Goal: Task Accomplishment & Management: Use online tool/utility

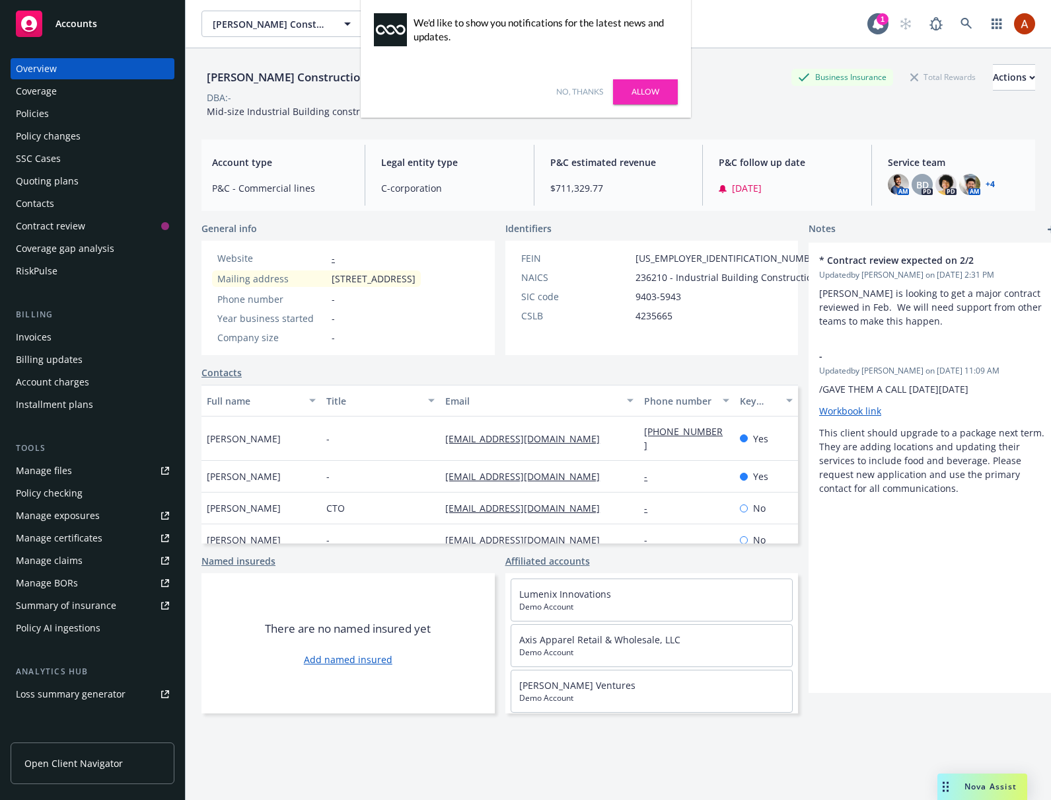
click at [640, 91] on link "Allow" at bounding box center [645, 91] width 65 height 25
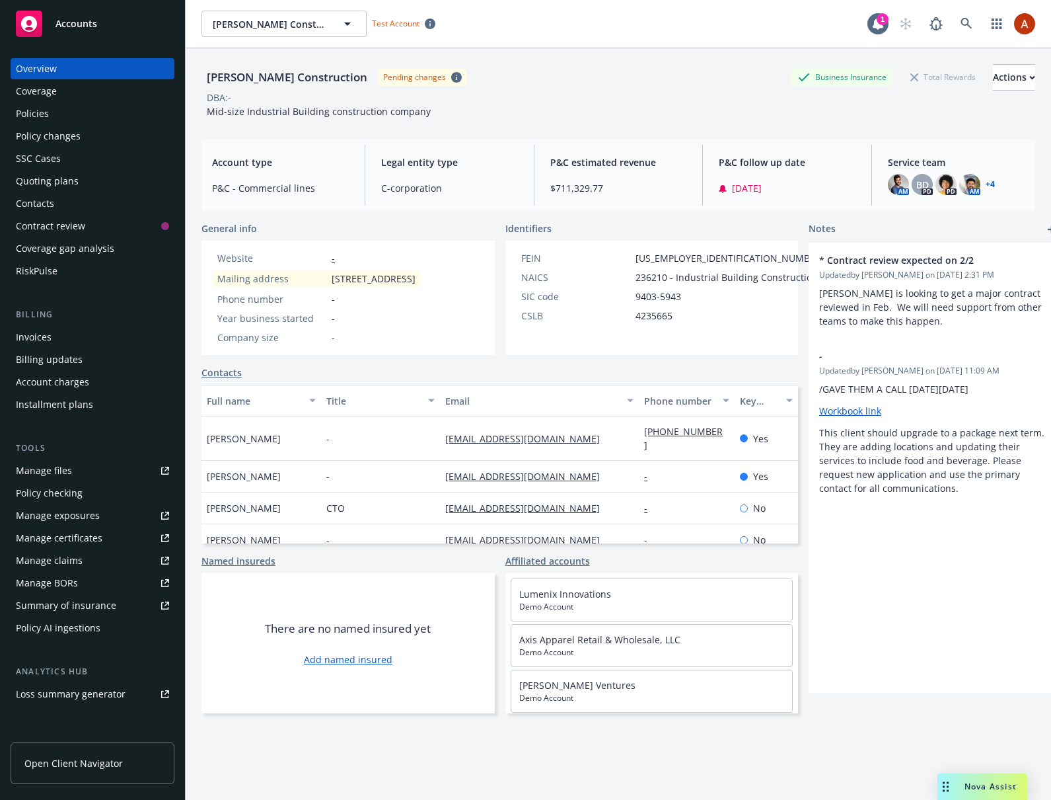
click at [76, 757] on span "Open Client Navigator" at bounding box center [73, 763] width 98 height 14
click at [993, 21] on icon "button" at bounding box center [997, 24] width 11 height 11
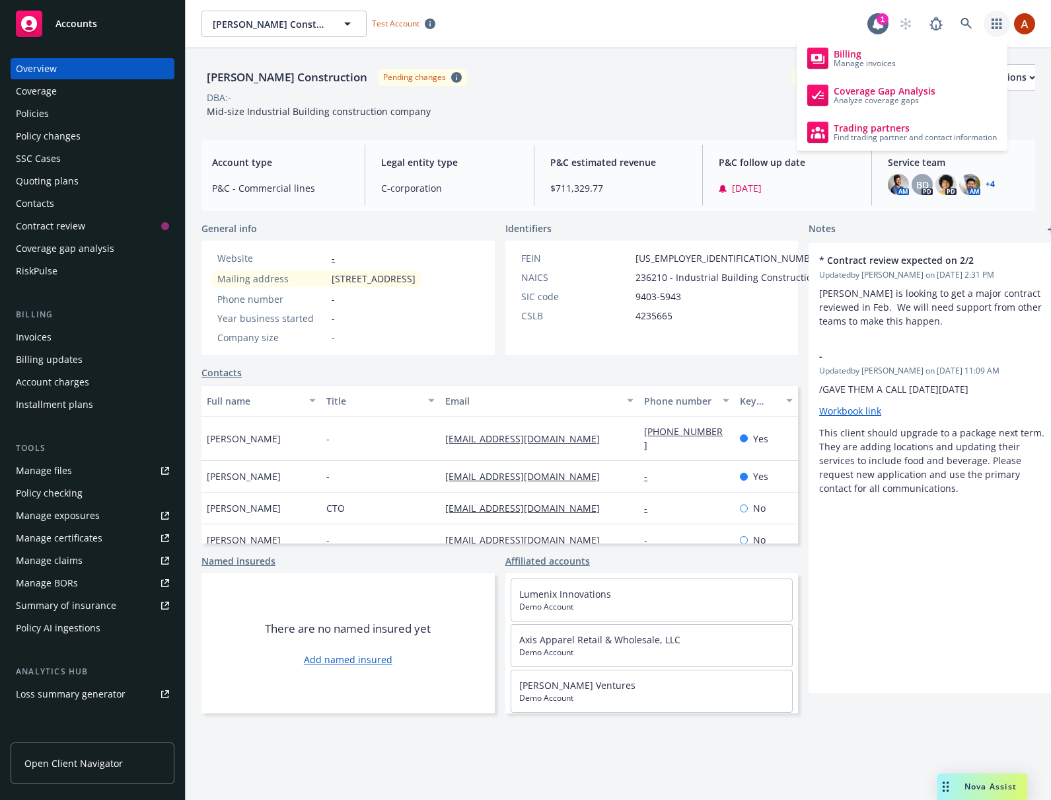
click at [624, 79] on div "Staub-Eckert Construction Pending changes Business Insurance Total Rewards Acti…" at bounding box center [619, 77] width 834 height 26
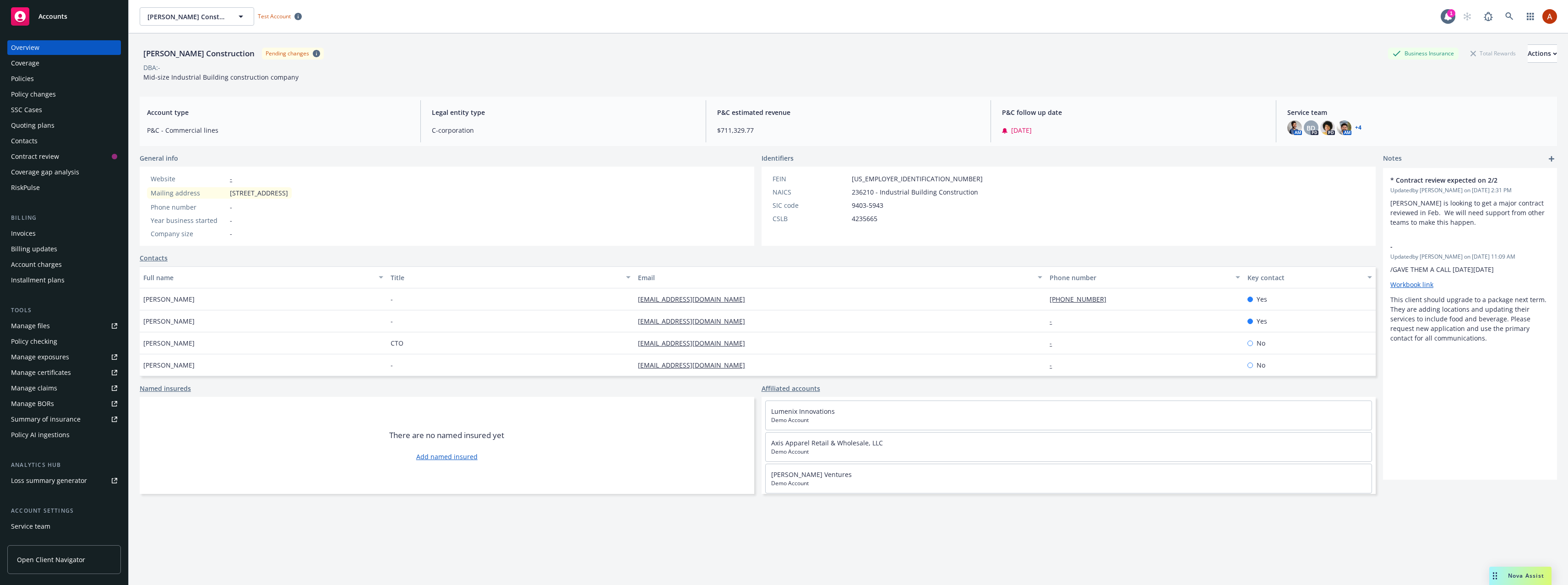
drag, startPoint x: 488, startPoint y: 204, endPoint x: 432, endPoint y: 196, distance: 56.6
click at [488, 204] on div "Website - Mailing address 1239 17th St San Francisco, CA 94107 Phone number - Y…" at bounding box center [447, 206] width 615 height 79
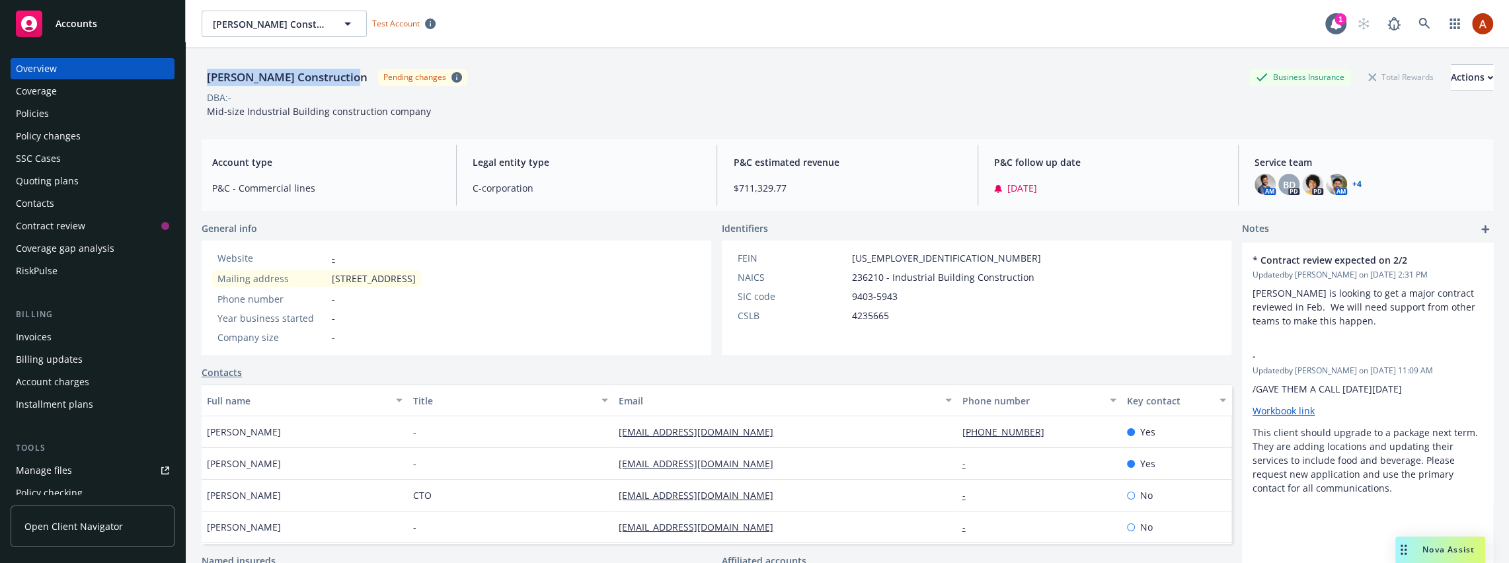
drag, startPoint x: 206, startPoint y: 80, endPoint x: 352, endPoint y: 79, distance: 145.4
click at [352, 79] on div "[PERSON_NAME] Construction" at bounding box center [287, 77] width 171 height 17
click at [1051, 184] on link "+ 4" at bounding box center [1356, 184] width 9 height 8
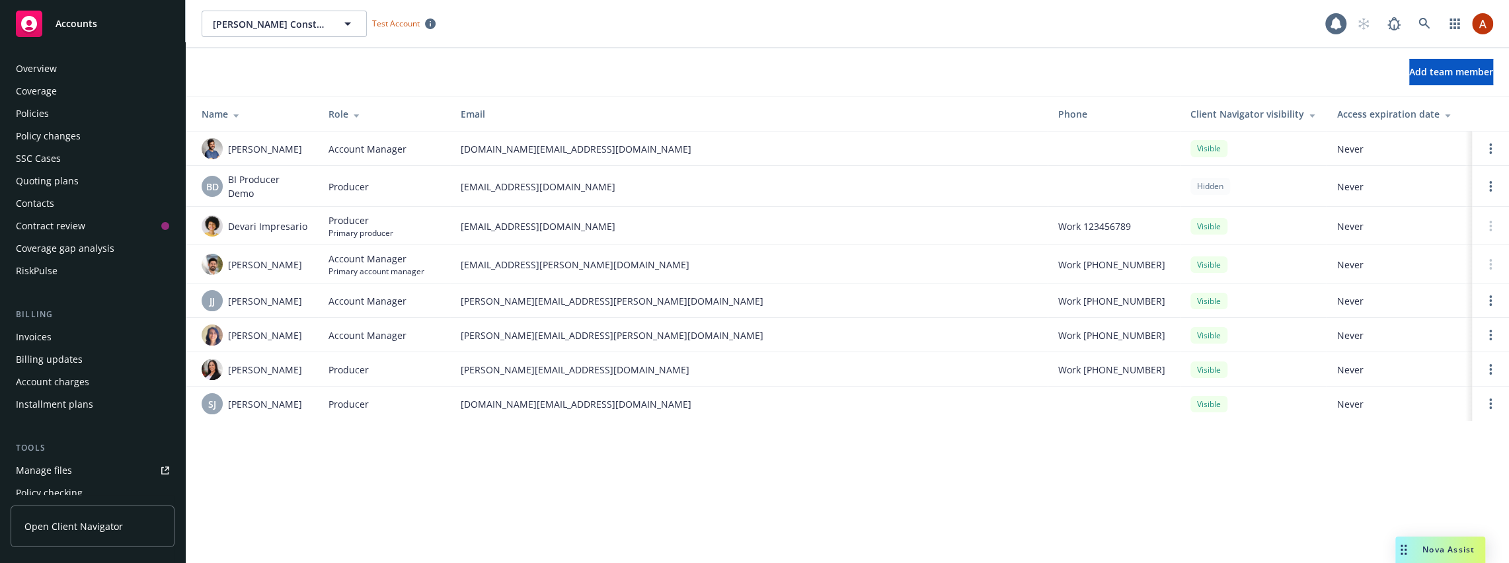
scroll to position [365, 0]
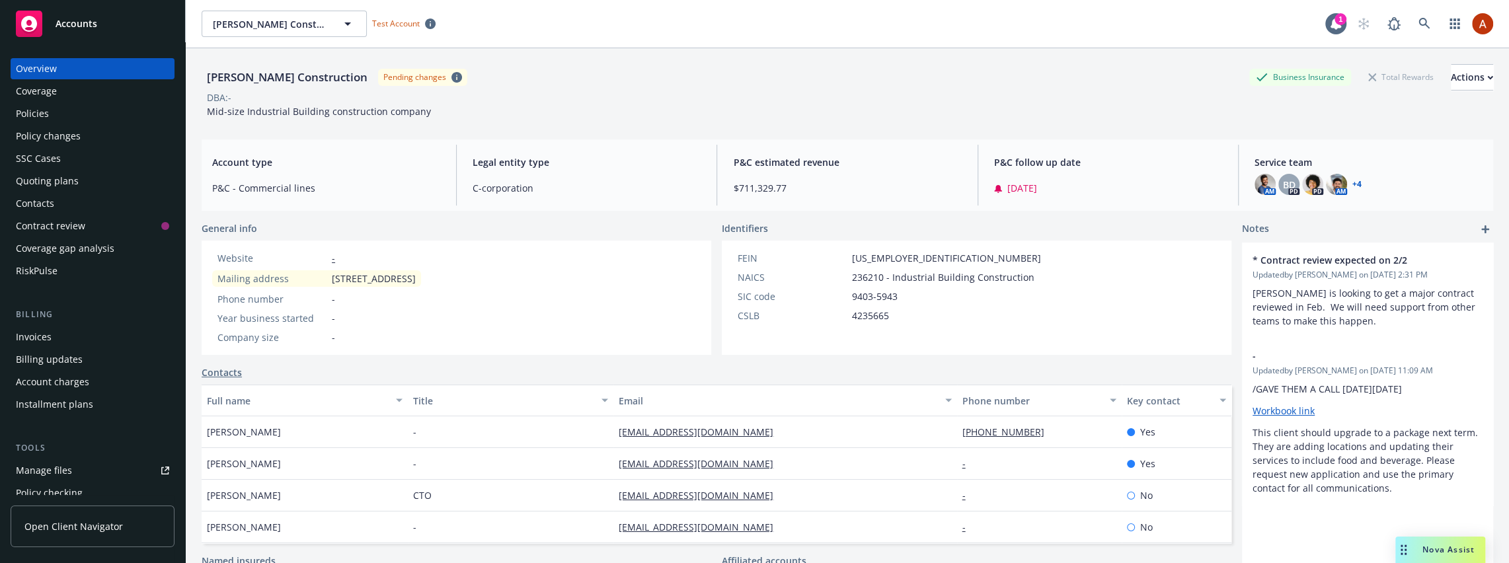
click at [67, 113] on div "Policies" at bounding box center [92, 113] width 153 height 21
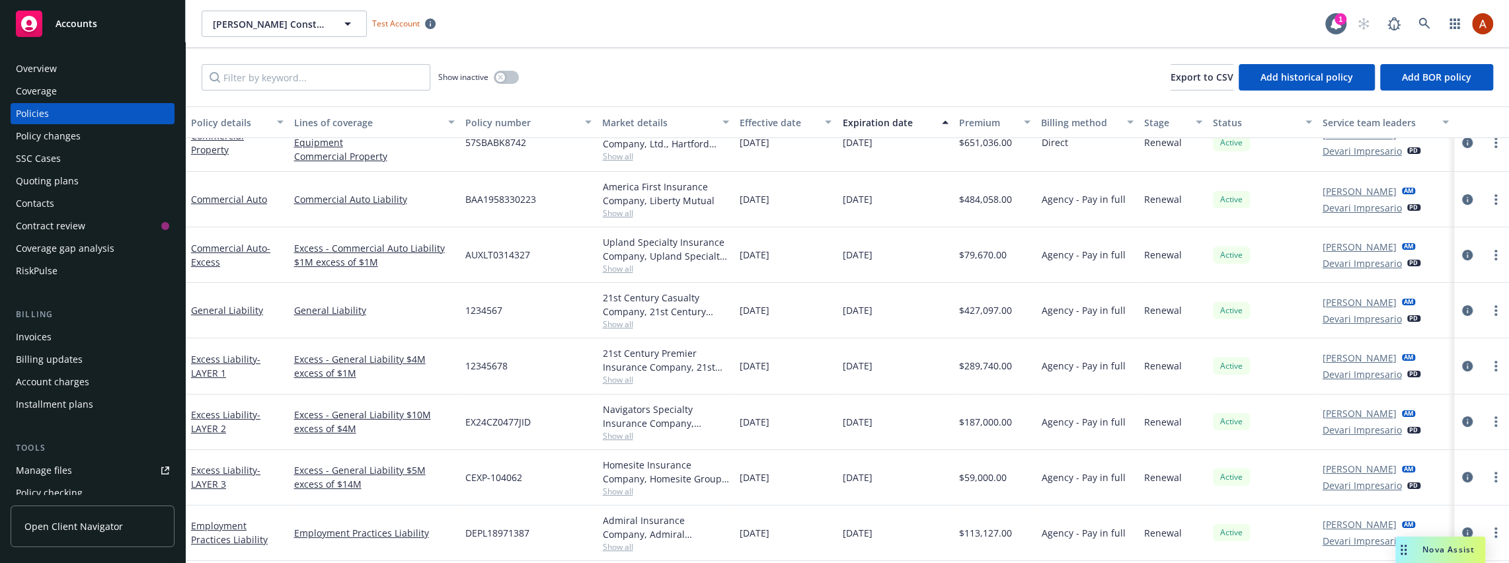
scroll to position [85, 0]
click at [46, 266] on div "RiskPulse" at bounding box center [37, 270] width 42 height 21
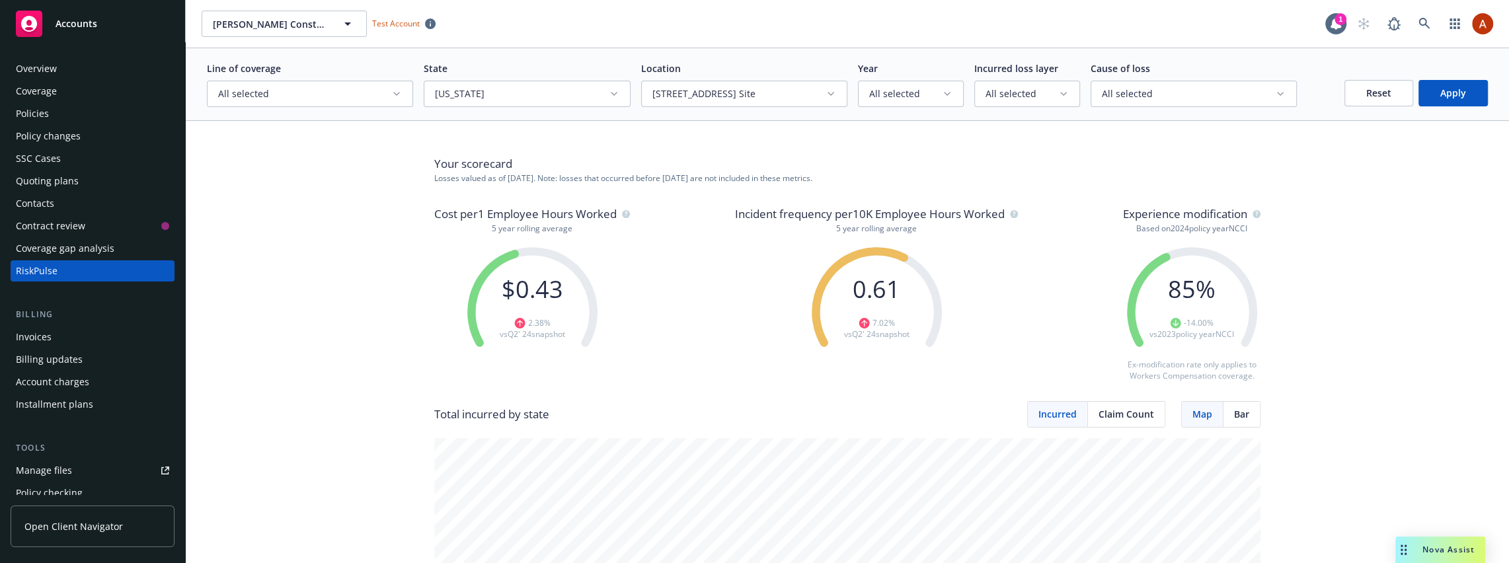
click at [776, 95] on span "963 Las Vegas Blvd, Las Vegas Site, Reno Site" at bounding box center [738, 93] width 173 height 13
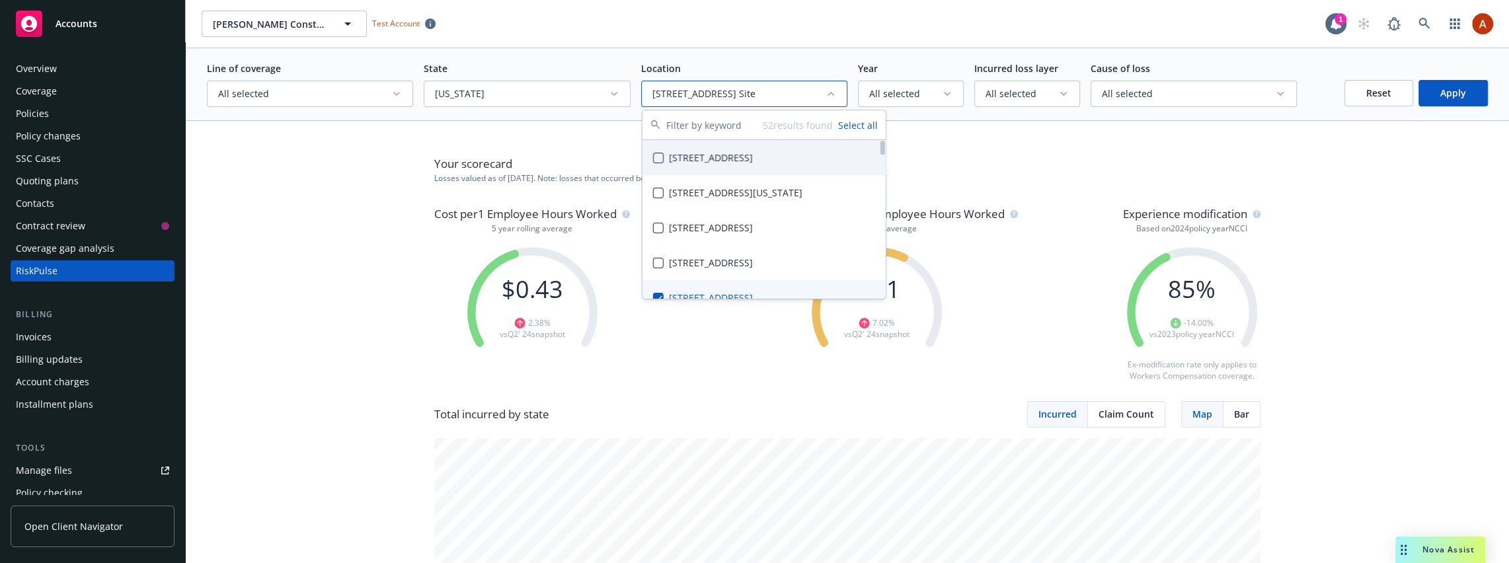
click at [853, 126] on button "Select all" at bounding box center [858, 125] width 40 height 14
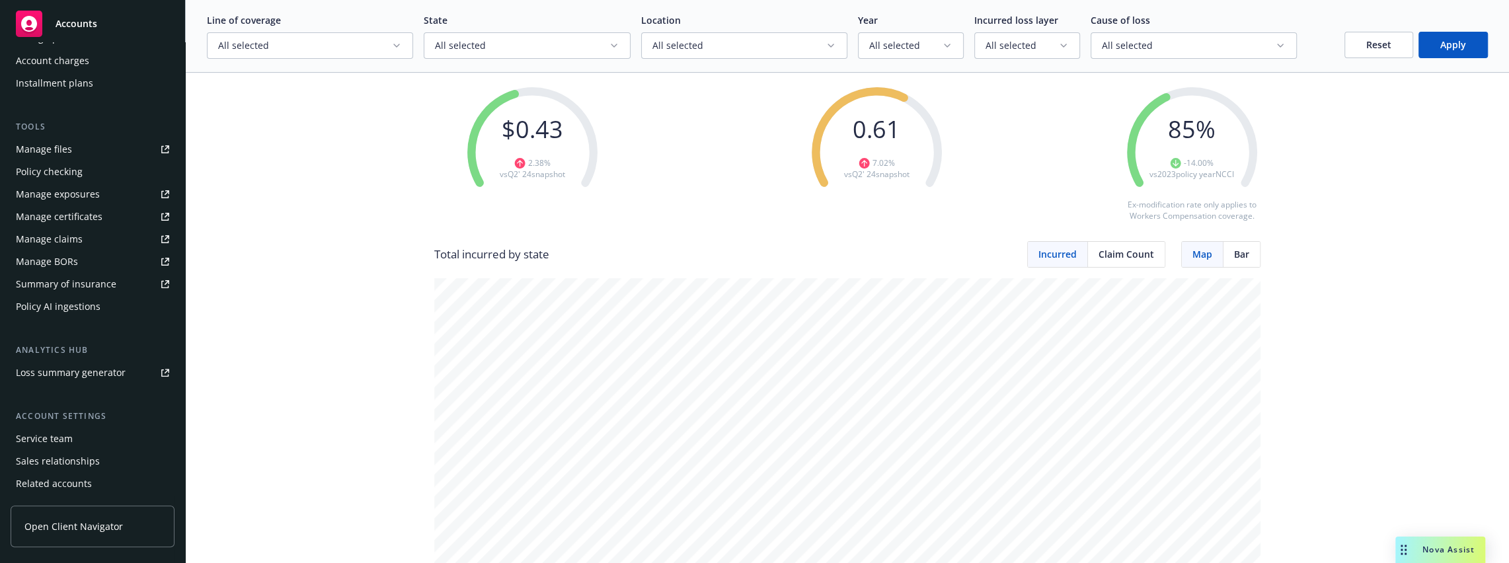
scroll to position [365, 0]
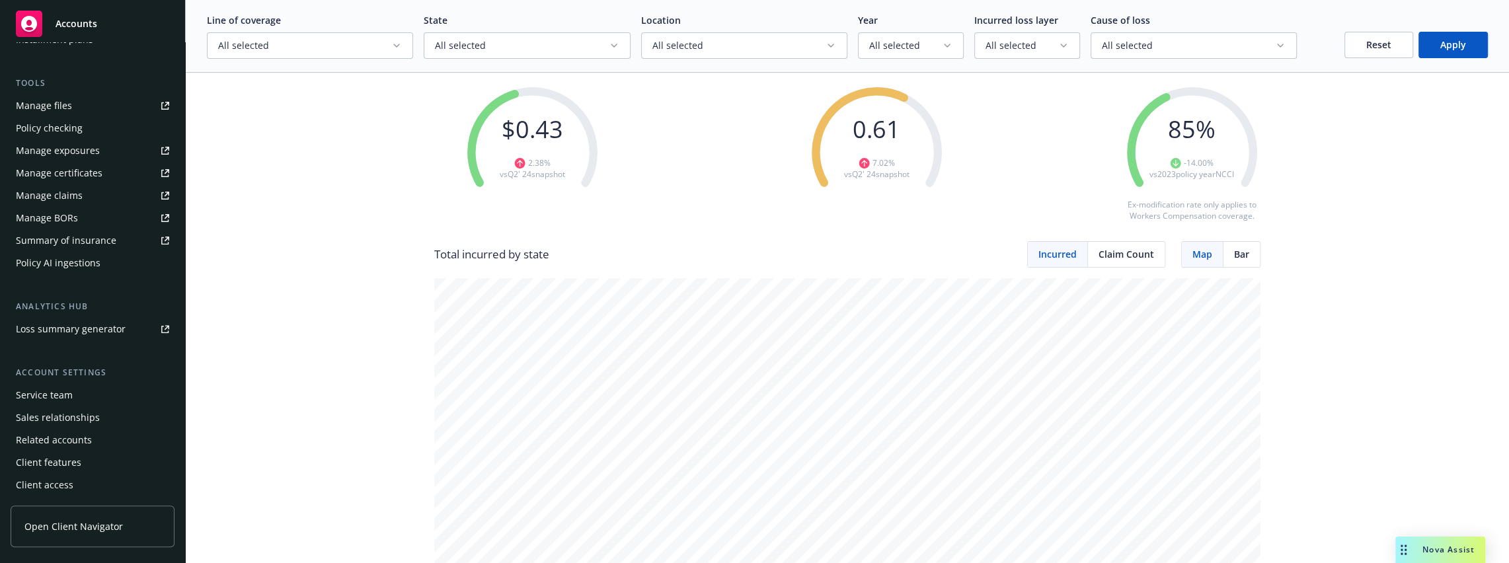
click at [87, 525] on span "Open Client Navigator" at bounding box center [73, 526] width 98 height 14
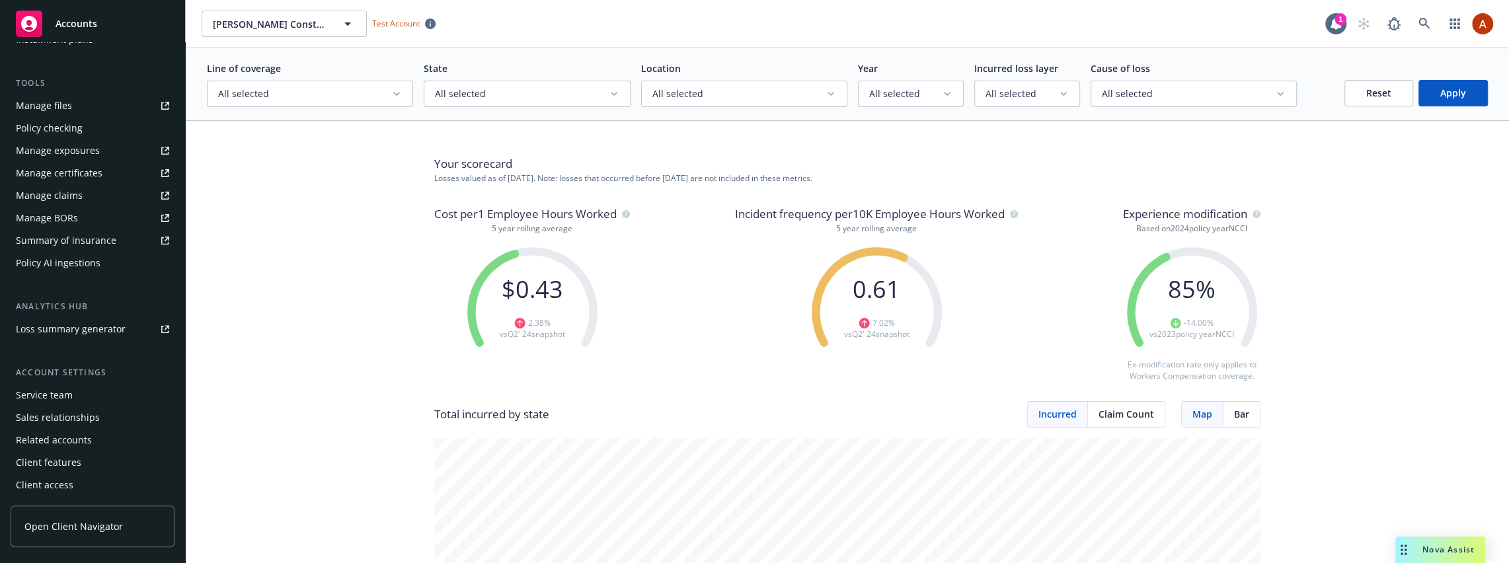
scroll to position [0, 0]
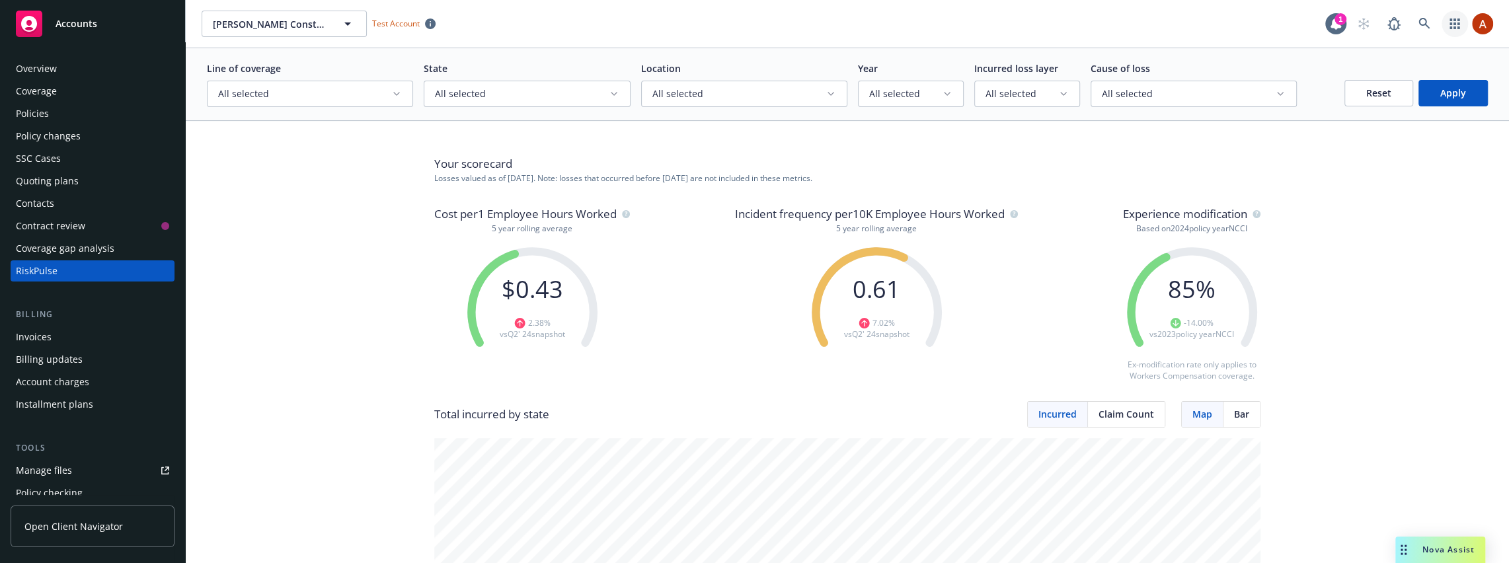
click at [1452, 26] on icon "button" at bounding box center [1454, 24] width 10 height 11
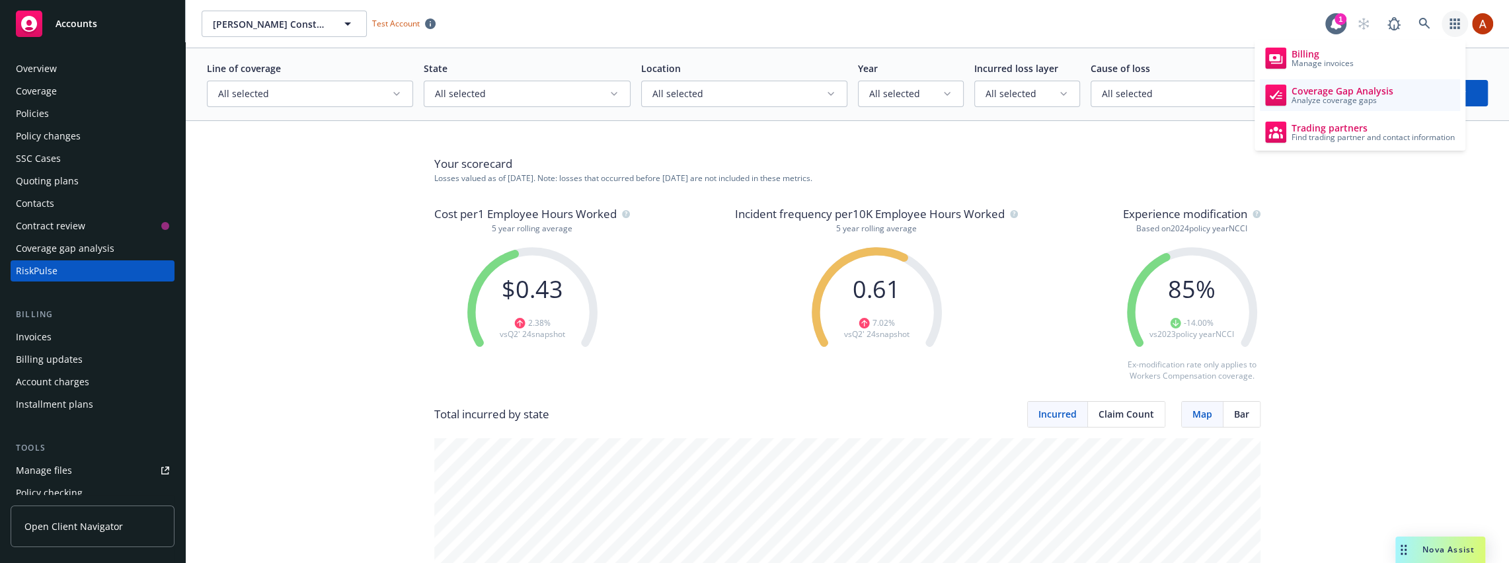
click at [1329, 98] on span "Analyze coverage gaps" at bounding box center [1342, 100] width 102 height 8
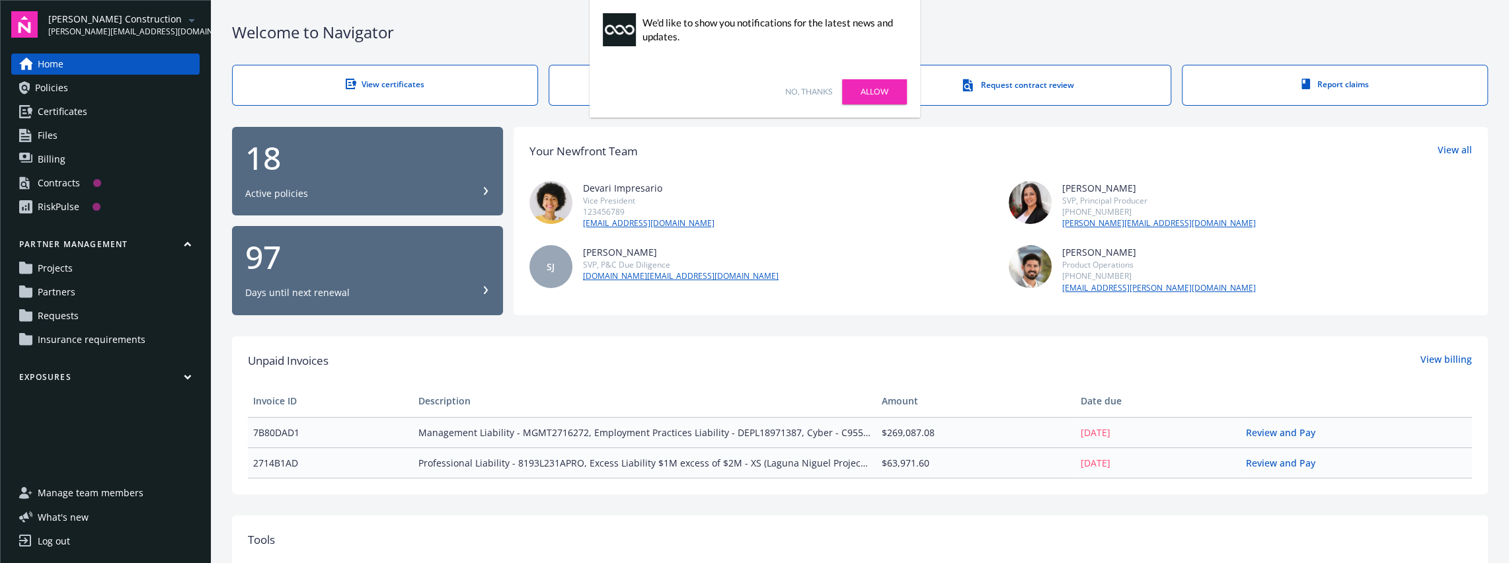
drag, startPoint x: 805, startPoint y: 91, endPoint x: 797, endPoint y: 94, distance: 8.6
click at [805, 91] on link "No, thanks" at bounding box center [808, 92] width 47 height 12
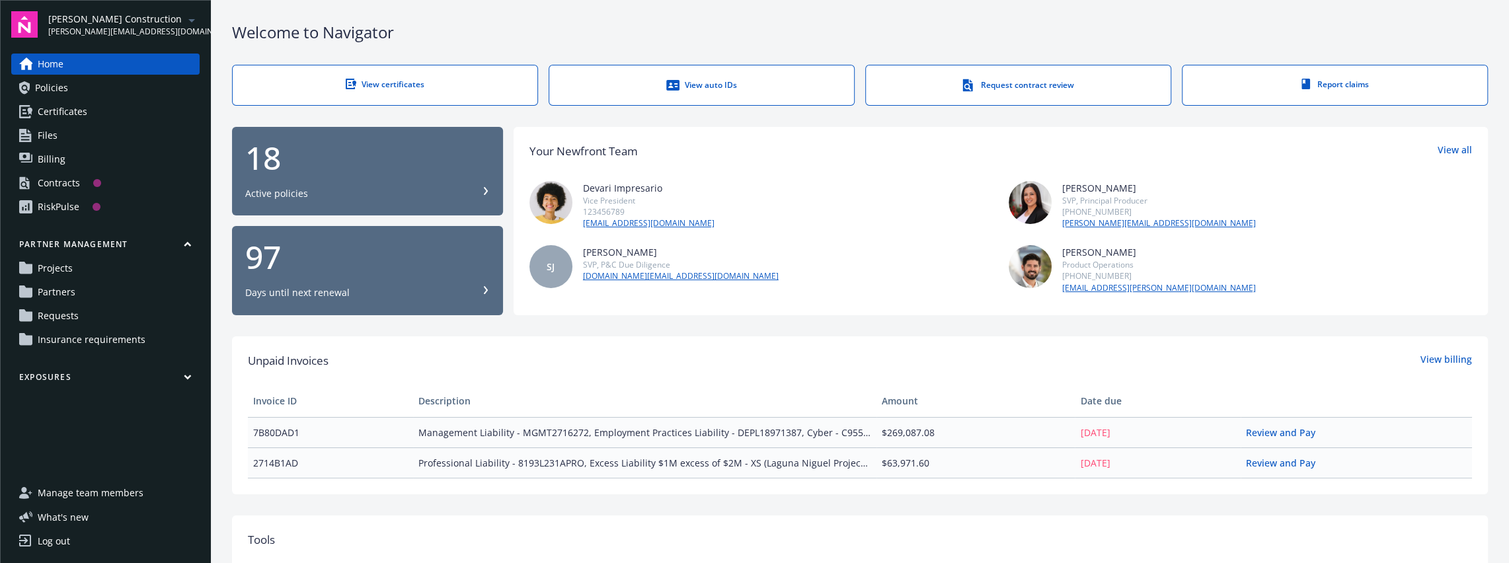
click at [357, 295] on div "Days until next renewal" at bounding box center [367, 292] width 244 height 13
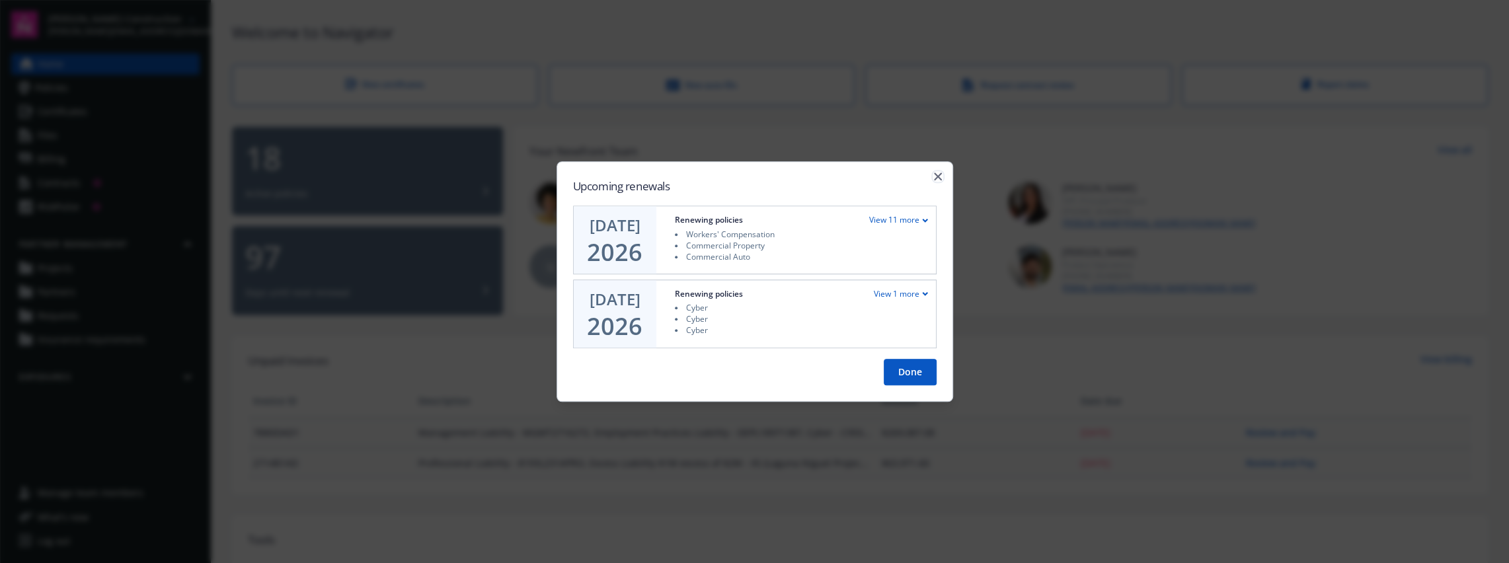
click at [939, 176] on icon "button" at bounding box center [938, 176] width 8 height 8
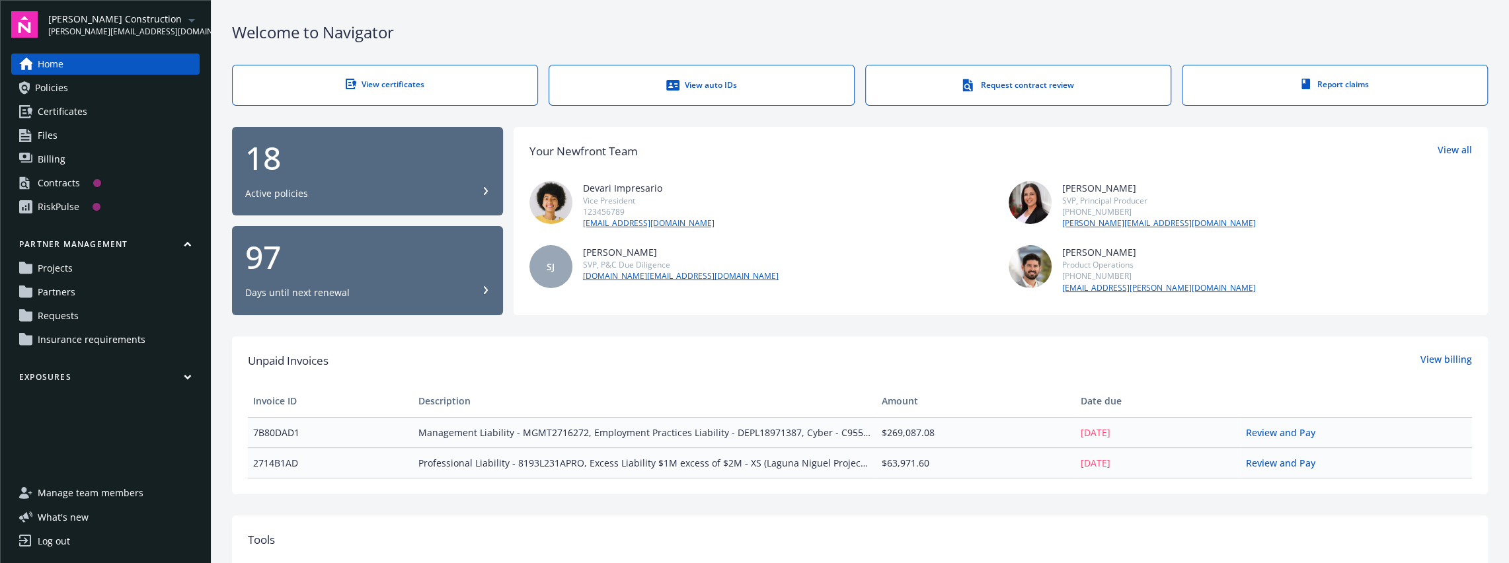
click at [360, 79] on div "View certificates" at bounding box center [385, 84] width 252 height 11
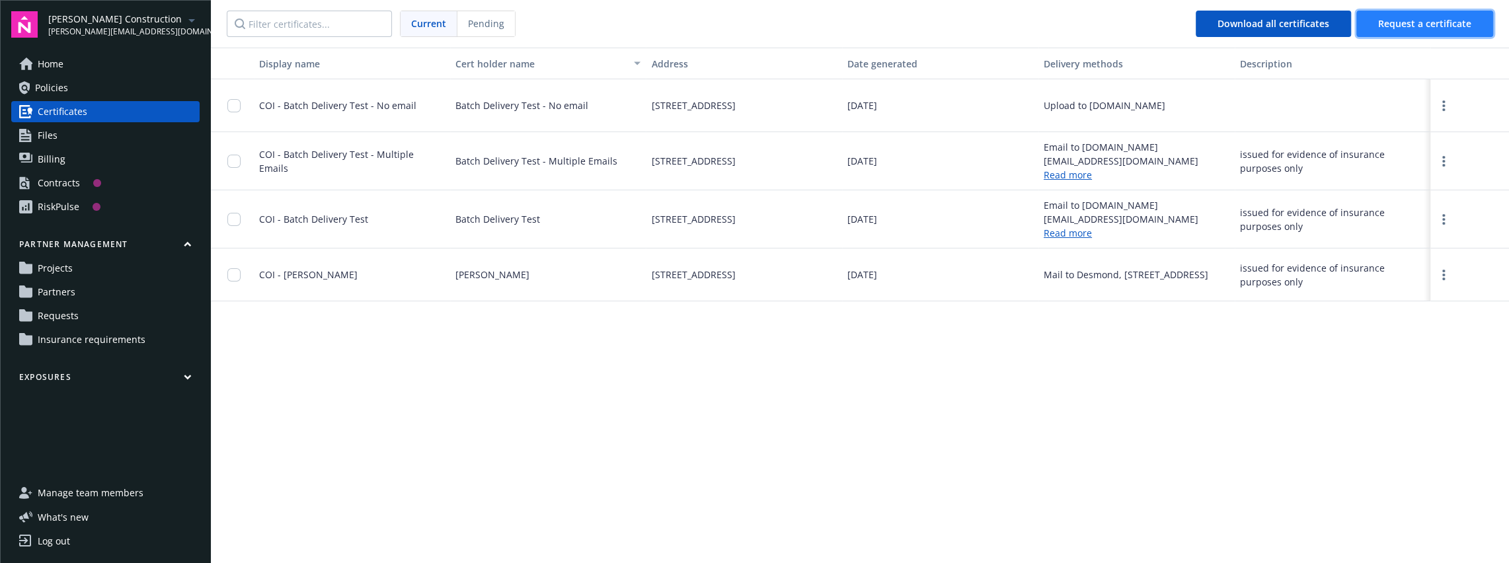
click at [1369, 27] on button "Request a certificate" at bounding box center [1424, 24] width 137 height 26
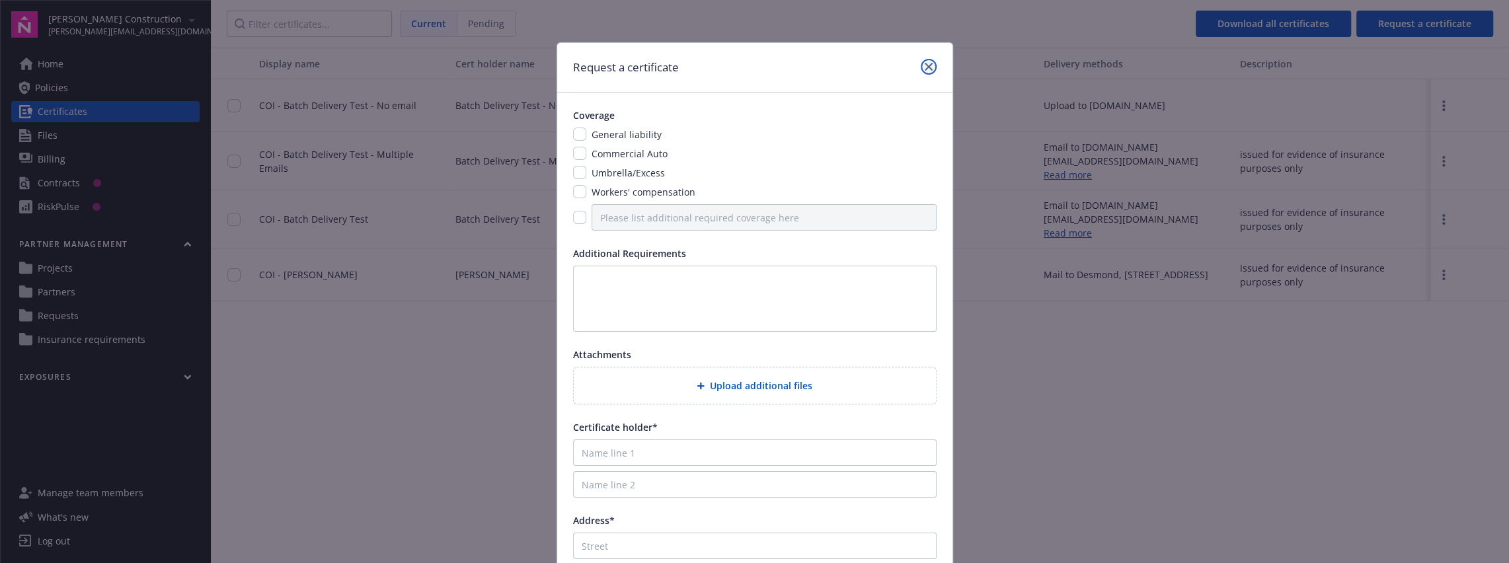
click at [928, 66] on icon "close" at bounding box center [928, 67] width 8 height 8
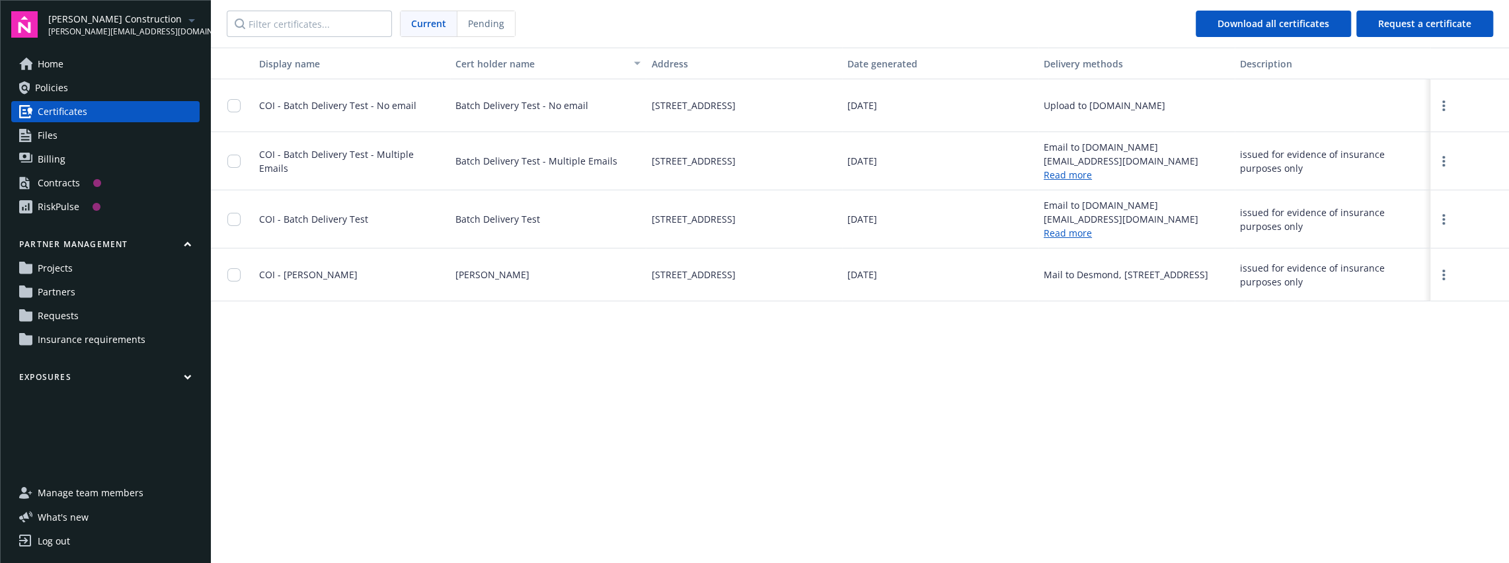
click at [58, 88] on span "Policies" at bounding box center [51, 87] width 33 height 21
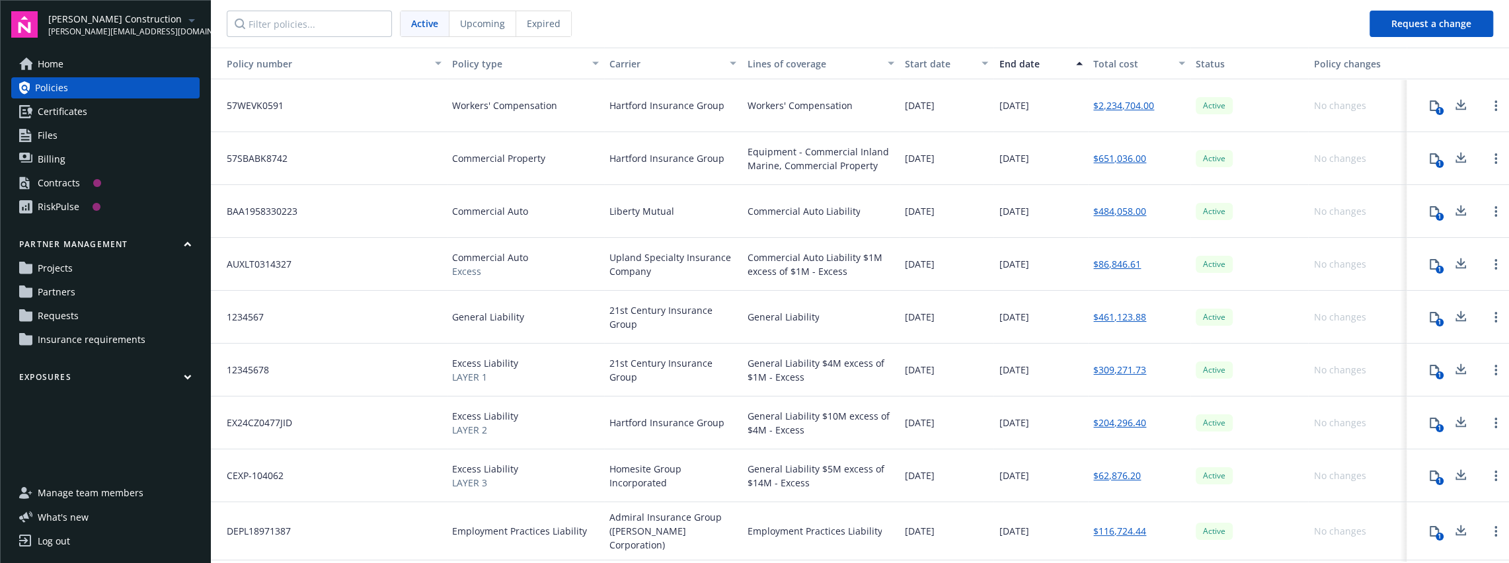
click at [1434, 262] on icon at bounding box center [1434, 264] width 11 height 11
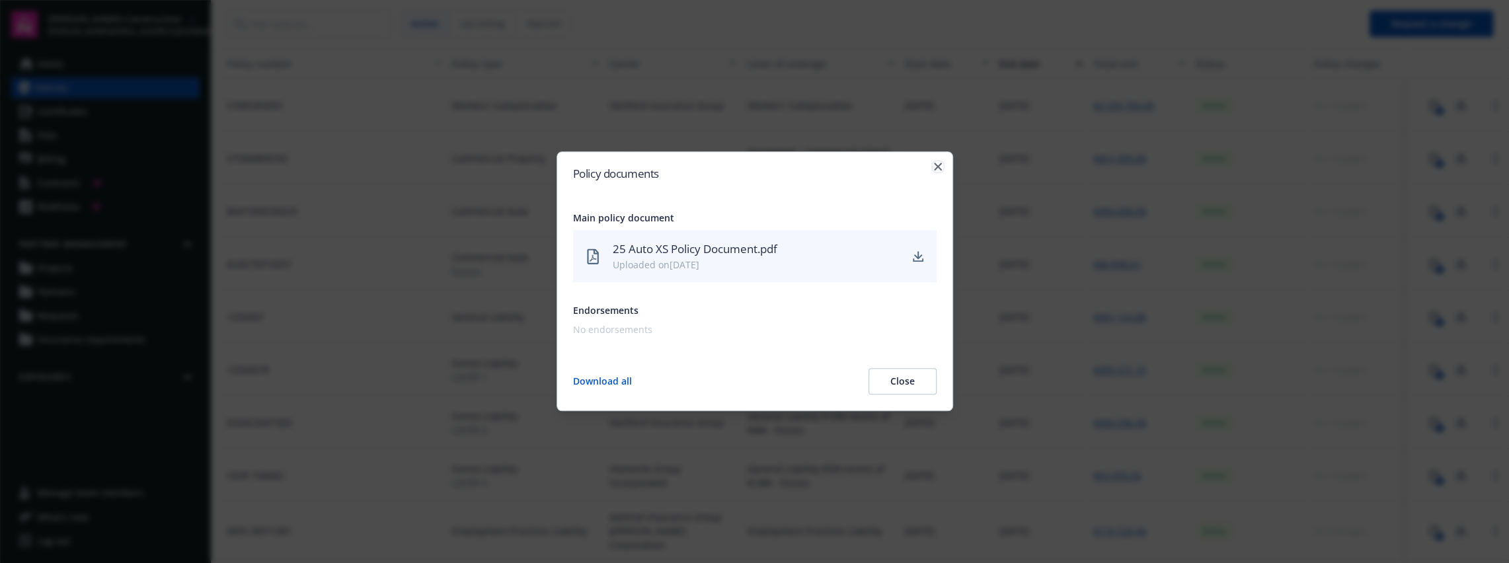
click at [937, 163] on icon "button" at bounding box center [938, 167] width 8 height 8
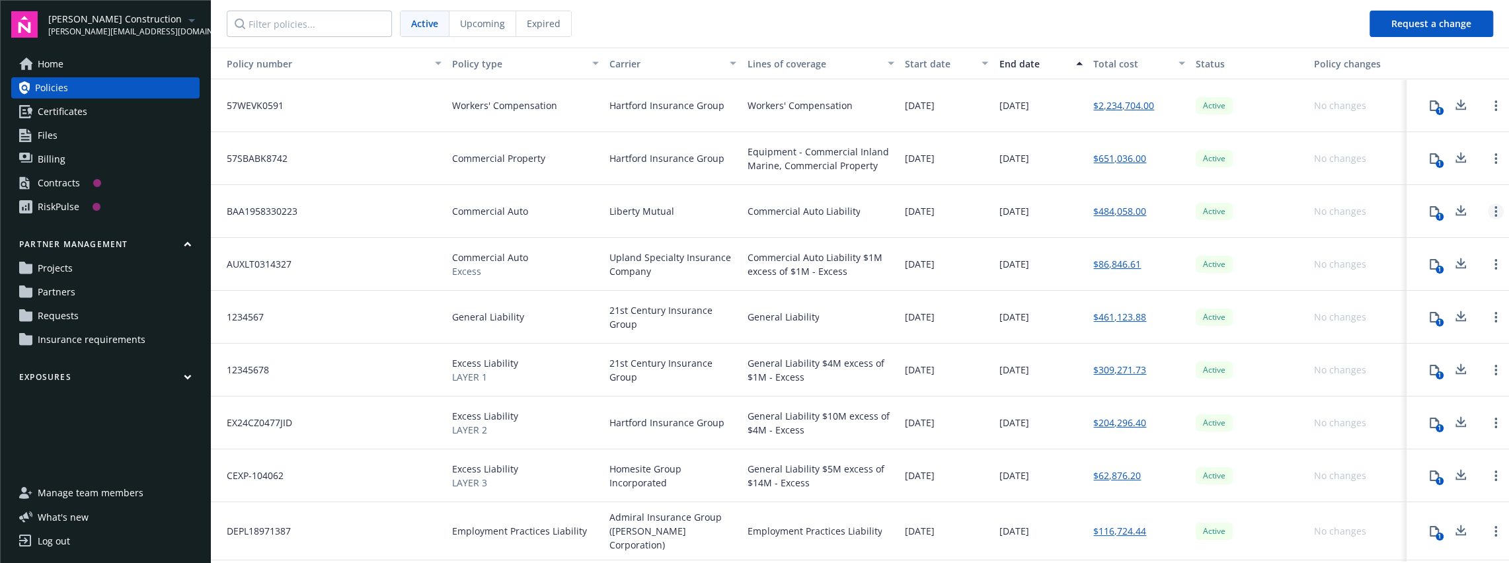
click at [1494, 211] on circle "Open options" at bounding box center [1495, 211] width 3 height 3
click at [1411, 202] on link "Request a change" at bounding box center [1425, 201] width 122 height 26
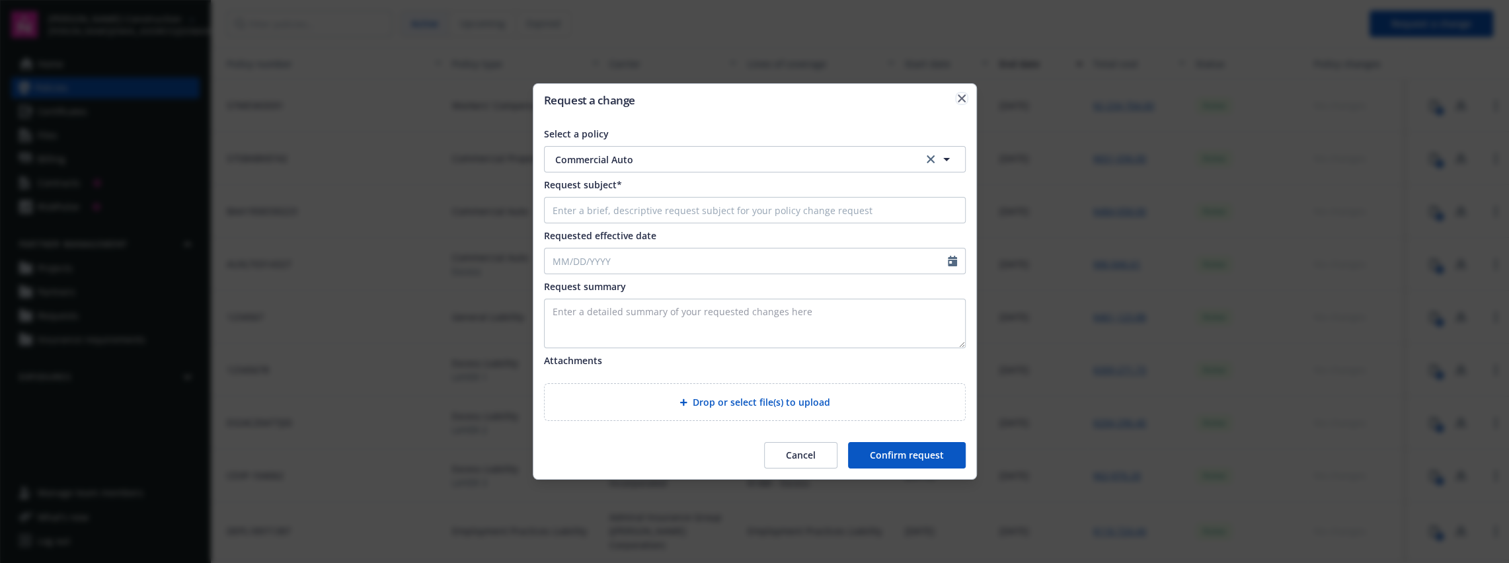
click at [959, 97] on icon "button" at bounding box center [961, 98] width 8 height 8
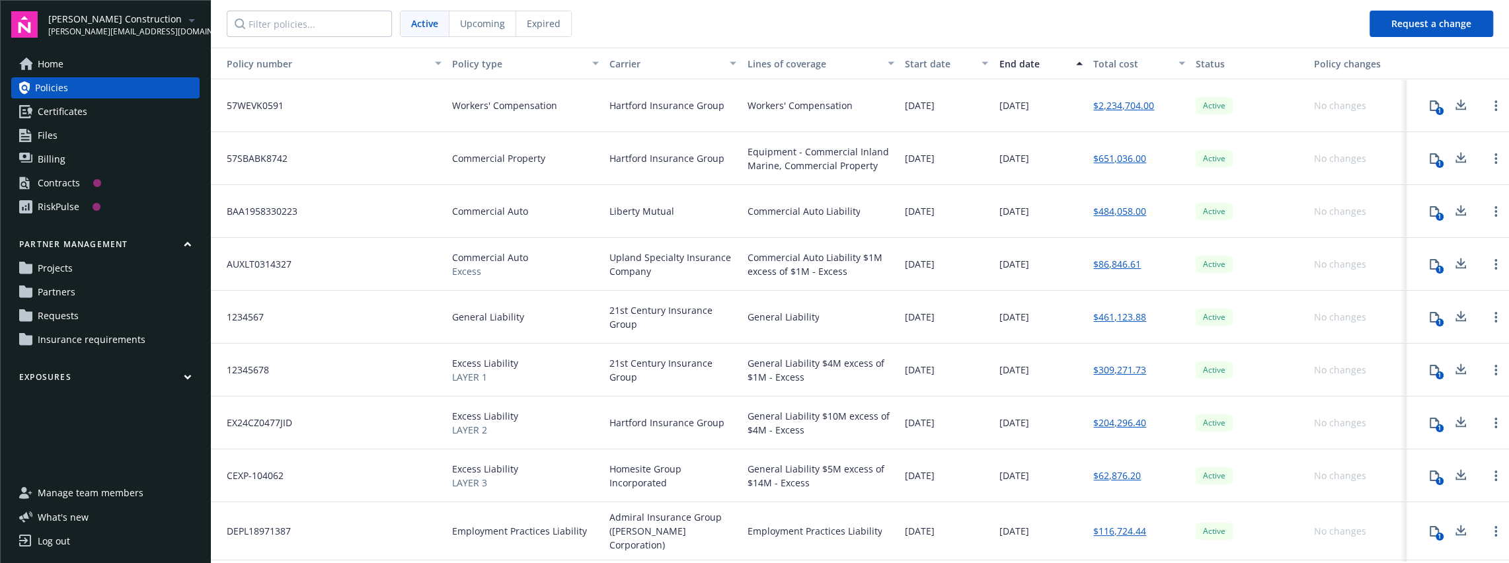
click at [73, 161] on link "Billing" at bounding box center [105, 159] width 188 height 21
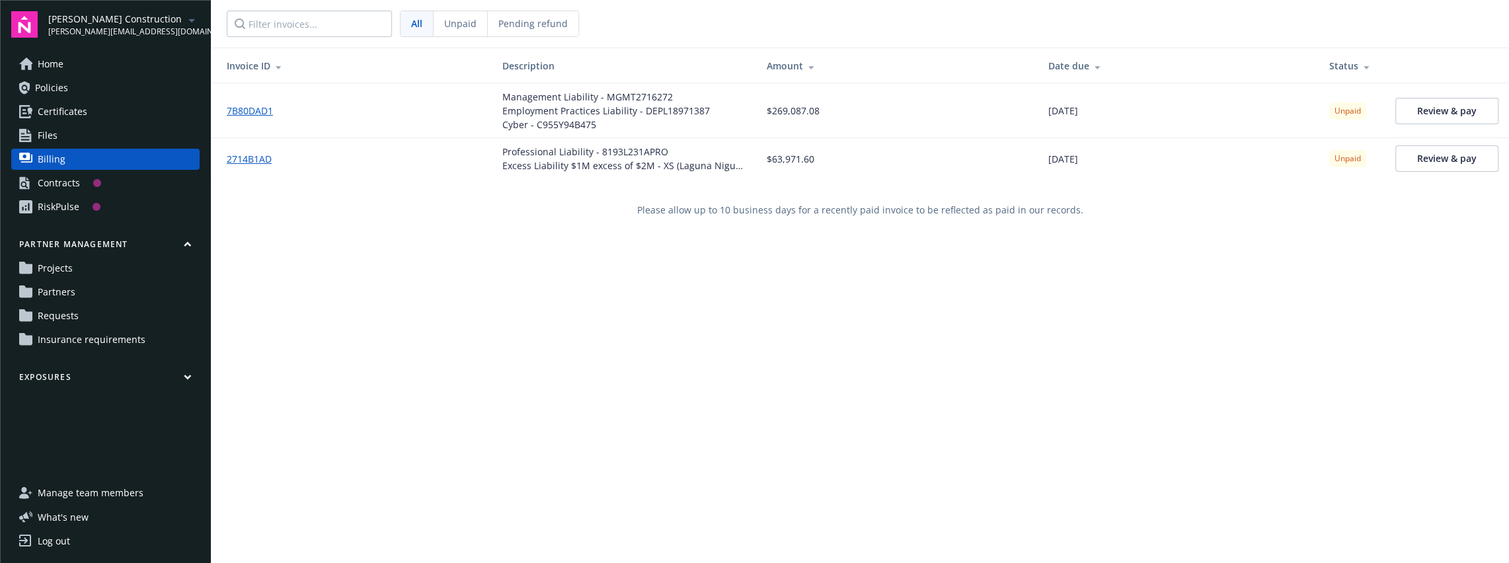
click at [142, 178] on link "Contracts" at bounding box center [105, 182] width 188 height 21
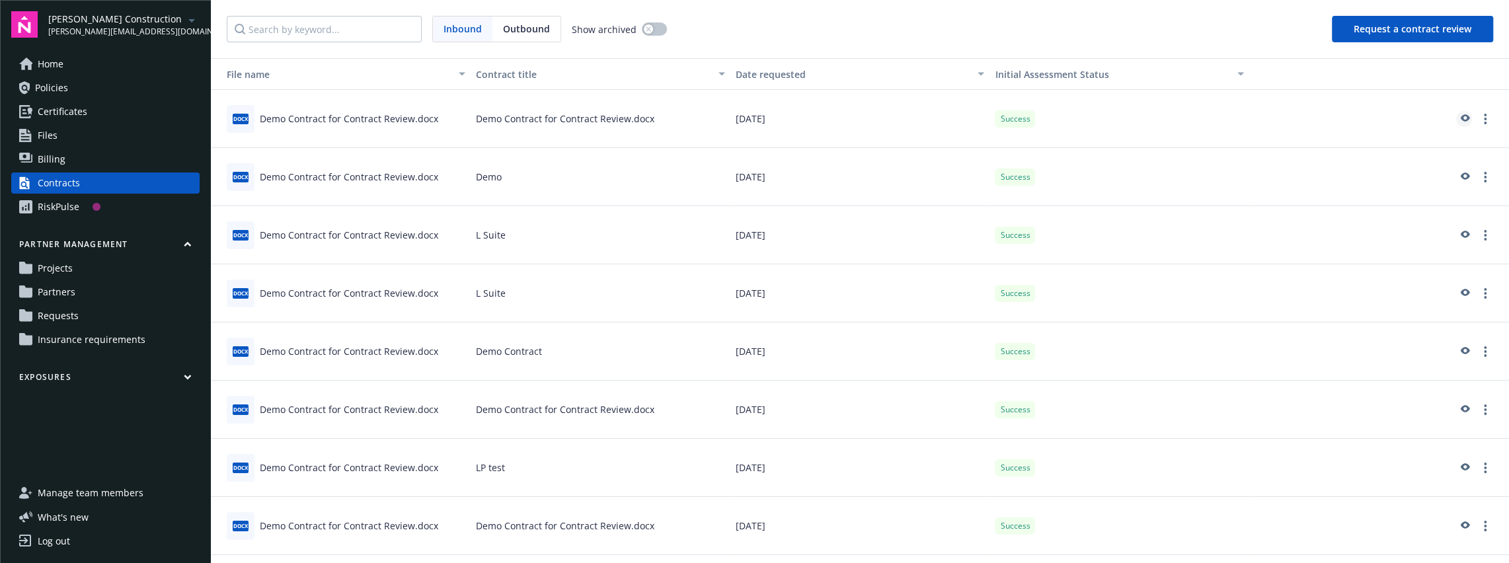
click at [1466, 117] on icon "preview" at bounding box center [1464, 118] width 12 height 9
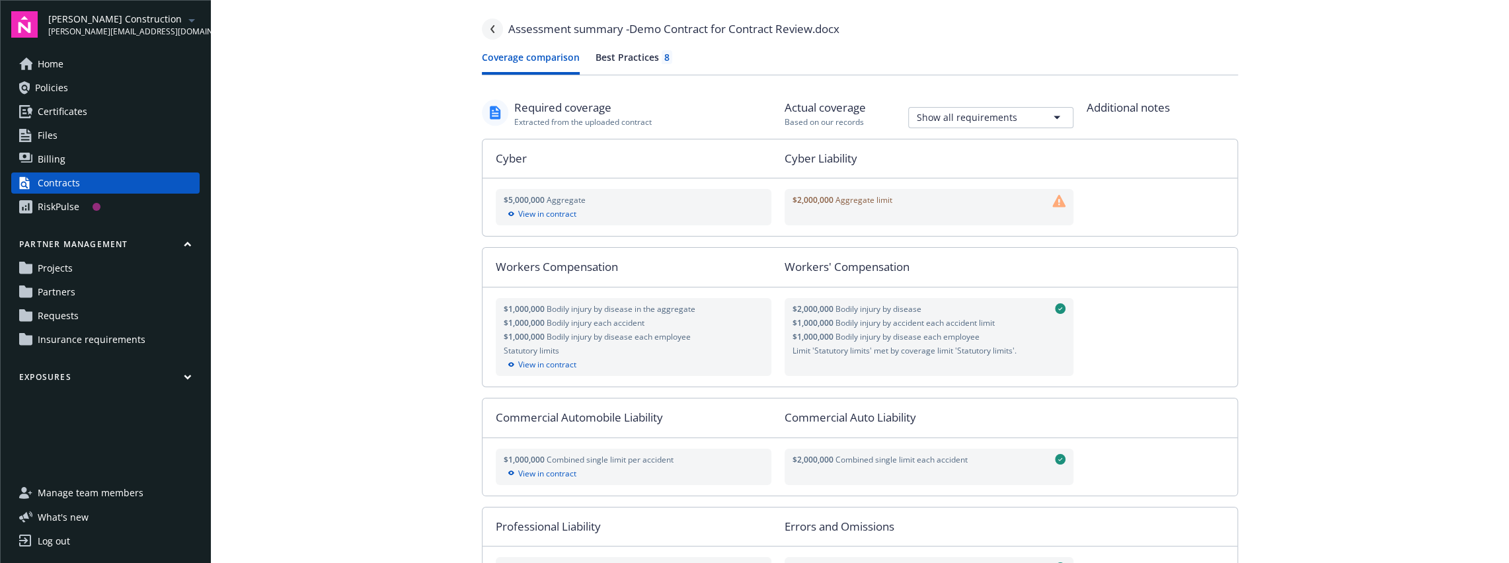
click at [487, 27] on link "Navigate back" at bounding box center [492, 29] width 21 height 21
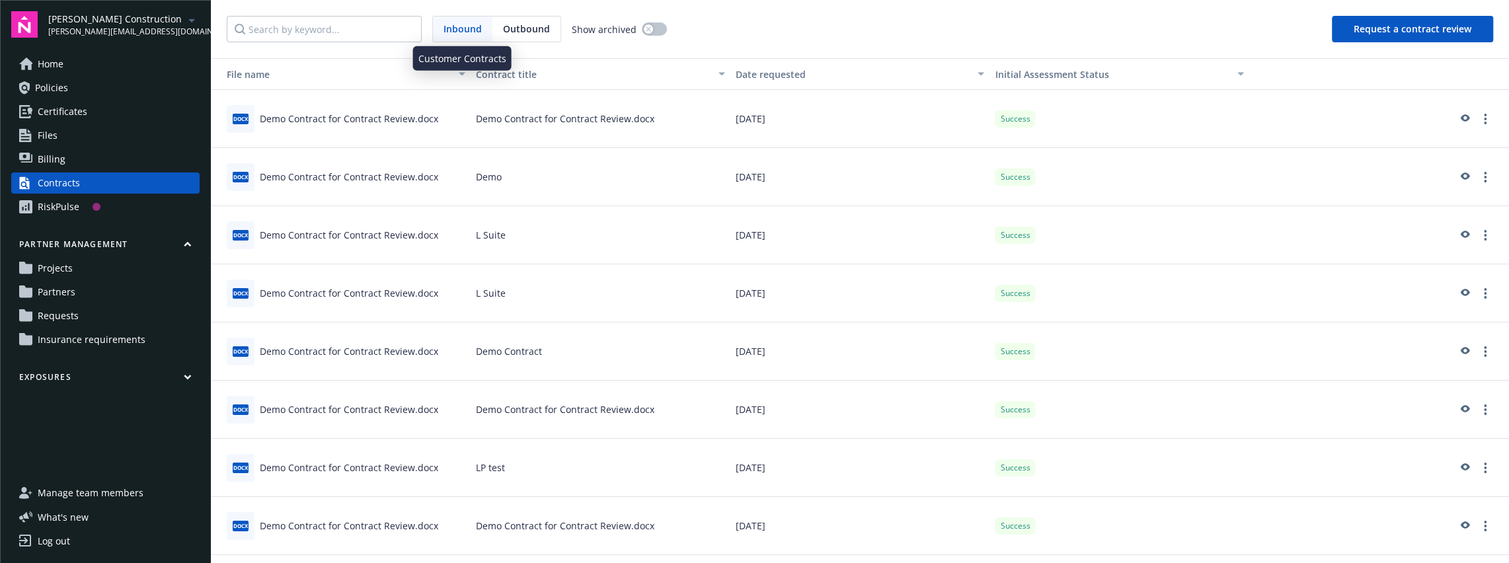
click at [463, 28] on span "Inbound" at bounding box center [462, 29] width 38 height 14
click at [1357, 26] on button "Request a contract review" at bounding box center [1412, 29] width 161 height 26
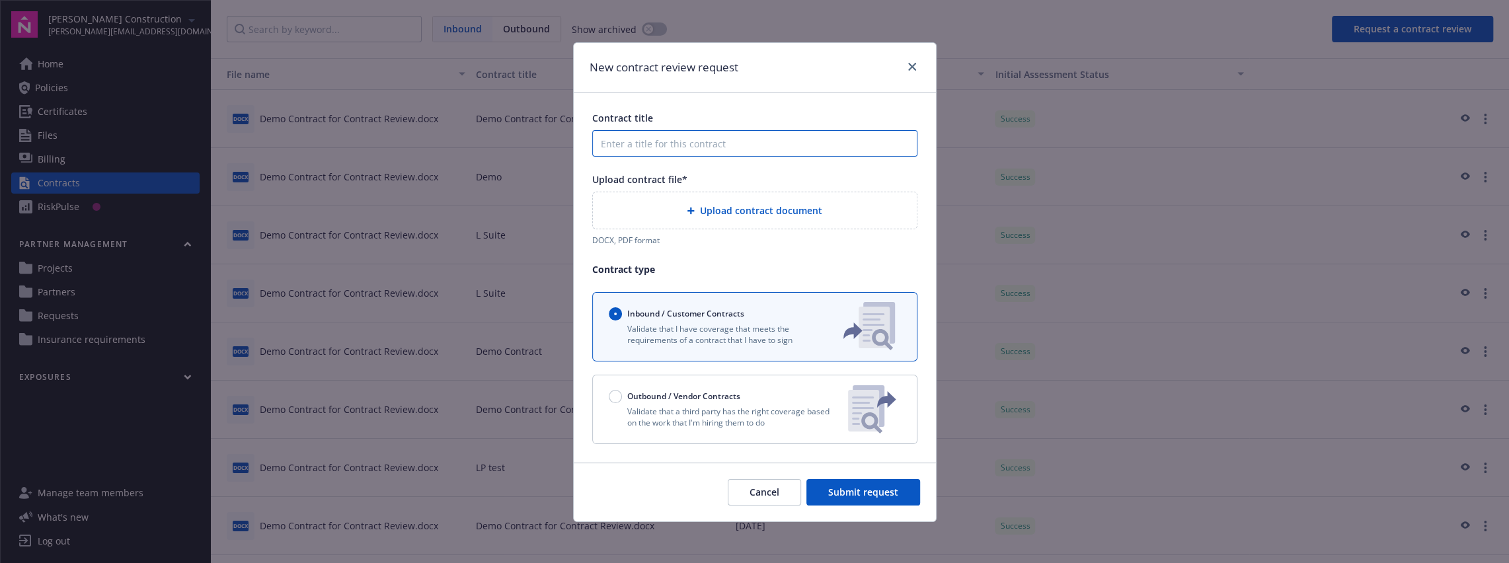
click at [660, 139] on input "Contract title" at bounding box center [754, 143] width 325 height 26
type input "test"
click at [741, 208] on span "Upload contract document" at bounding box center [761, 211] width 122 height 14
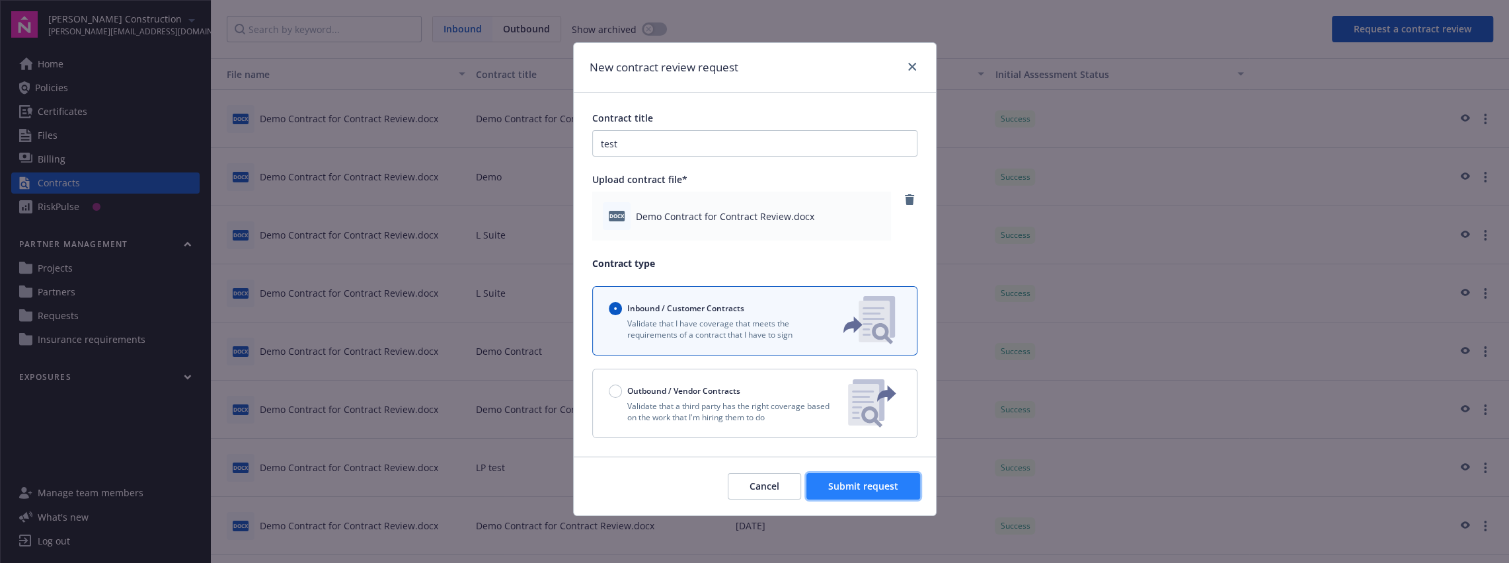
click at [866, 483] on span "Submit request" at bounding box center [863, 486] width 70 height 13
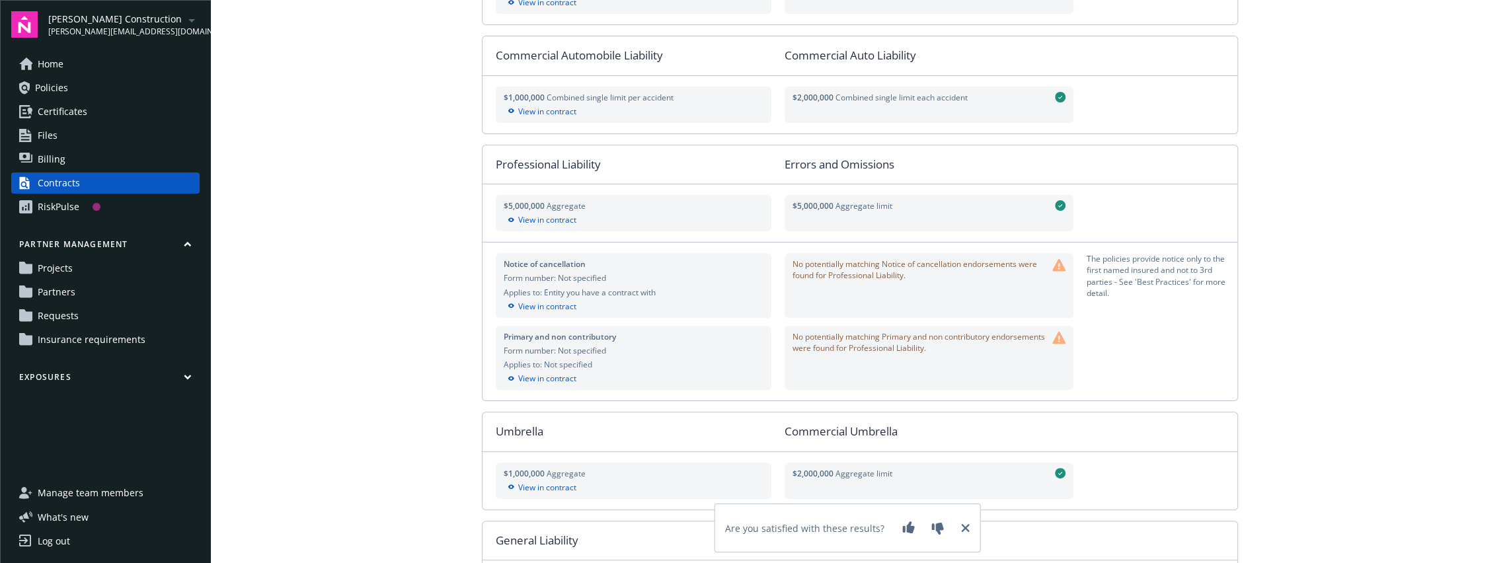
scroll to position [363, 0]
drag, startPoint x: 1087, startPoint y: 258, endPoint x: 1094, endPoint y: 295, distance: 37.1
click at [1106, 283] on div "The policies provide notice only to the first named insured and not to 3rd part…" at bounding box center [1161, 284] width 151 height 64
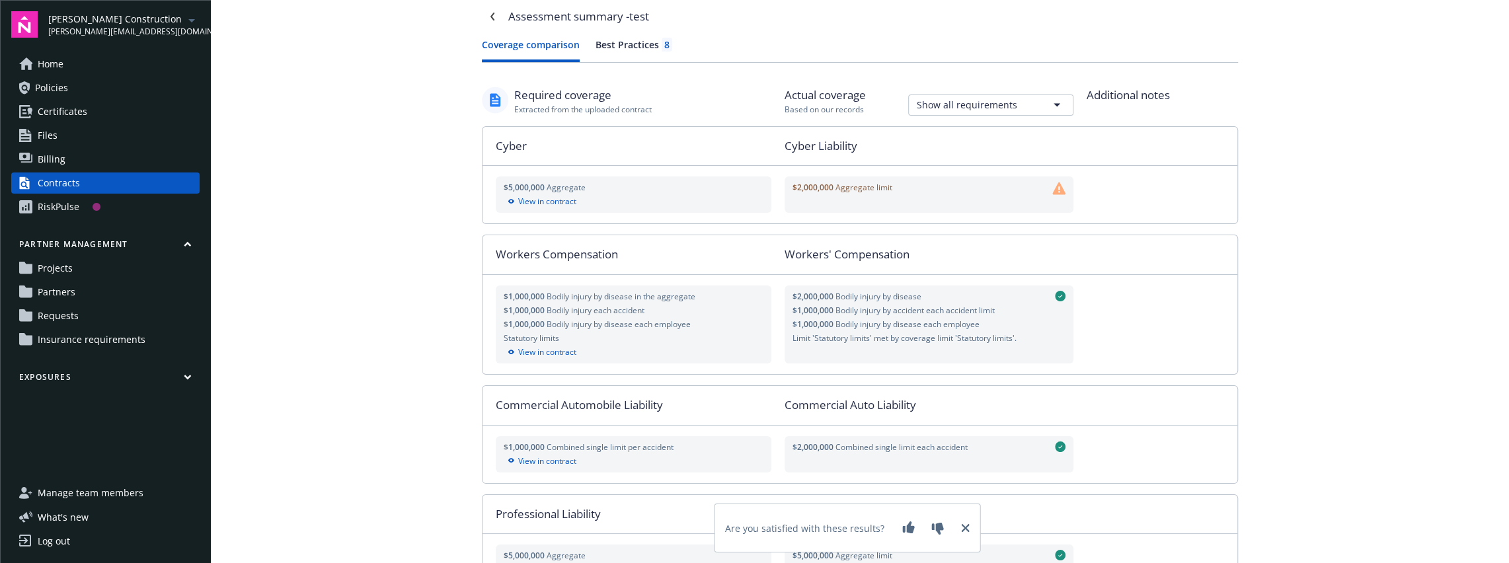
scroll to position [0, 0]
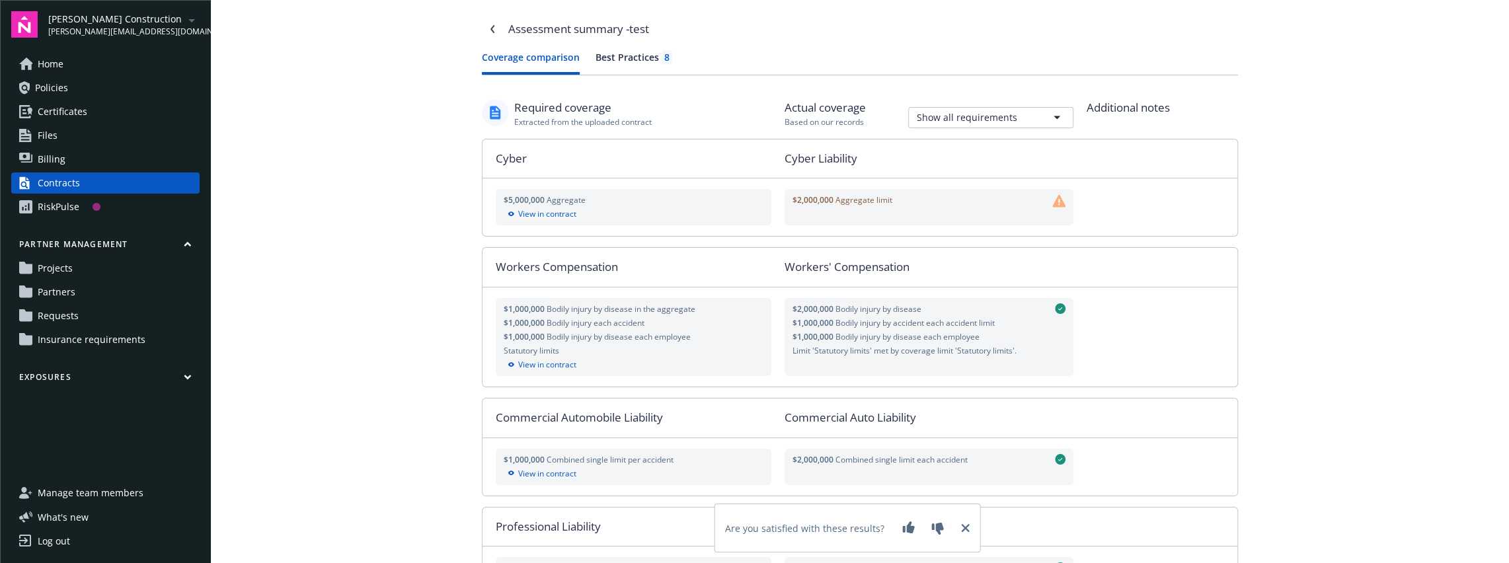
click at [636, 50] on div "Best Practices 8" at bounding box center [633, 57] width 77 height 14
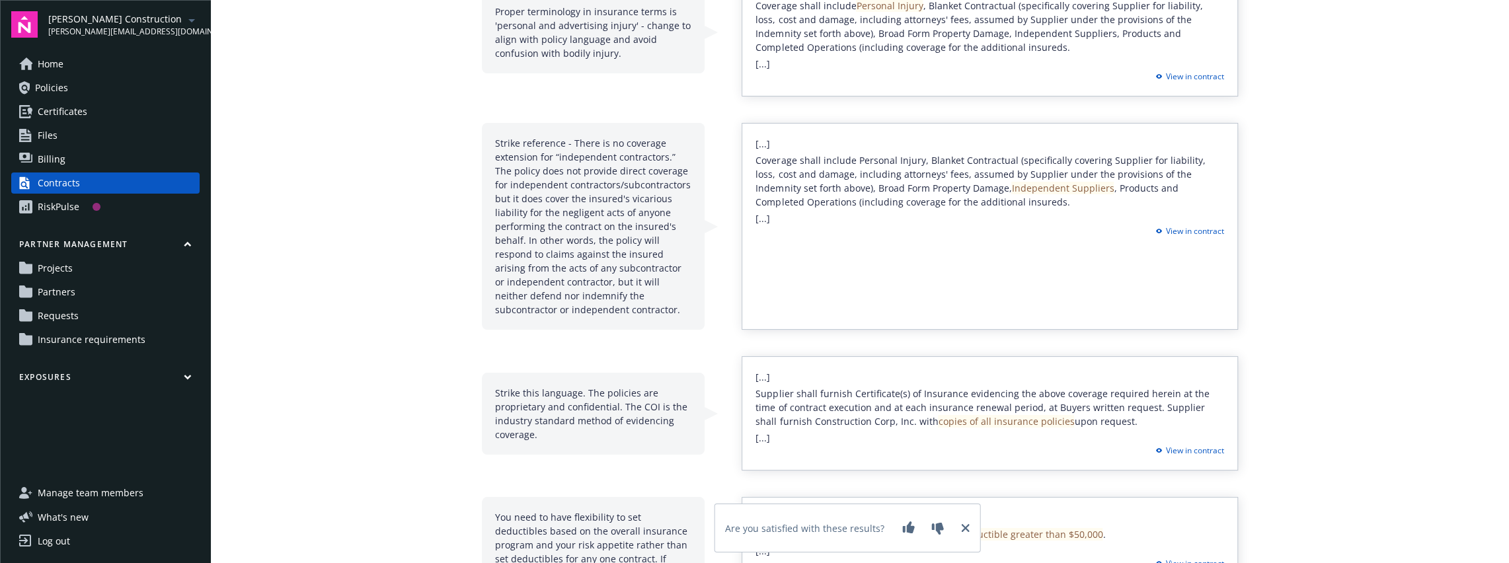
scroll to position [270, 0]
drag, startPoint x: 515, startPoint y: 391, endPoint x: 611, endPoint y: 423, distance: 101.8
click at [611, 423] on div "Strike this language. The policies are proprietary and confidential. The COI is…" at bounding box center [593, 412] width 223 height 82
click at [661, 405] on div "Strike this language. The policies are proprietary and confidential. The COI is…" at bounding box center [593, 412] width 223 height 82
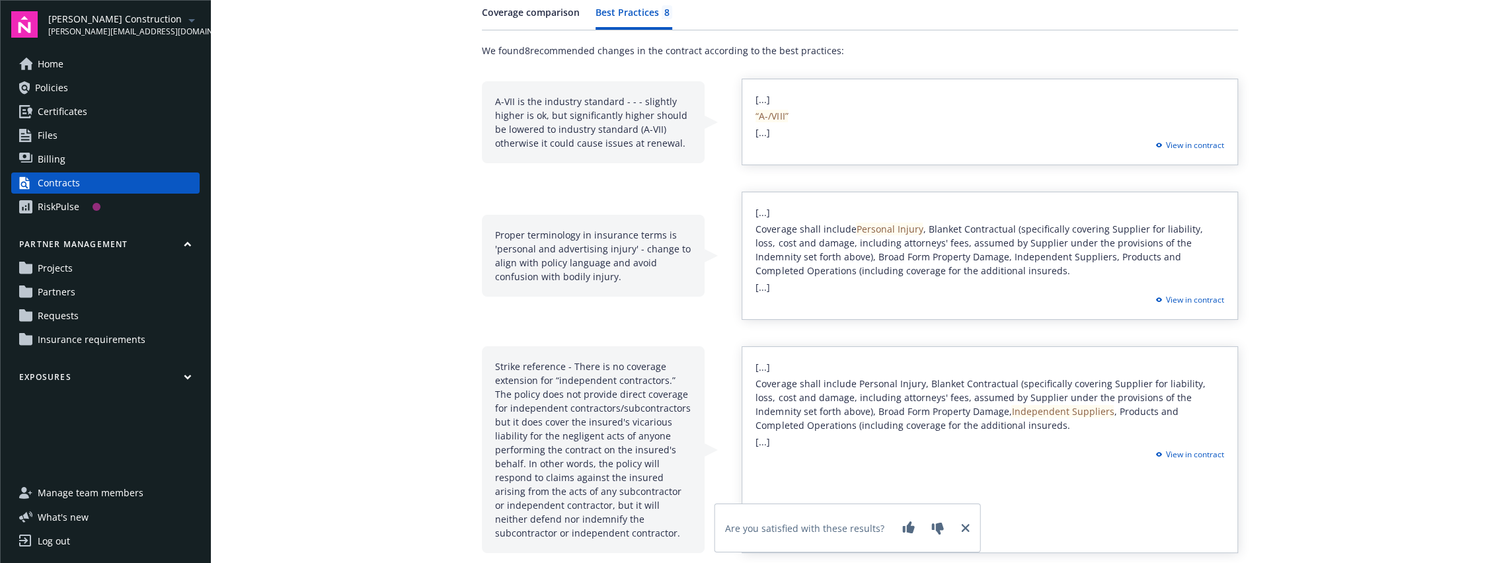
scroll to position [0, 0]
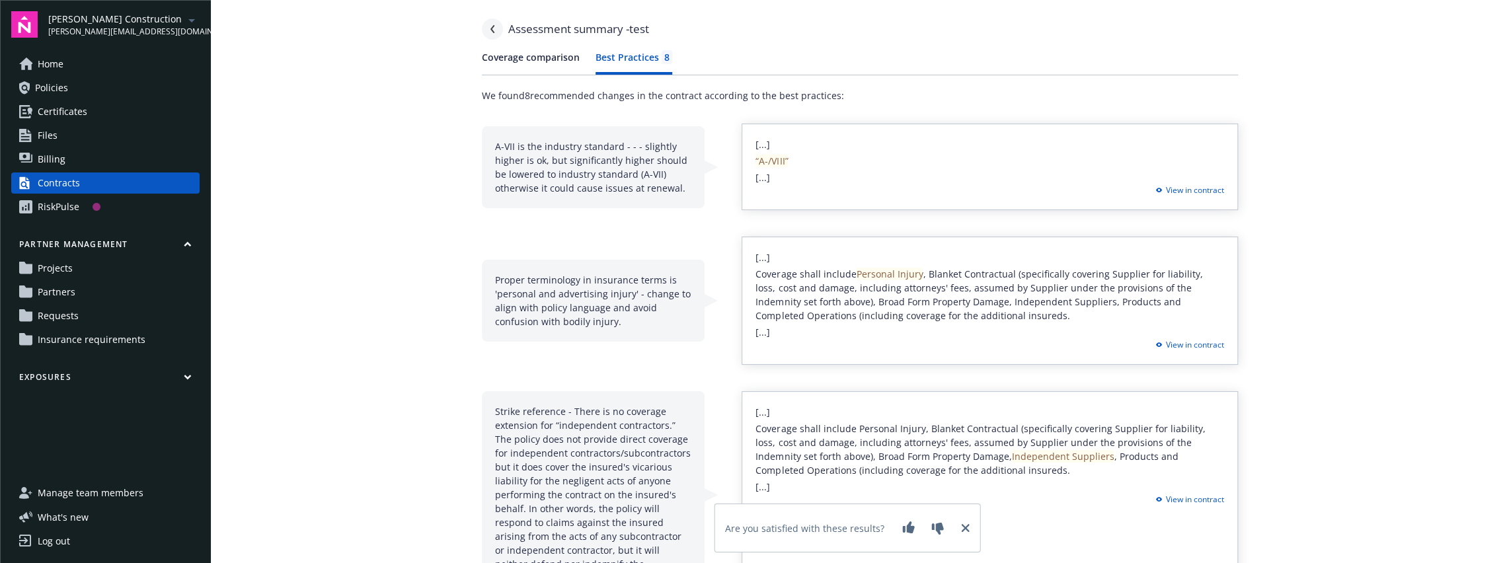
click at [495, 27] on icon "Navigate back" at bounding box center [492, 29] width 8 height 8
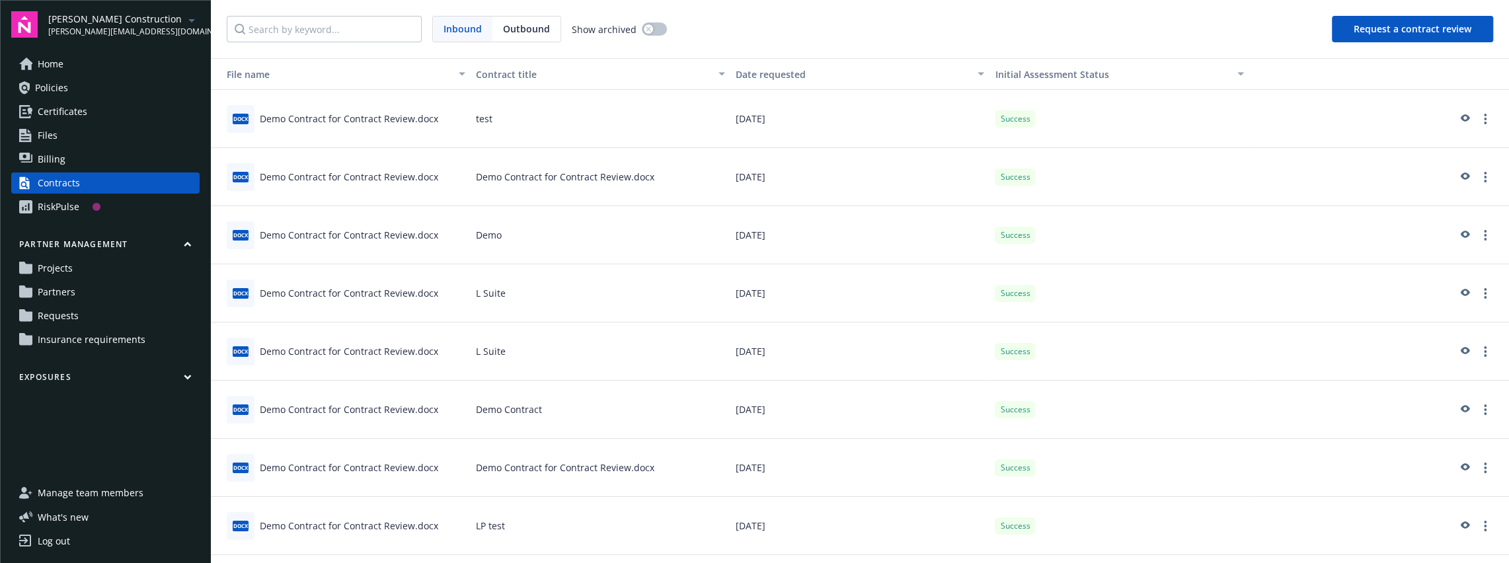
drag, startPoint x: 54, startPoint y: 183, endPoint x: 131, endPoint y: 159, distance: 80.3
click at [54, 183] on div "Contracts" at bounding box center [59, 182] width 42 height 21
click at [521, 32] on span "Outbound" at bounding box center [526, 29] width 47 height 14
click at [1351, 29] on button "Request a contract review" at bounding box center [1412, 29] width 161 height 26
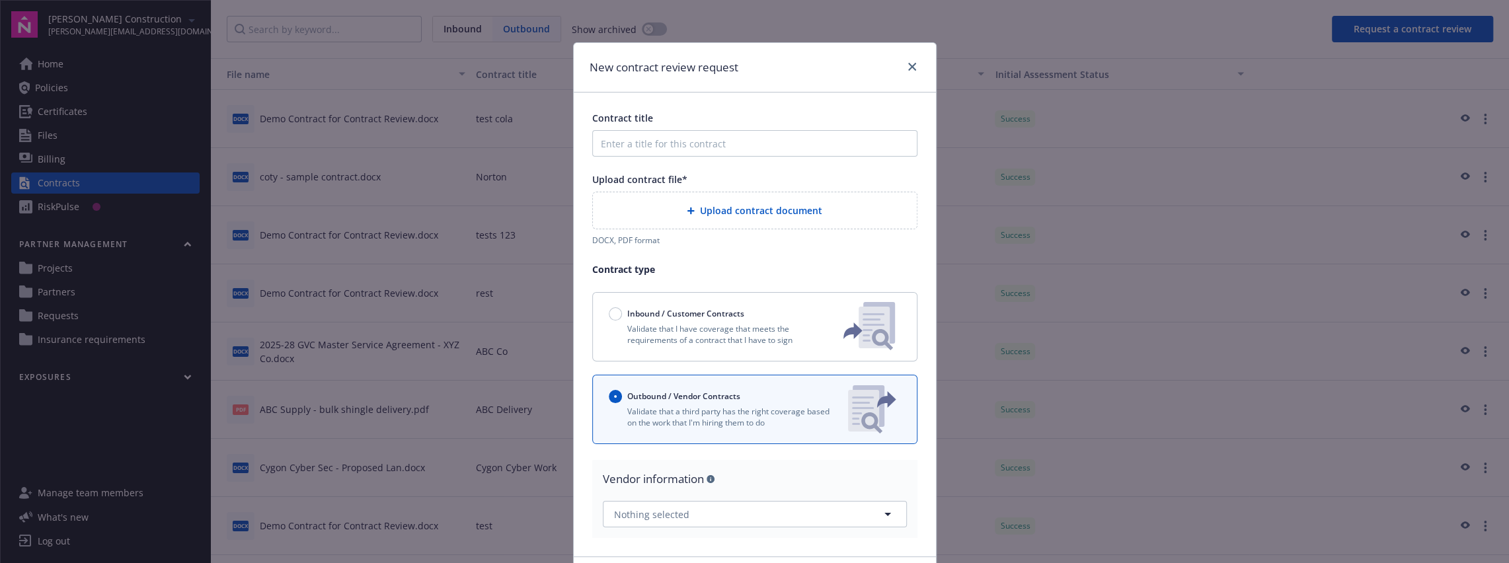
click at [650, 408] on p "Validate that a third party has the right coverage based on the work that I'm h…" at bounding box center [723, 417] width 229 height 22
click at [690, 145] on input "Contract title" at bounding box center [754, 143] width 325 height 26
type input "ewtdy"
click at [717, 218] on div "Upload contract document" at bounding box center [755, 210] width 324 height 36
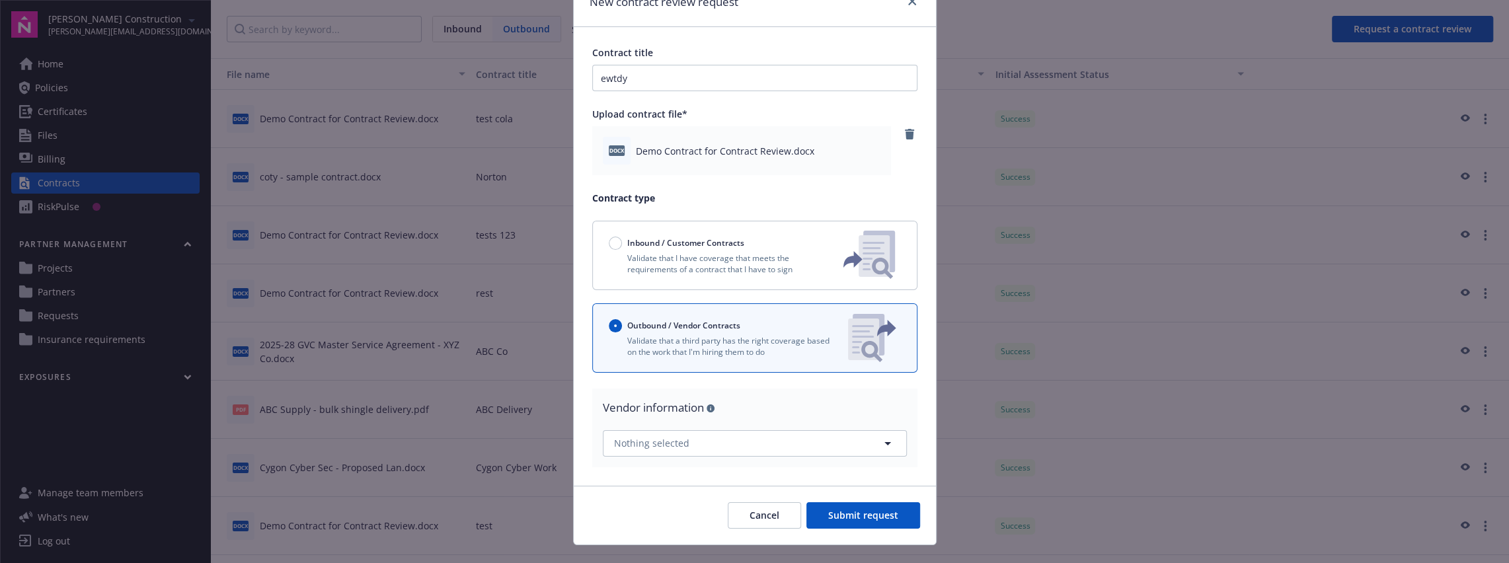
scroll to position [89, 0]
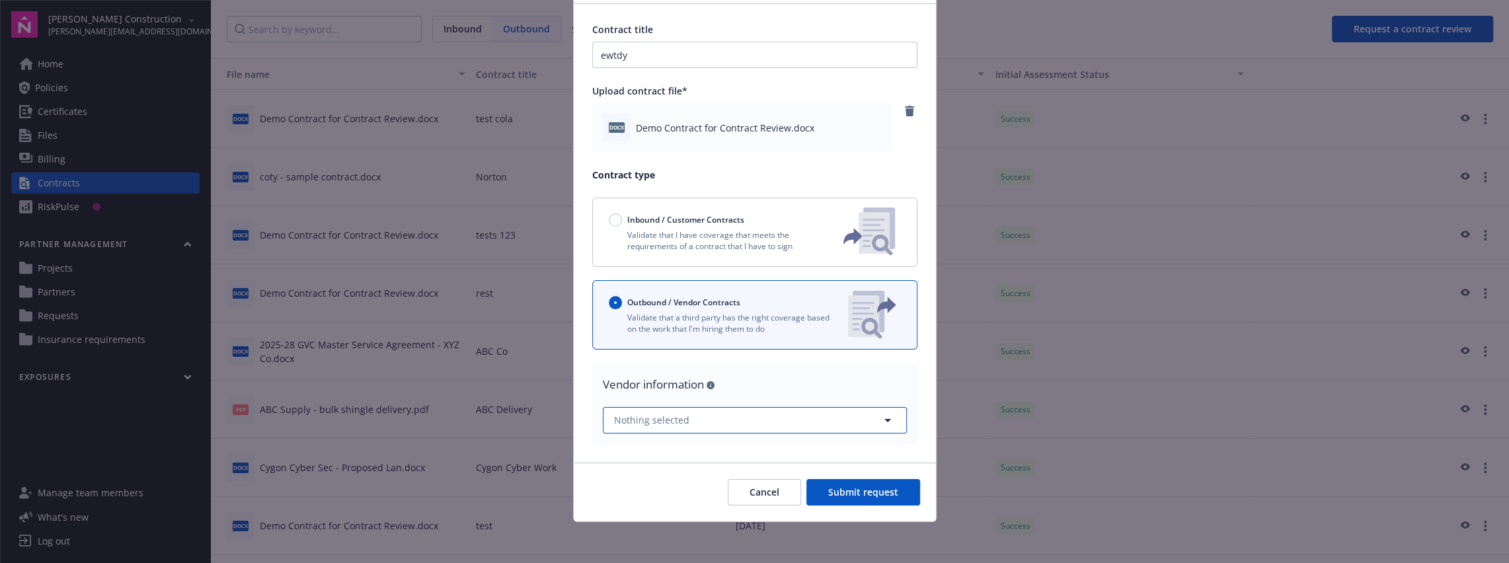
click at [797, 418] on button "Nothing selected" at bounding box center [755, 420] width 304 height 26
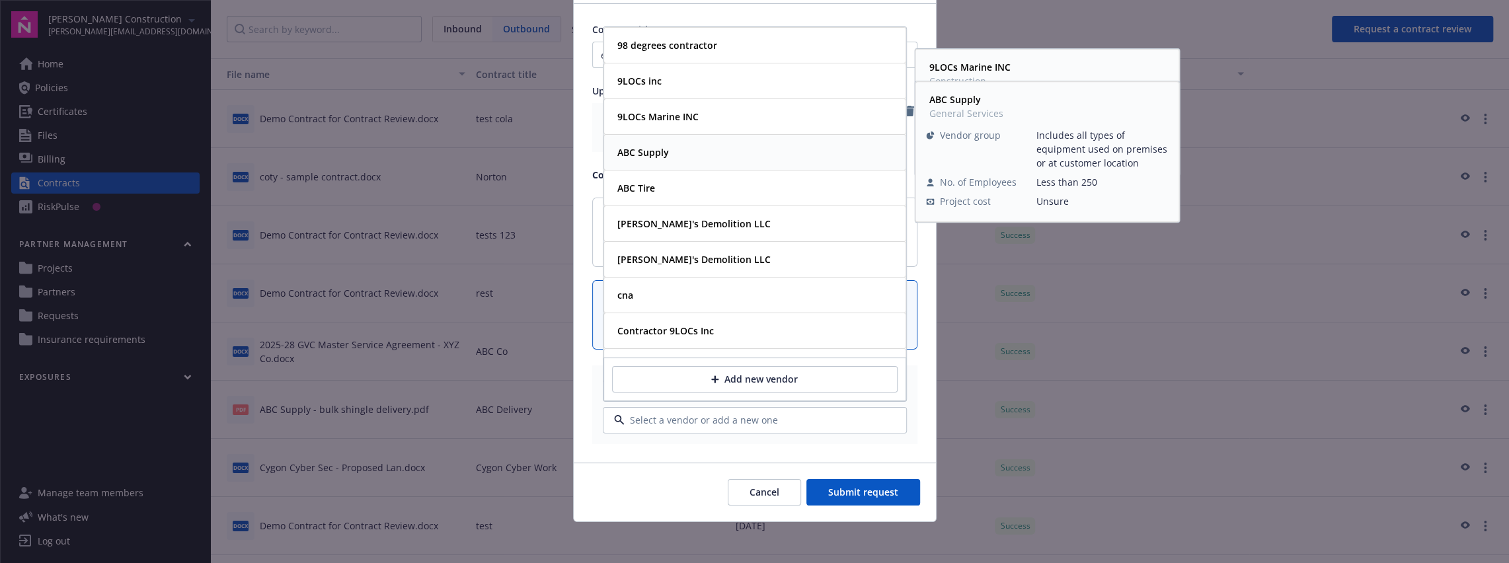
click at [653, 149] on strong "ABC Supply" at bounding box center [643, 152] width 52 height 13
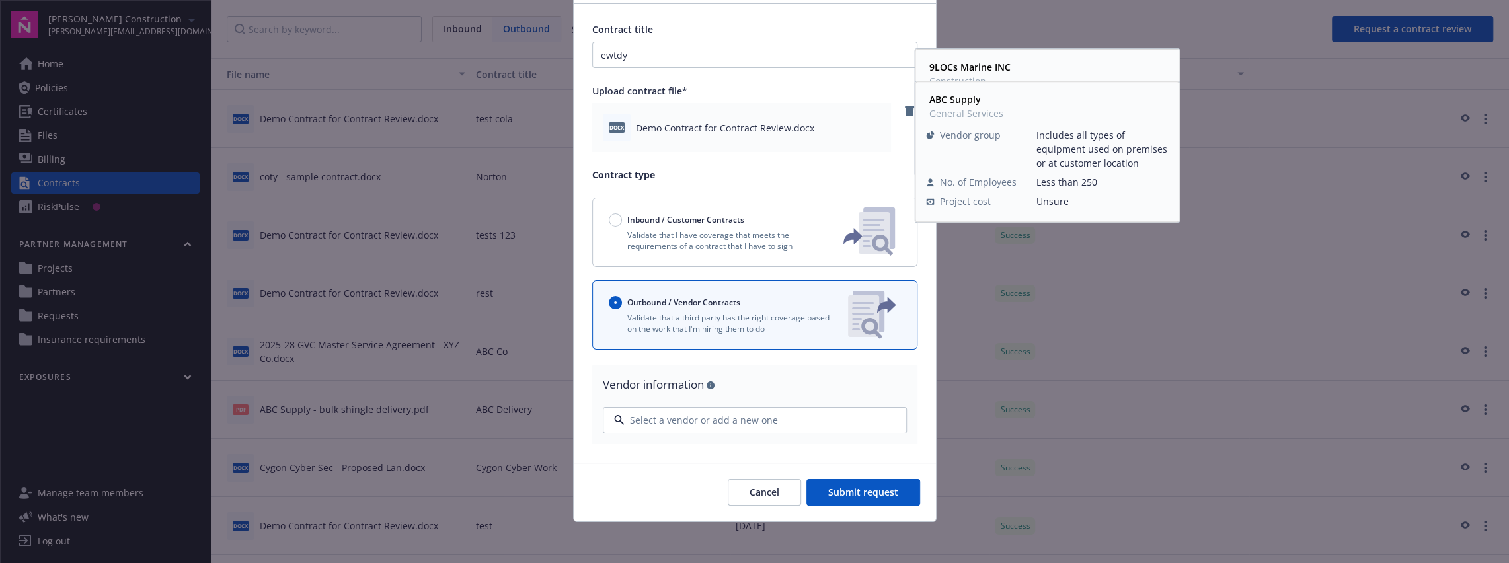
select select "CATEGORY_TWO"
select select "INCLUDES_ALL_TYPES_OF_EQUIPMENT"
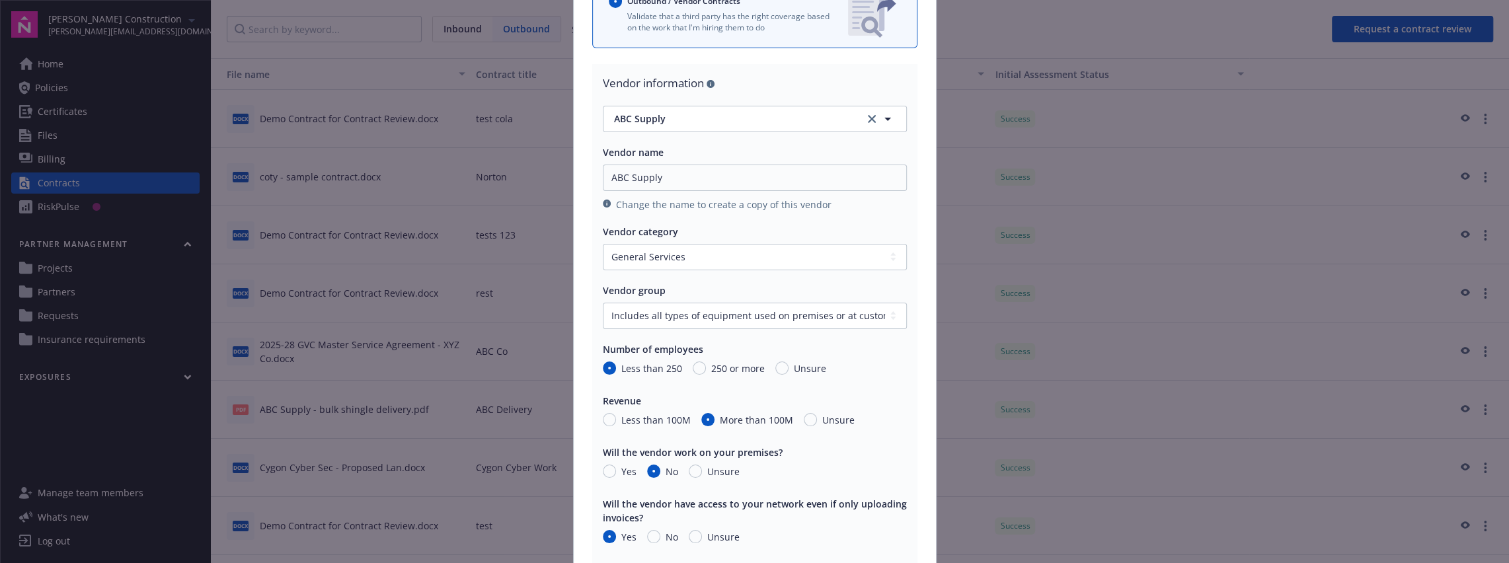
scroll to position [552, 0]
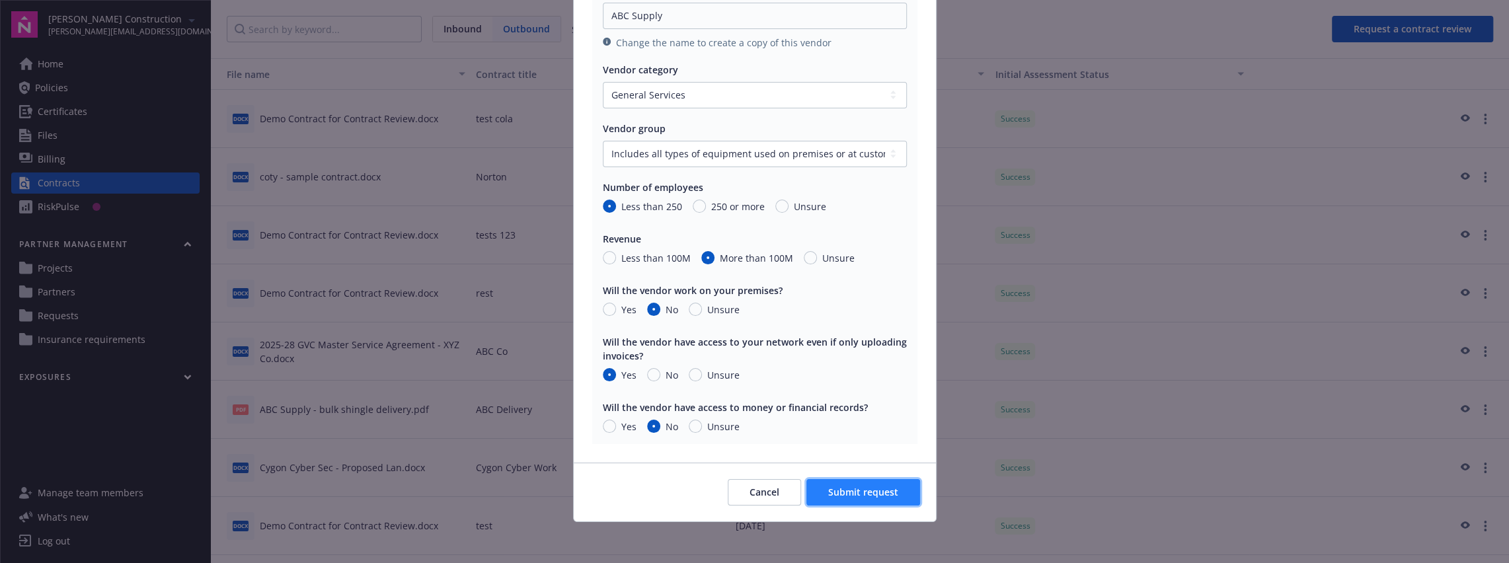
click at [874, 491] on span "Submit request" at bounding box center [863, 492] width 70 height 13
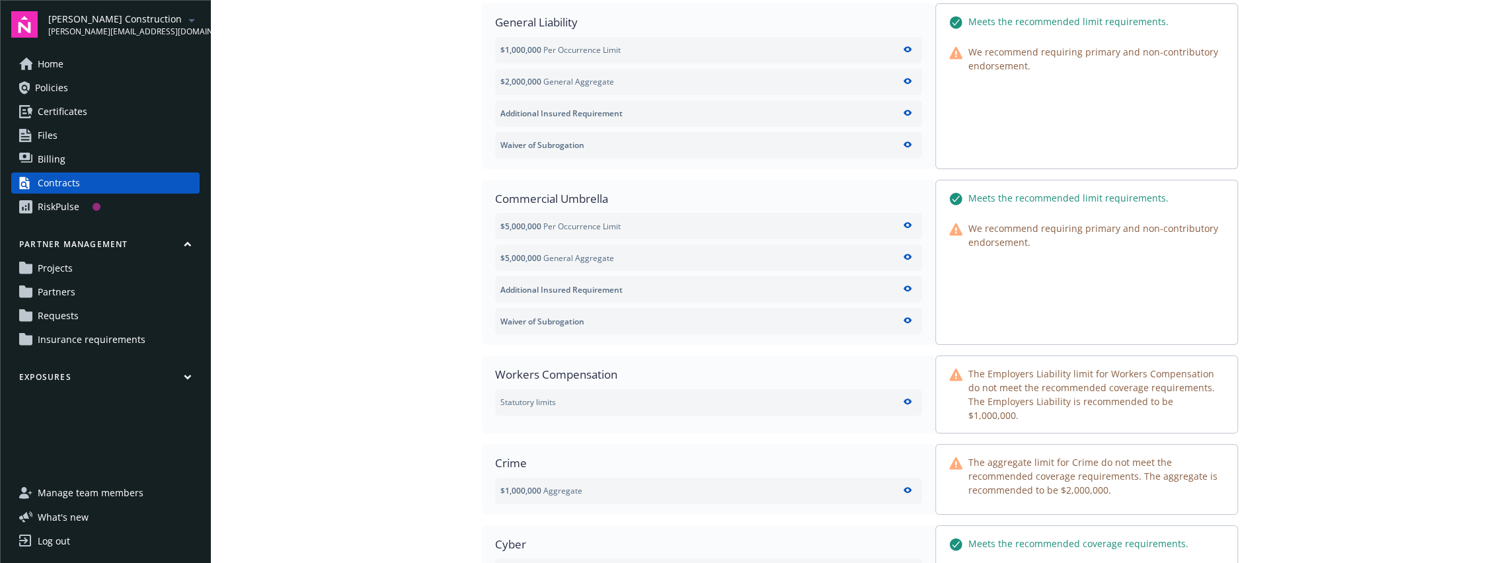
scroll to position [97, 0]
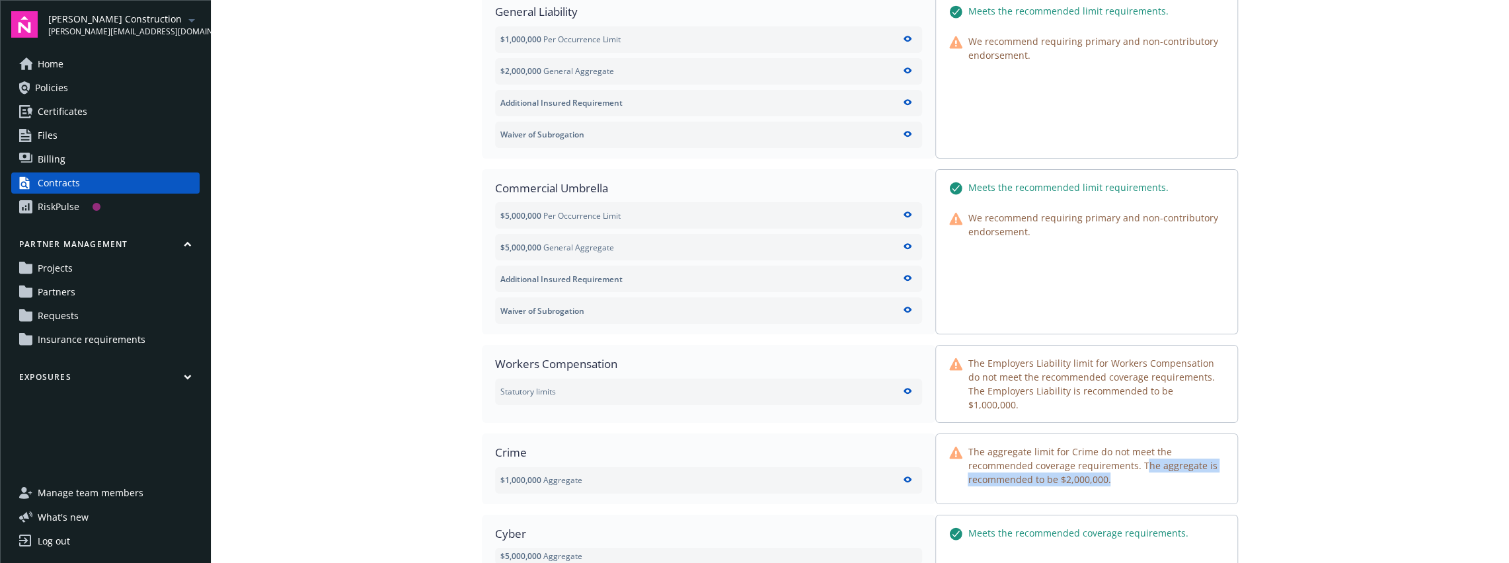
drag, startPoint x: 1143, startPoint y: 457, endPoint x: 1145, endPoint y: 482, distance: 25.8
click at [1145, 482] on div "The aggregate limit for Crime do not meet the recommended coverage requirements…" at bounding box center [1086, 468] width 303 height 70
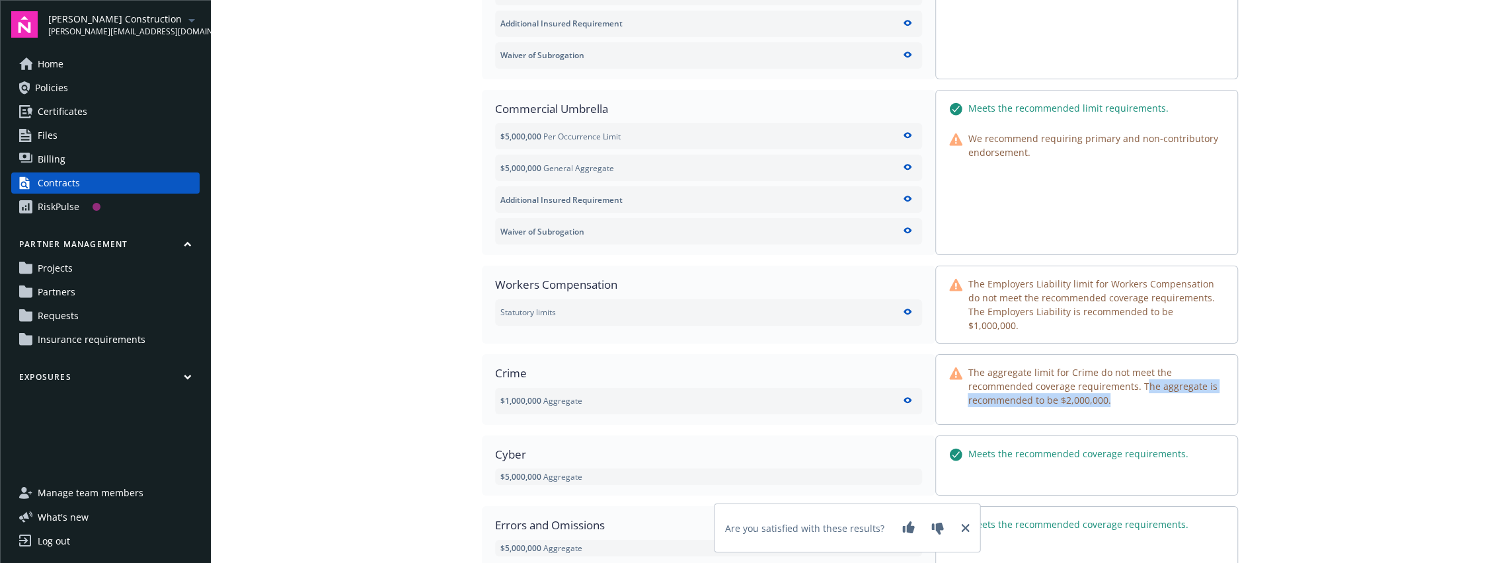
scroll to position [0, 0]
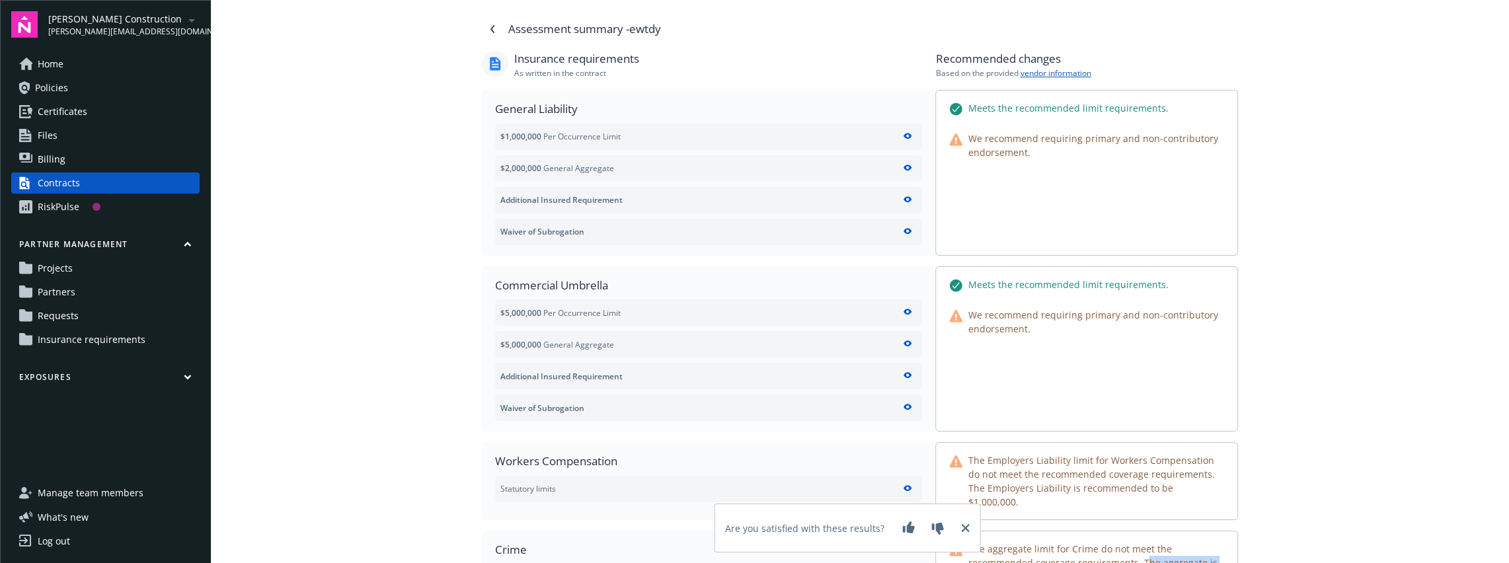
click at [57, 270] on span "Projects" at bounding box center [55, 268] width 35 height 21
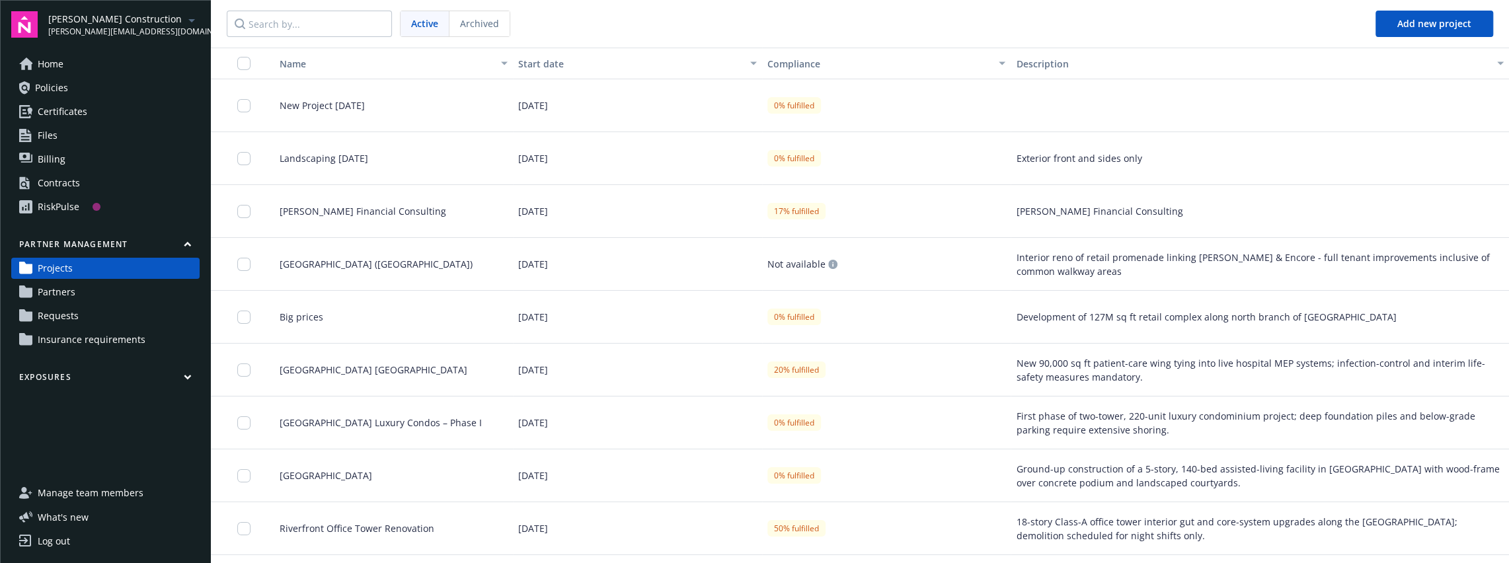
click at [61, 268] on span "Projects" at bounding box center [55, 268] width 35 height 21
click at [190, 244] on icon "button" at bounding box center [187, 244] width 6 height 3
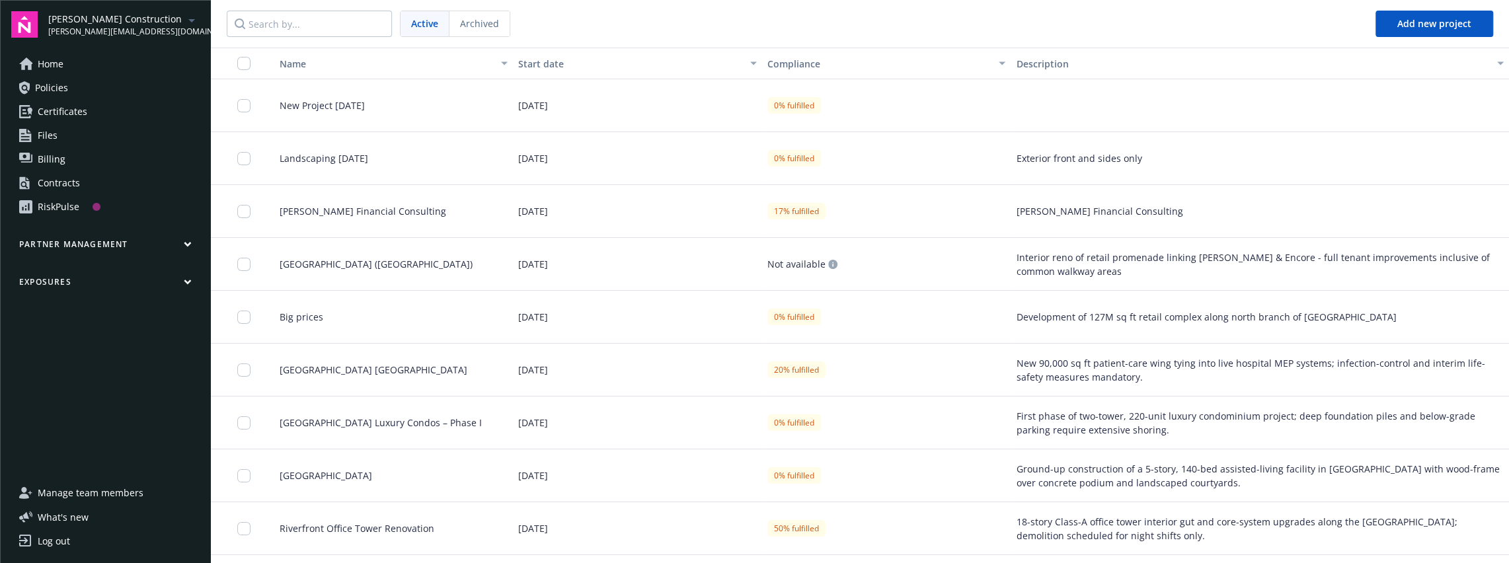
click at [188, 245] on icon "button" at bounding box center [187, 244] width 6 height 3
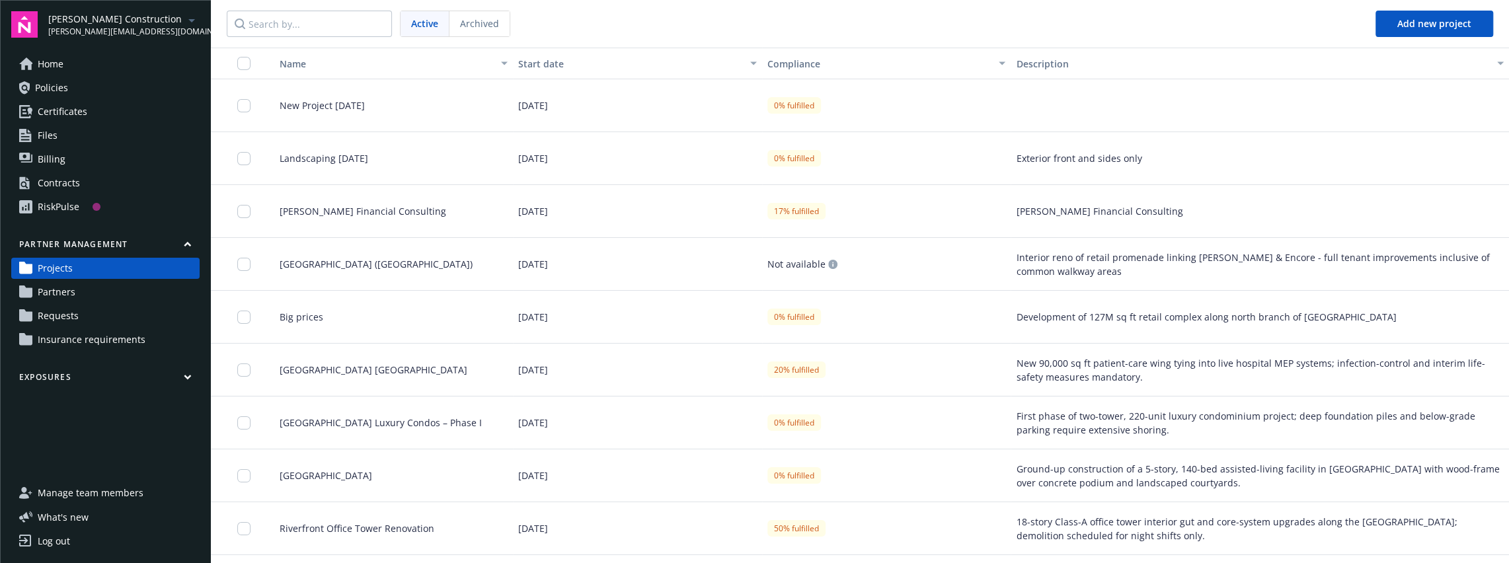
click at [57, 267] on span "Projects" at bounding box center [55, 268] width 35 height 21
click at [309, 214] on span "Anna Financial Consulting" at bounding box center [357, 211] width 177 height 14
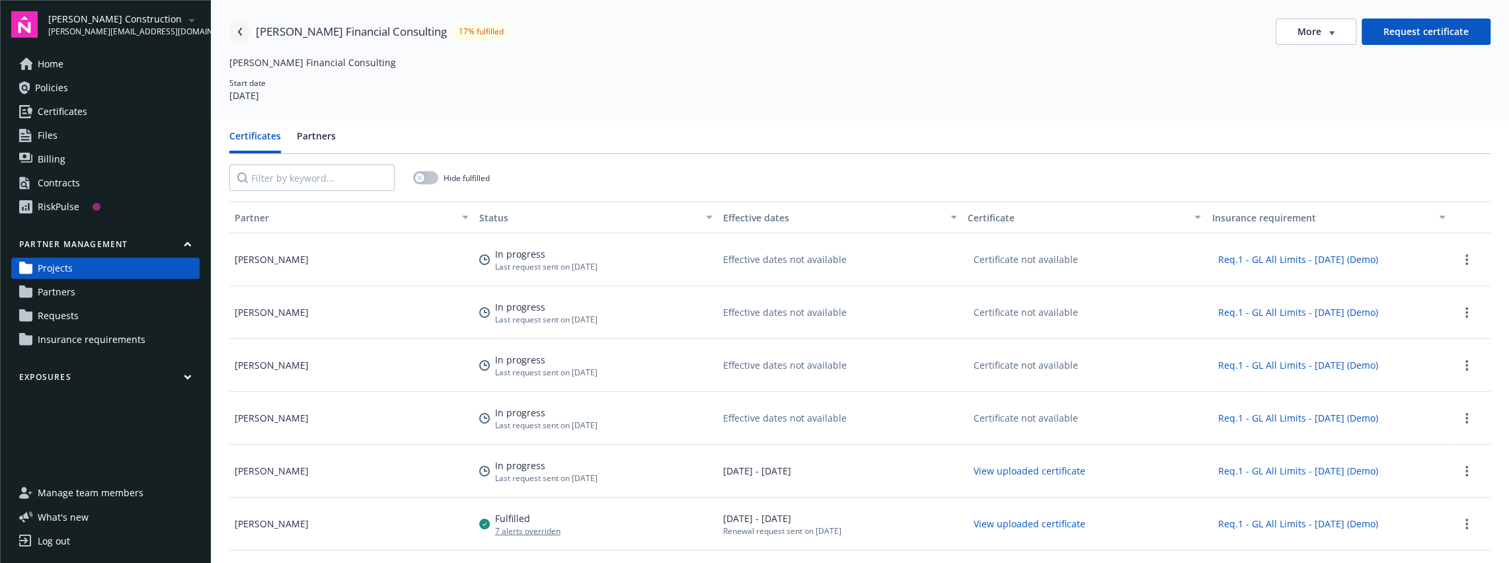
click at [242, 30] on icon "Navigate back" at bounding box center [240, 32] width 8 height 8
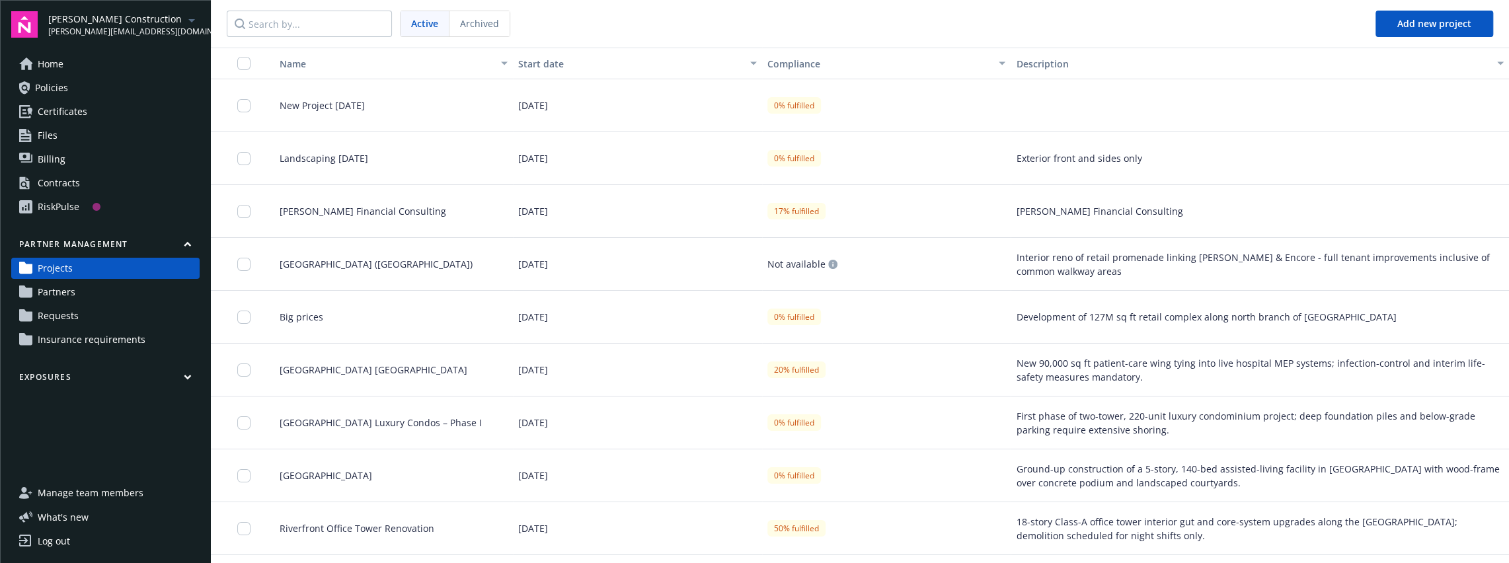
click at [398, 372] on span "Eastside Community Hospital West Wing" at bounding box center [368, 370] width 198 height 14
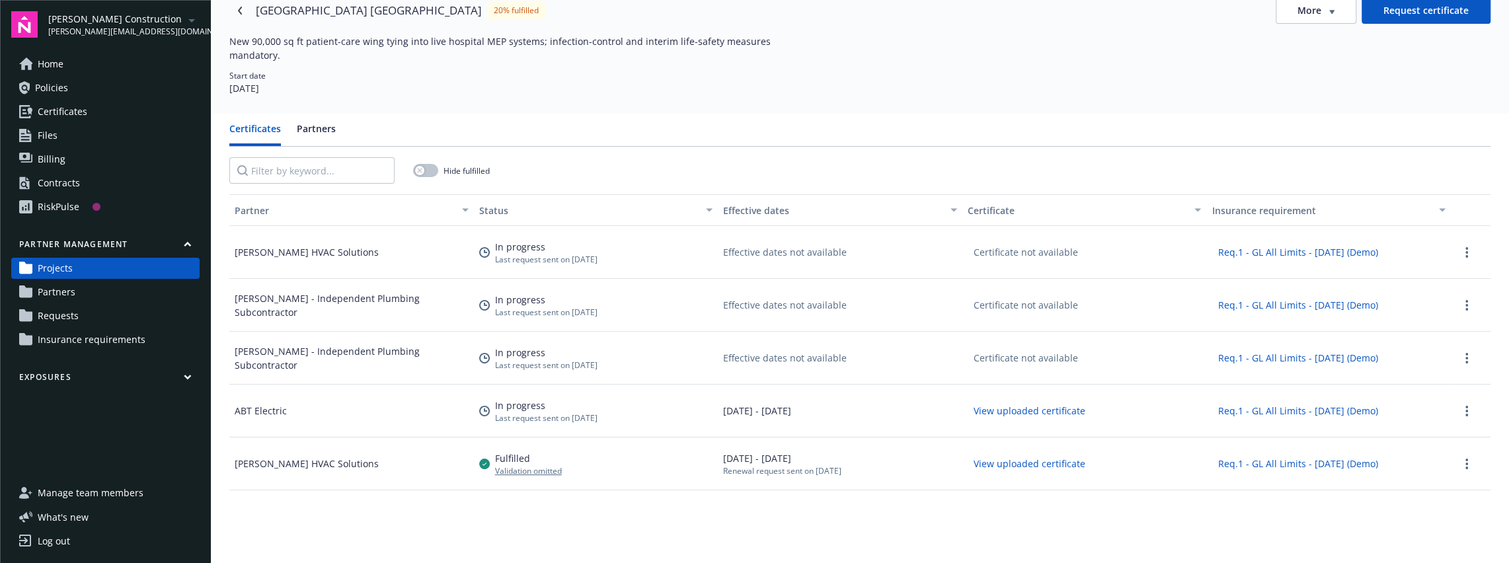
scroll to position [22, 0]
click at [65, 291] on span "Partners" at bounding box center [57, 292] width 38 height 21
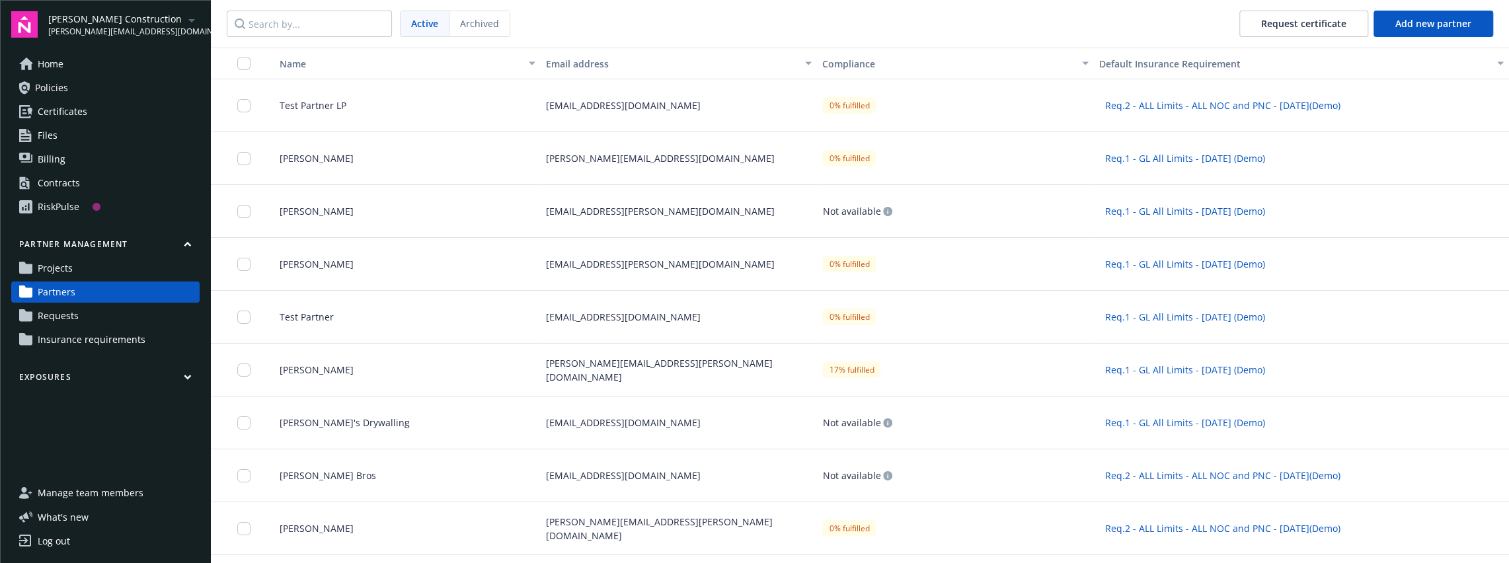
click at [65, 316] on span "Requests" at bounding box center [58, 315] width 41 height 21
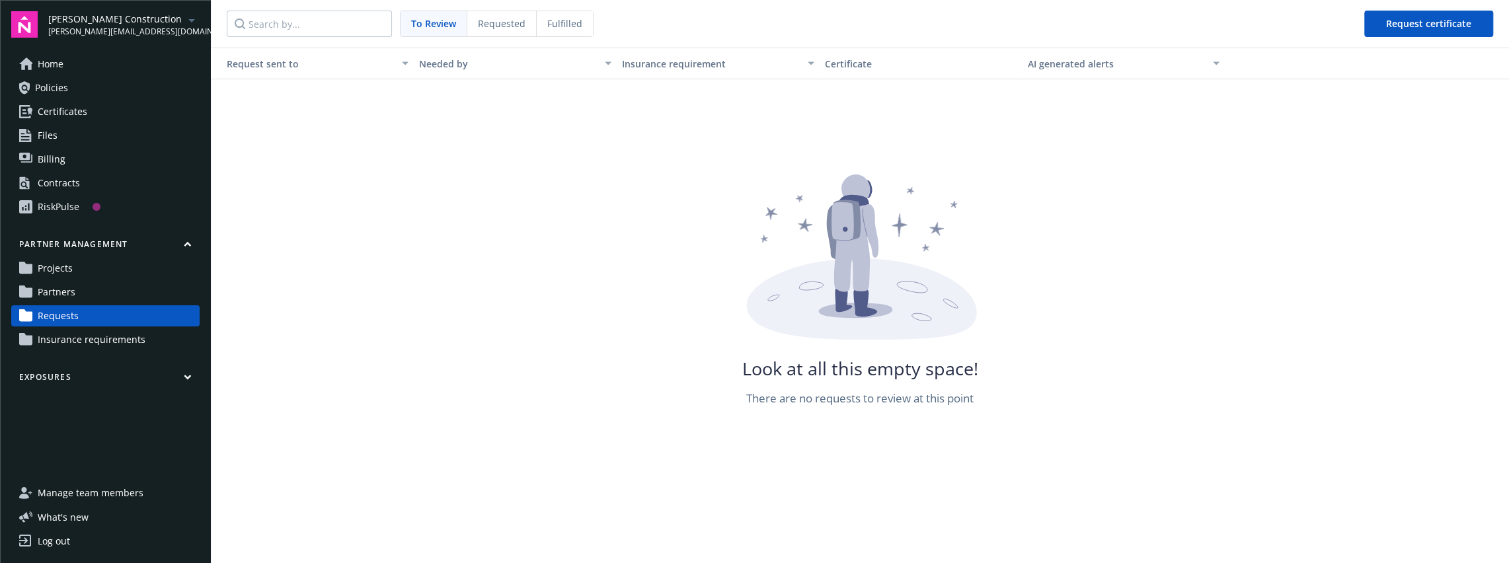
click at [62, 272] on span "Projects" at bounding box center [55, 268] width 35 height 21
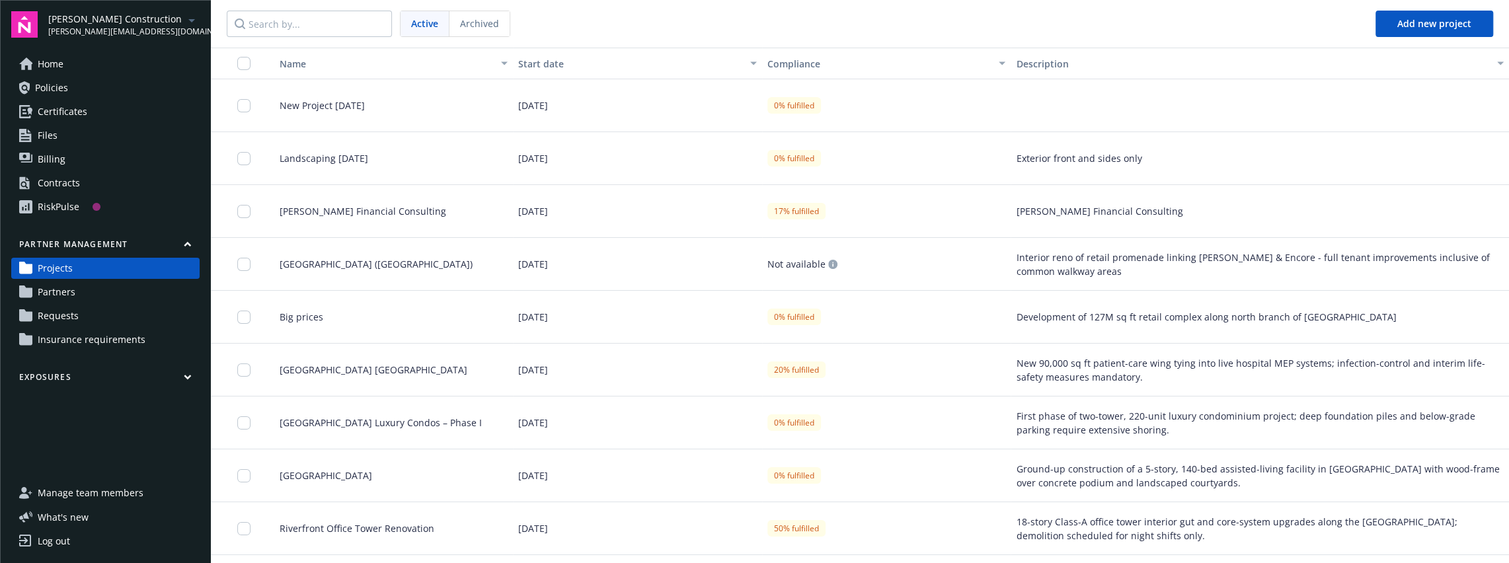
click at [73, 318] on span "Requests" at bounding box center [58, 315] width 41 height 21
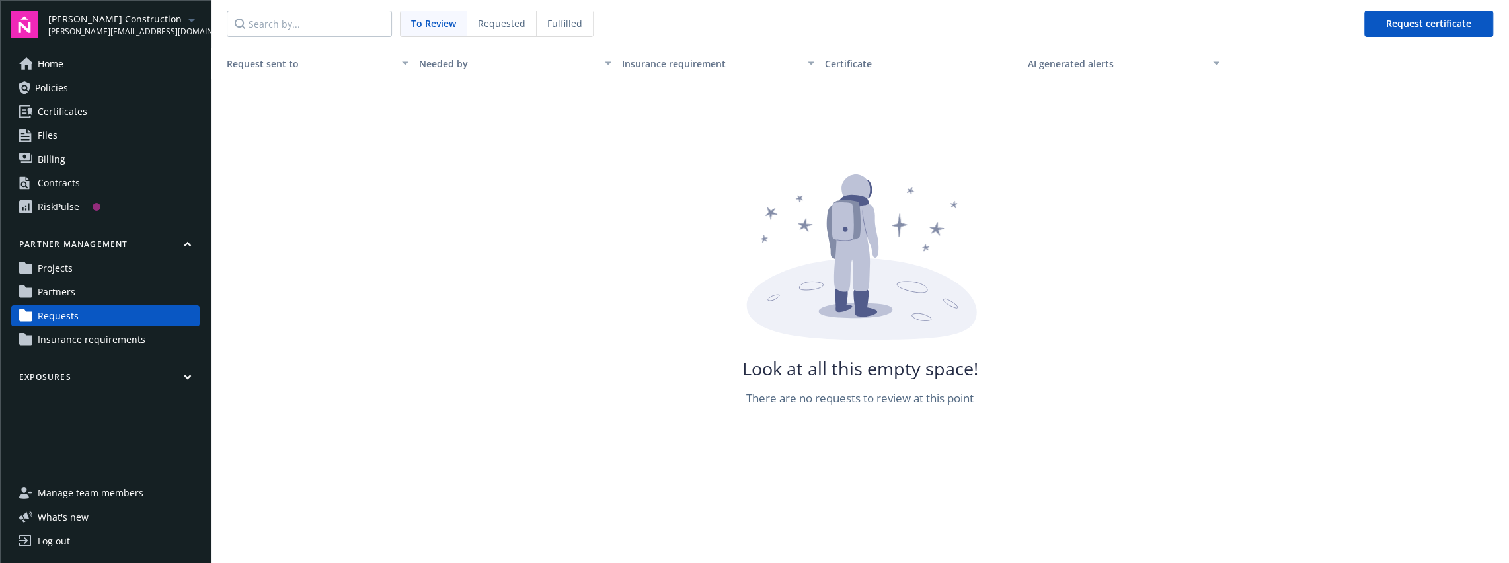
click at [73, 318] on span "Requests" at bounding box center [58, 315] width 41 height 21
click at [500, 26] on span "Requested" at bounding box center [502, 24] width 48 height 14
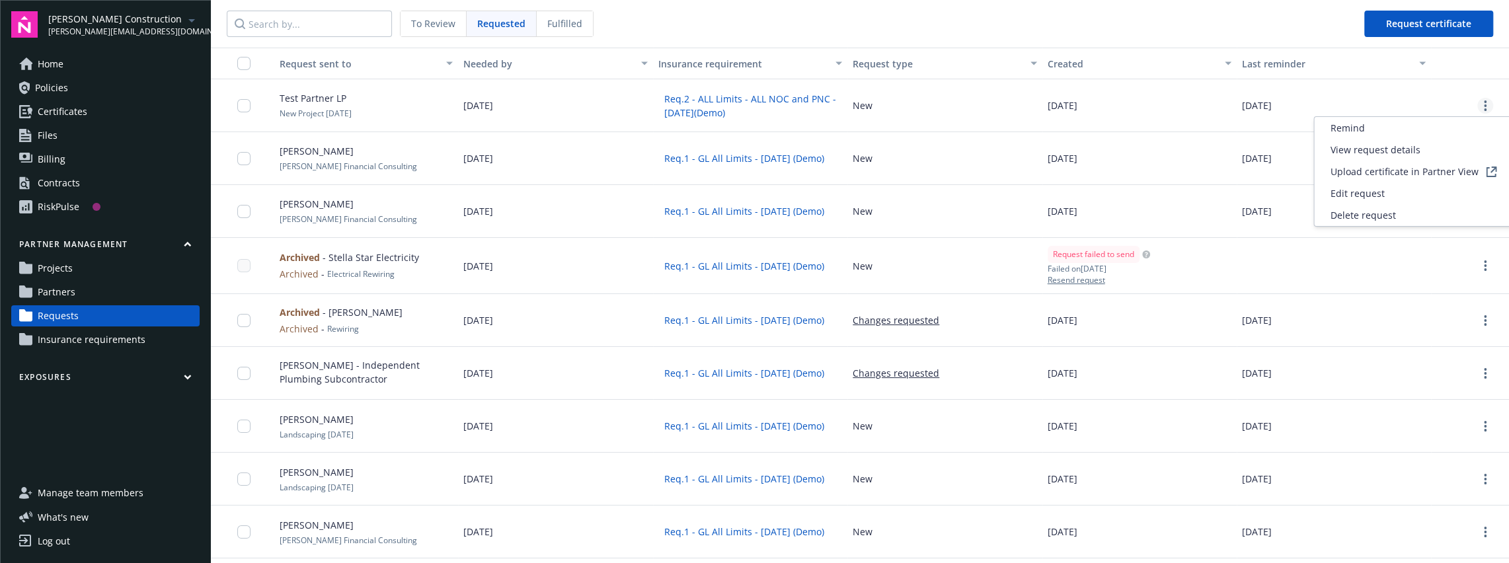
click at [1489, 107] on link "more" at bounding box center [1485, 106] width 16 height 16
click at [1411, 152] on span "View request details" at bounding box center [1375, 150] width 90 height 14
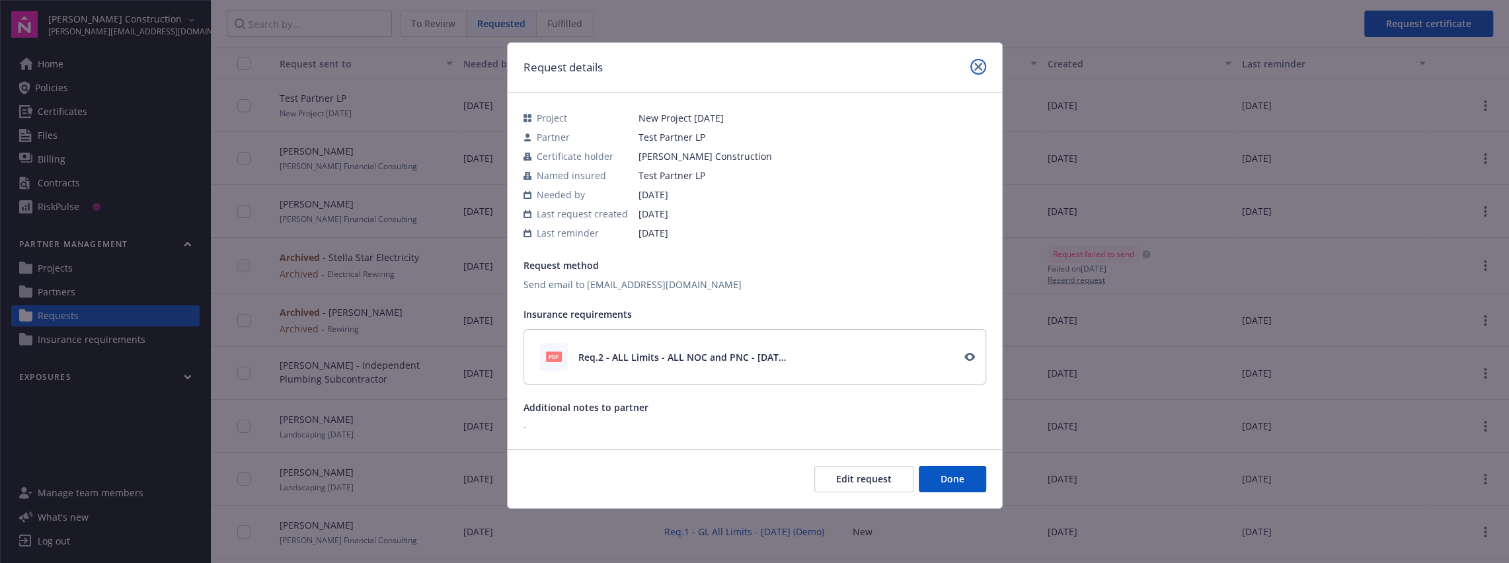
click at [979, 67] on icon "close" at bounding box center [978, 67] width 8 height 8
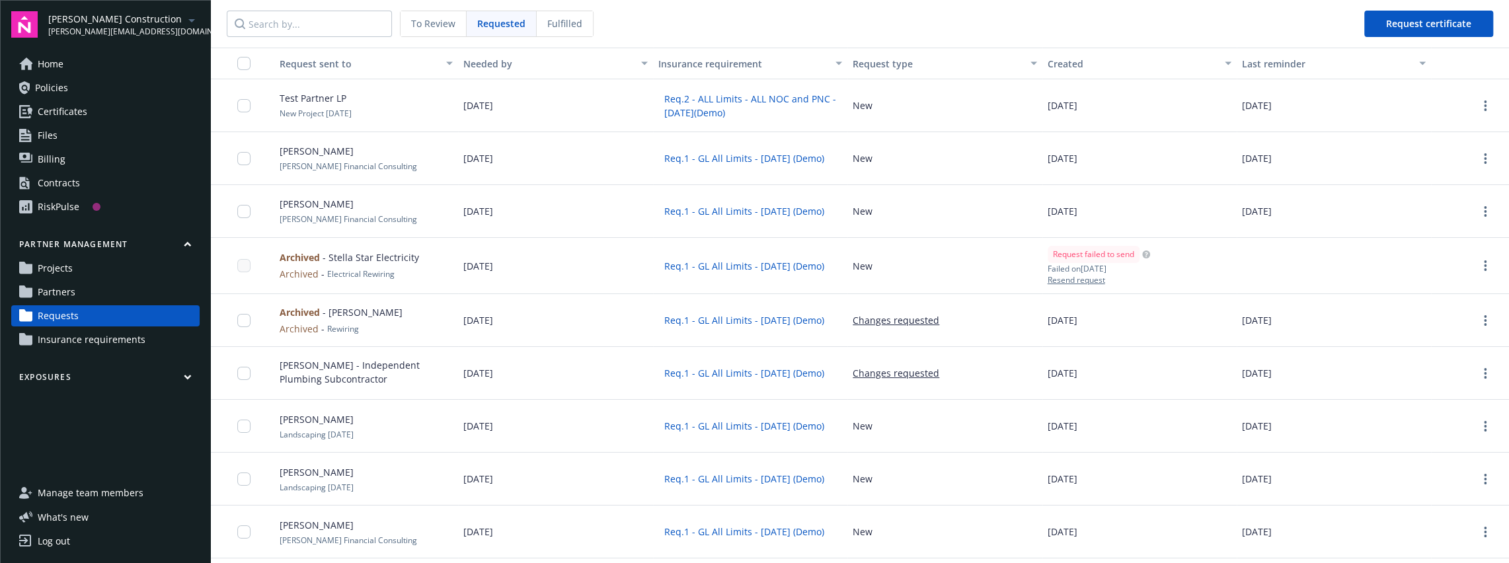
click at [318, 110] on span "New Project September 2025" at bounding box center [316, 113] width 72 height 11
click at [80, 317] on link "Requests" at bounding box center [105, 315] width 188 height 21
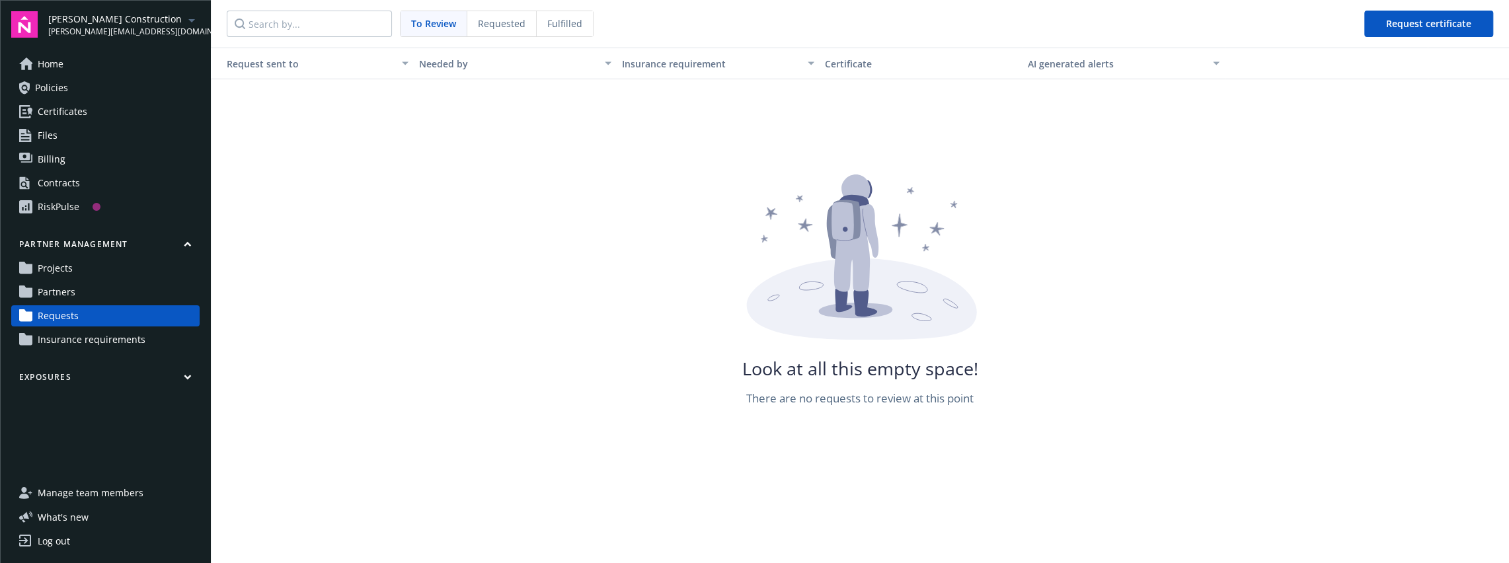
click at [520, 19] on span "Requested" at bounding box center [502, 24] width 48 height 14
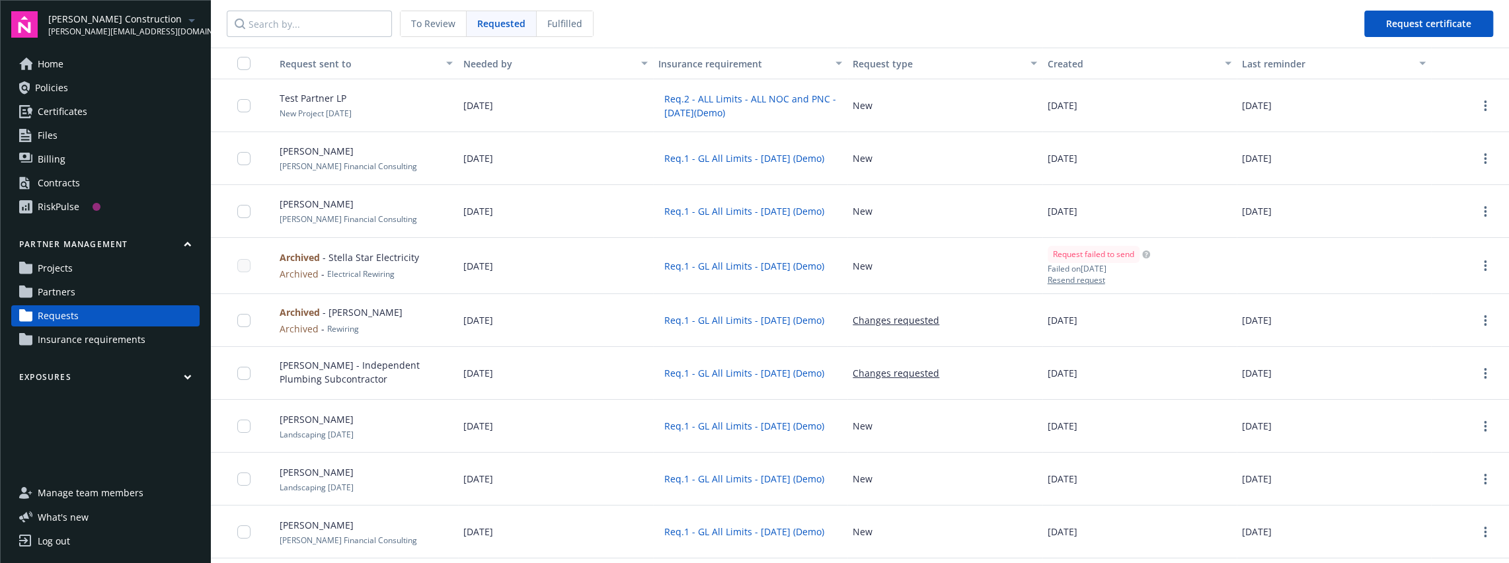
click at [757, 320] on button "Req.1 - GL All Limits - Apr28 (Demo)" at bounding box center [744, 320] width 172 height 20
click at [434, 22] on span "To Review" at bounding box center [433, 24] width 44 height 14
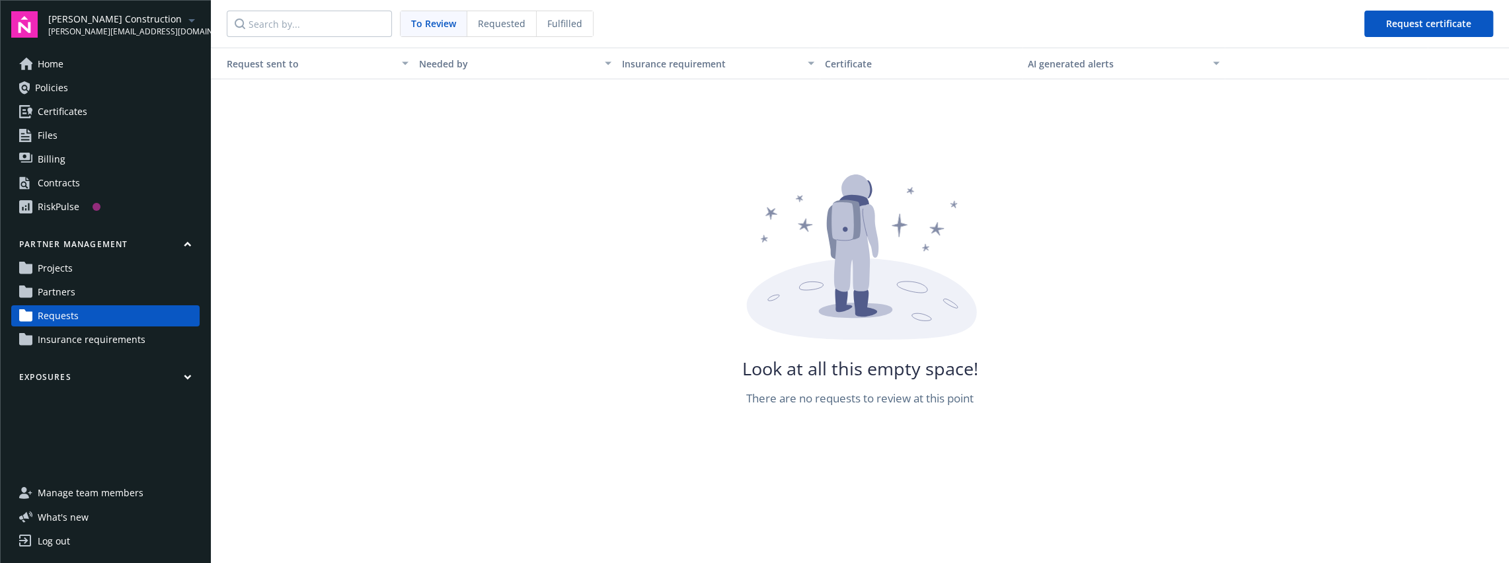
click at [550, 22] on span "Fulfilled" at bounding box center [564, 24] width 35 height 14
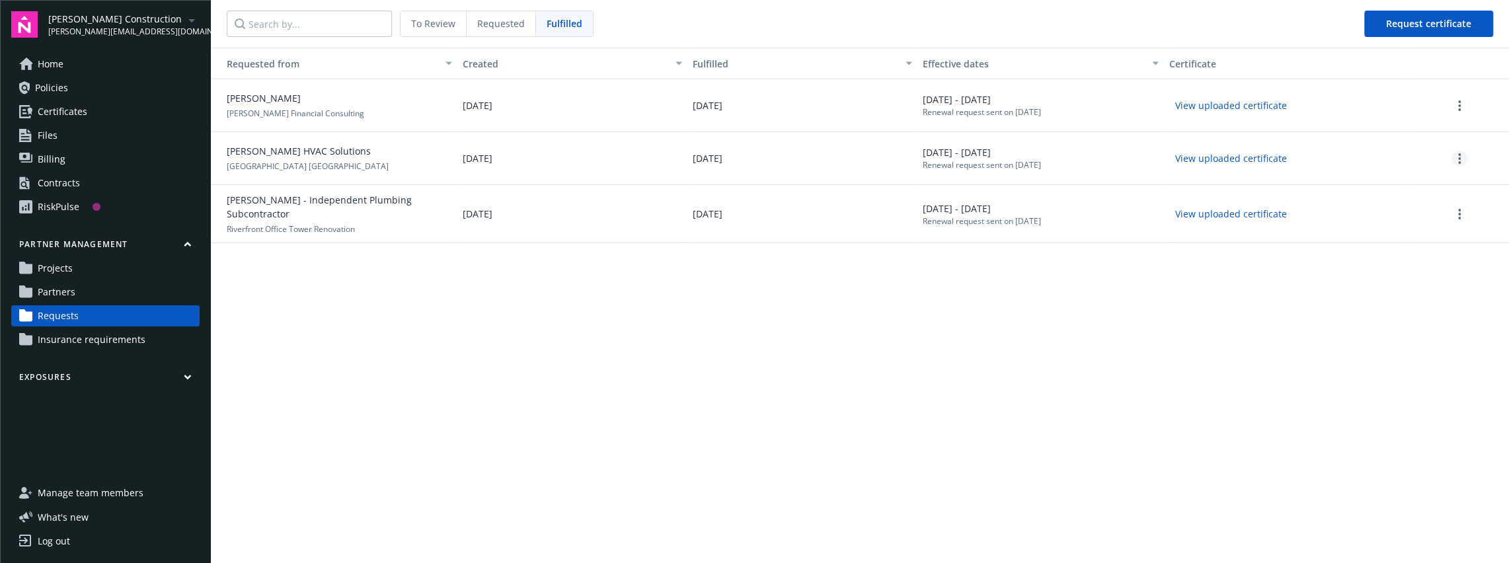
click at [1458, 157] on icon "more" at bounding box center [1459, 158] width 3 height 11
click at [1168, 339] on div "Requested from Created Fulfilled Effective dates Certificate Anna Money Anna Fi…" at bounding box center [860, 305] width 1298 height 515
click at [188, 242] on icon "button" at bounding box center [188, 244] width 8 height 6
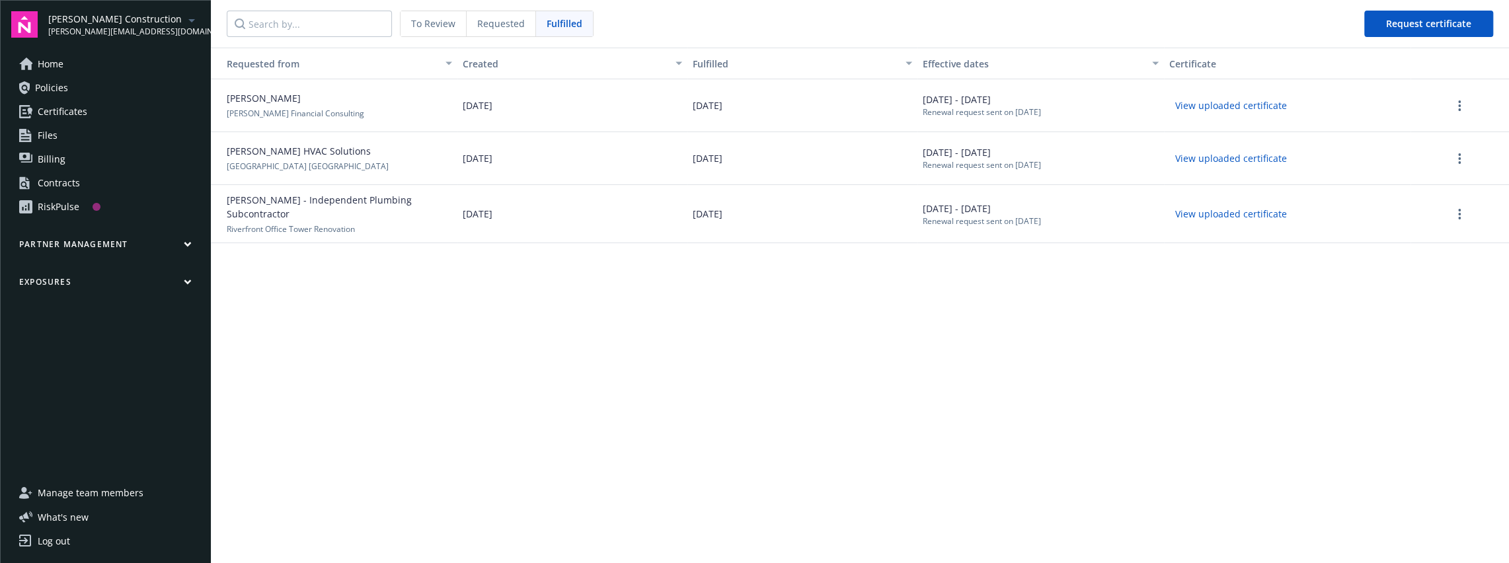
click at [188, 282] on icon "button" at bounding box center [187, 281] width 6 height 3
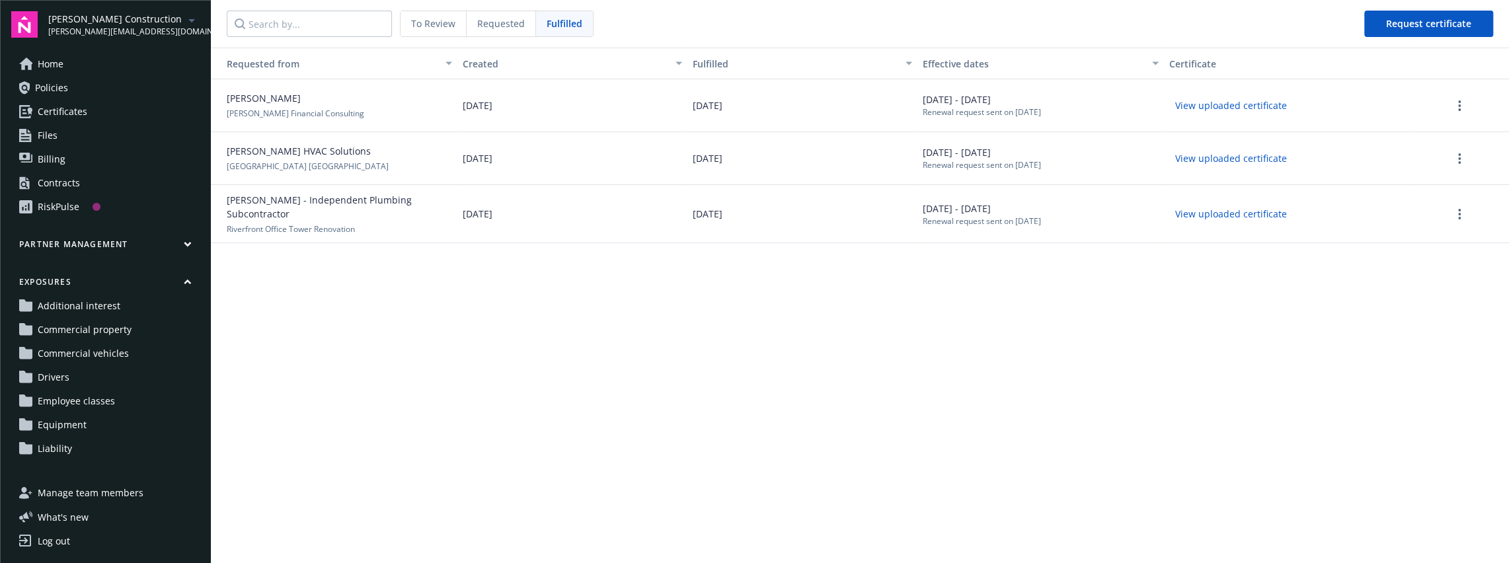
click at [96, 331] on span "Commercial property" at bounding box center [85, 329] width 94 height 21
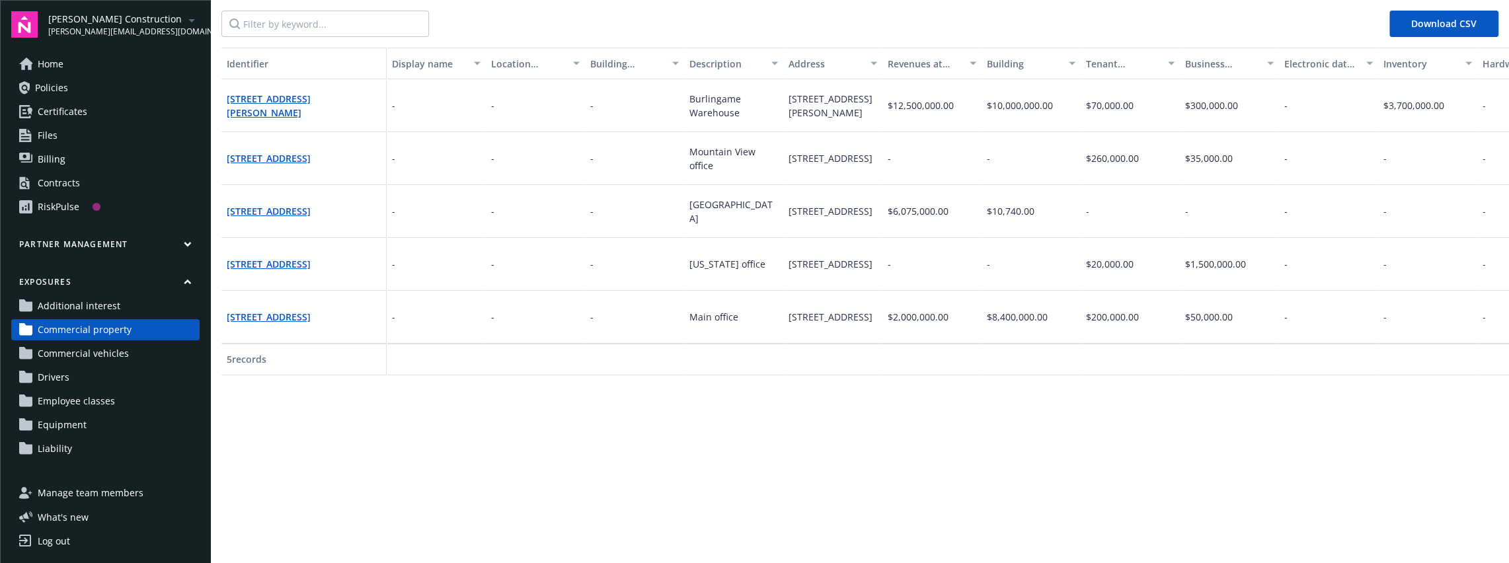
click at [86, 420] on link "Equipment" at bounding box center [105, 424] width 188 height 21
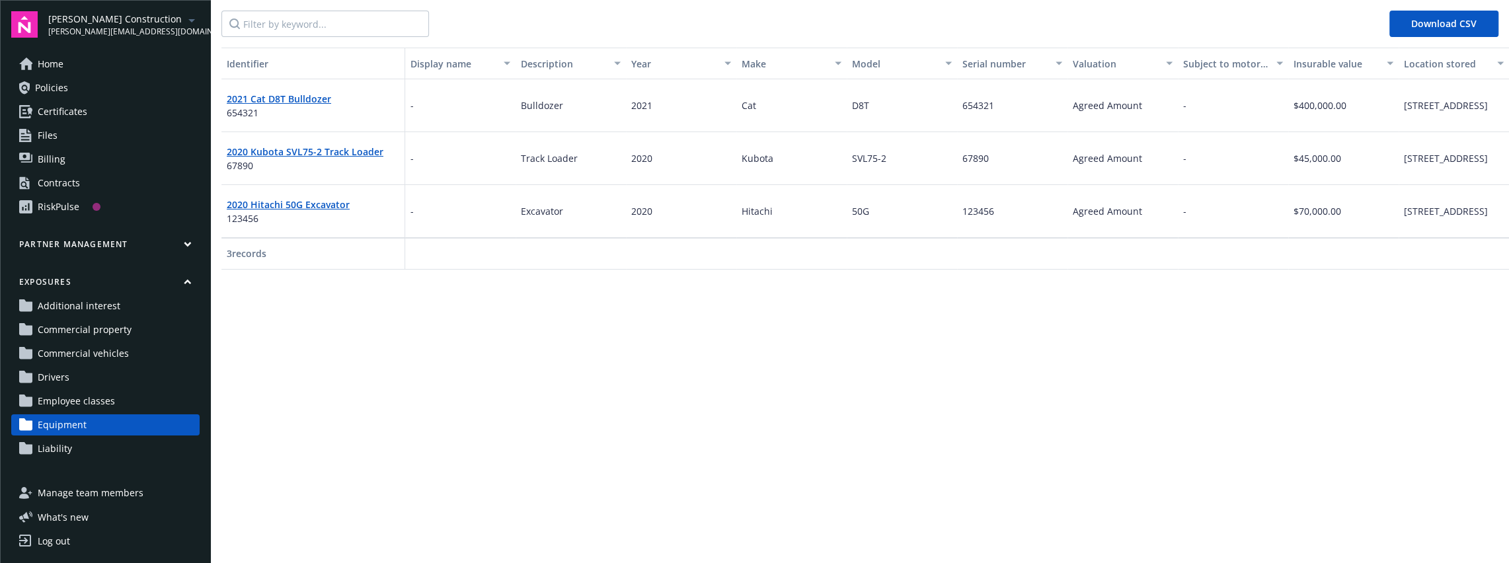
click at [188, 282] on icon "button" at bounding box center [188, 282] width 8 height 6
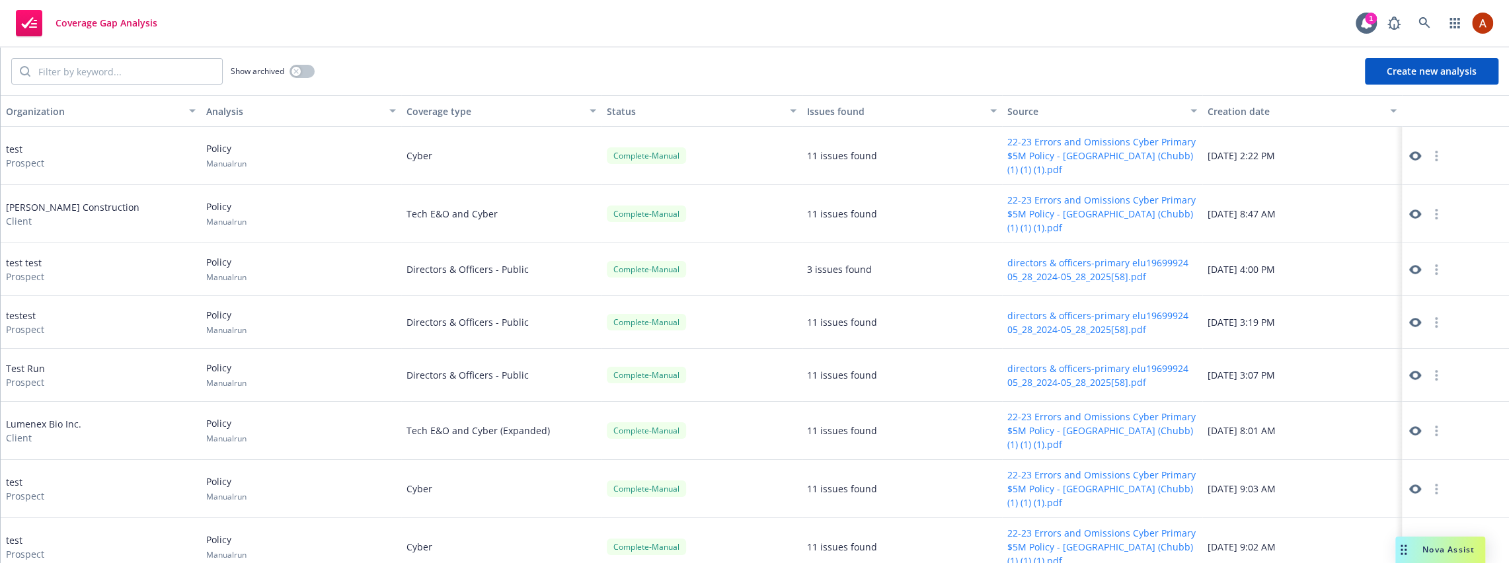
click at [1432, 72] on button "Create new analysis" at bounding box center [1431, 71] width 133 height 26
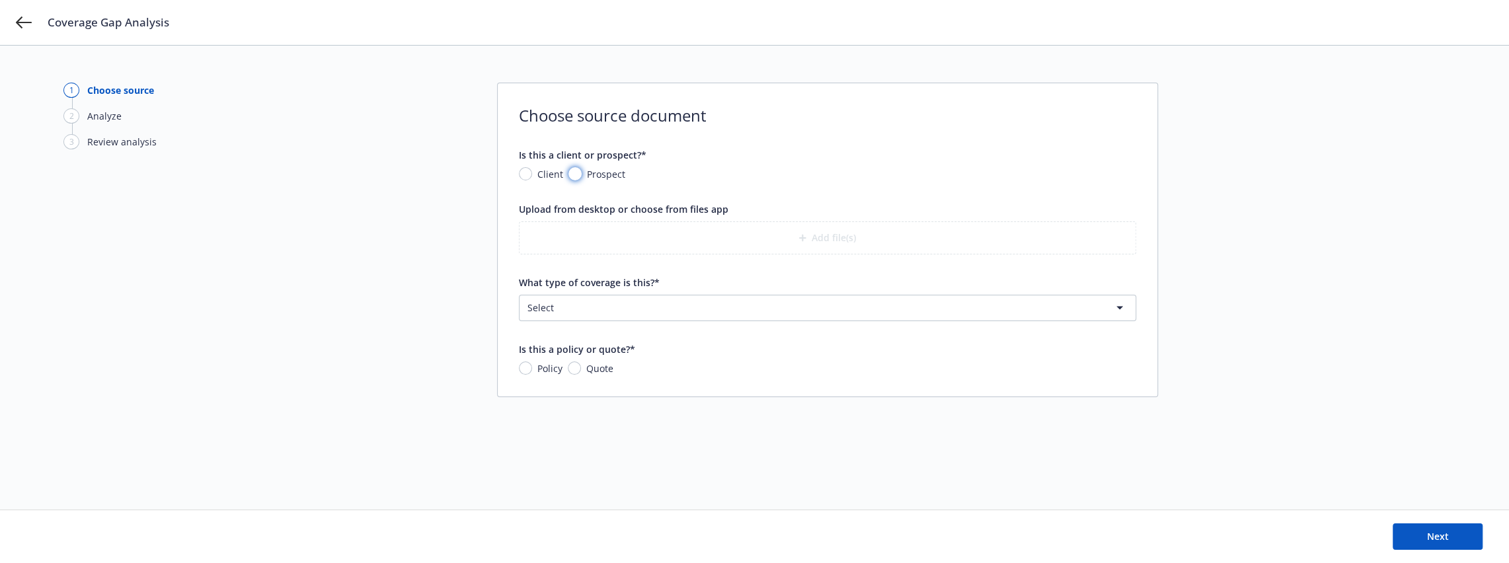
click at [575, 175] on input "Prospect" at bounding box center [574, 173] width 13 height 13
radio input "true"
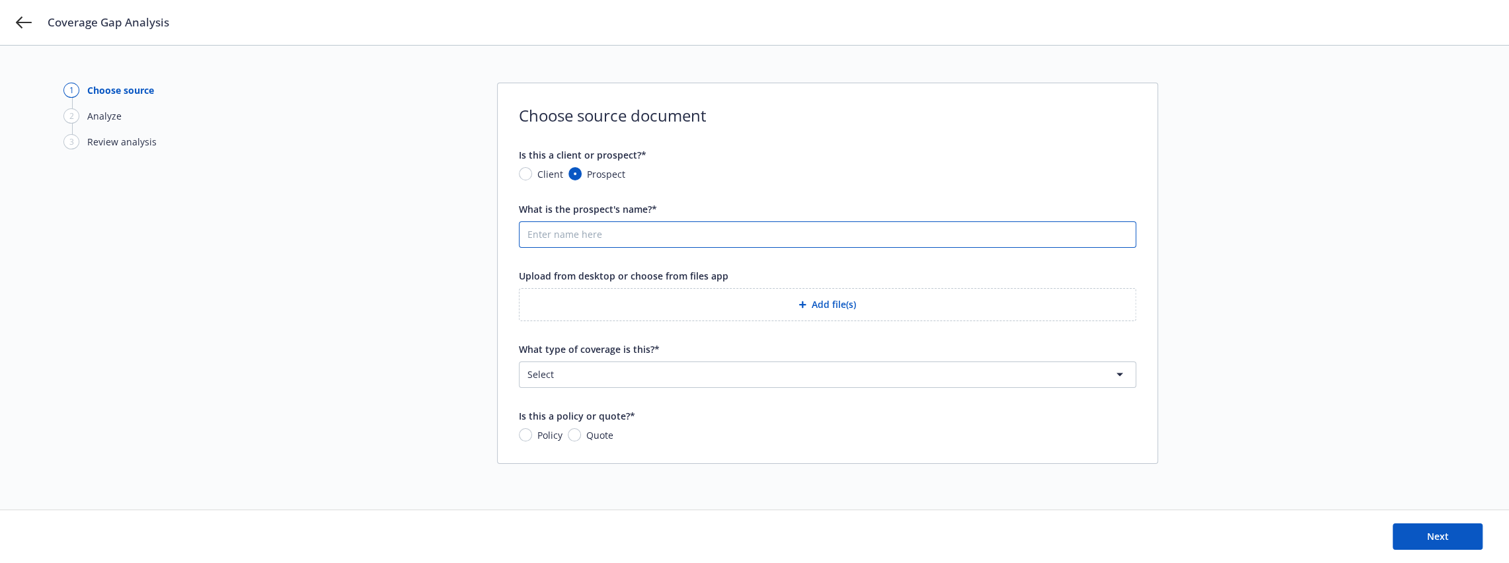
click at [667, 231] on input "What is the prospect's name?*" at bounding box center [827, 234] width 616 height 25
type input "test"
click at [837, 303] on button "Add file(s)" at bounding box center [827, 304] width 617 height 33
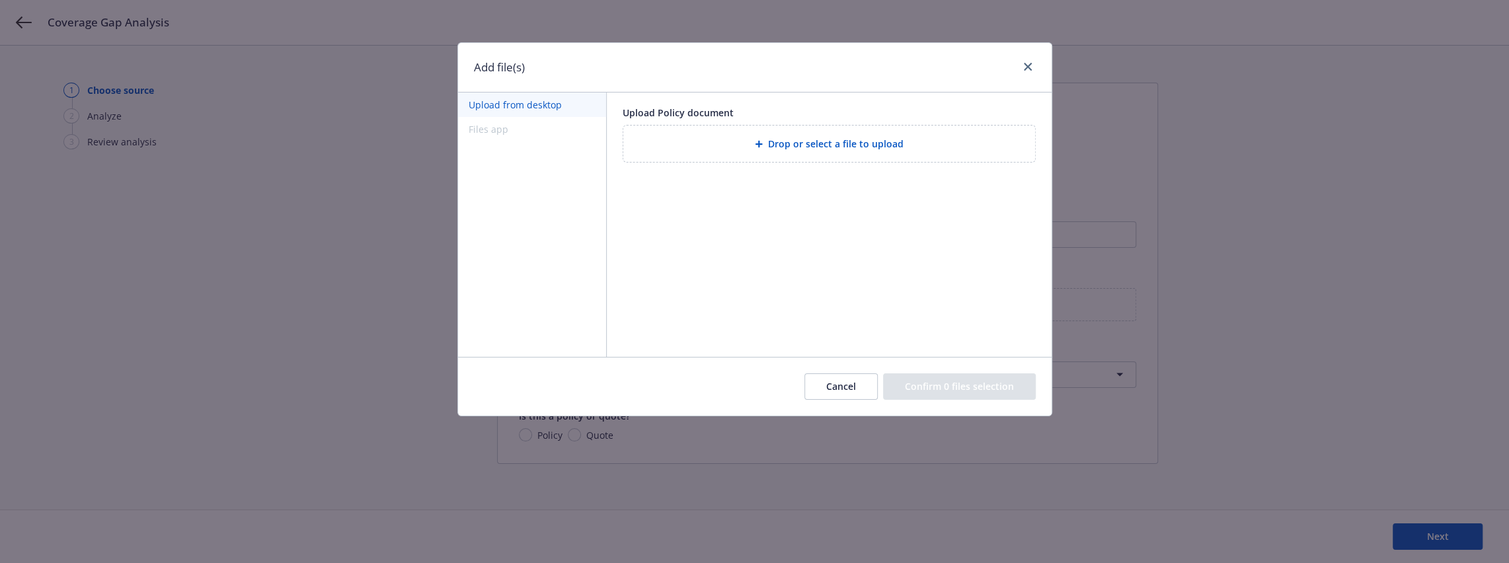
click at [801, 143] on span "Drop or select a file to upload" at bounding box center [835, 144] width 135 height 14
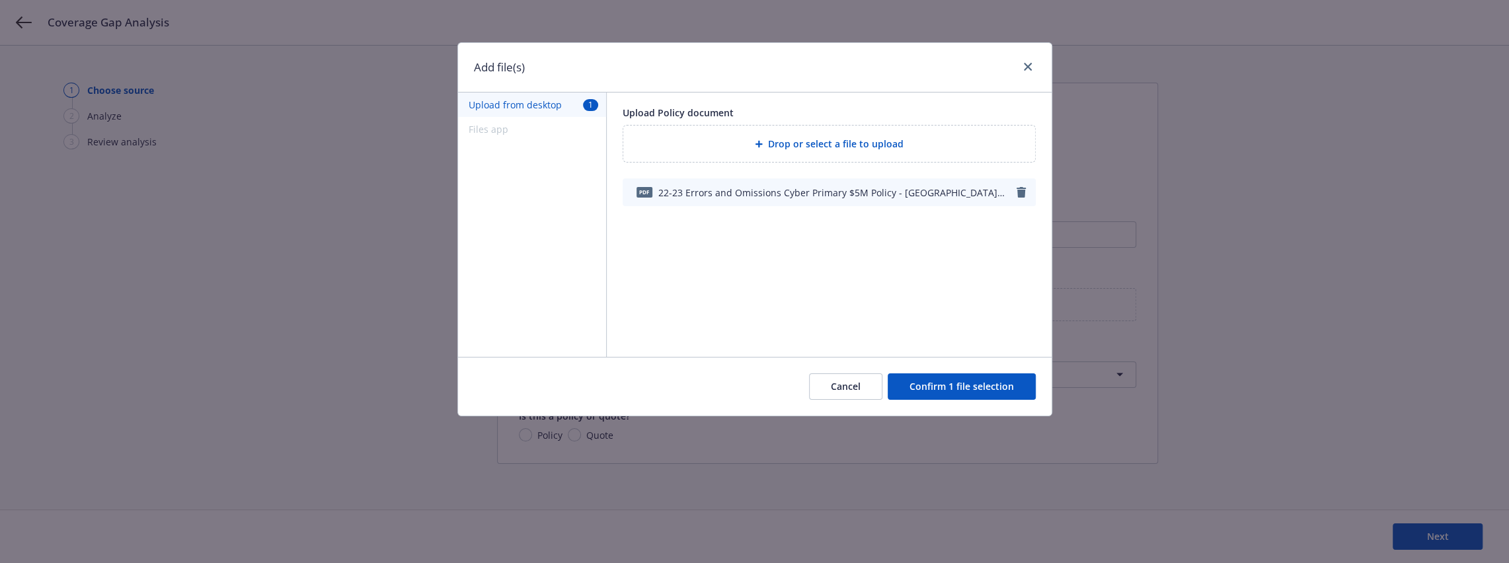
click at [944, 386] on button "Confirm 1 file selection" at bounding box center [961, 386] width 148 height 26
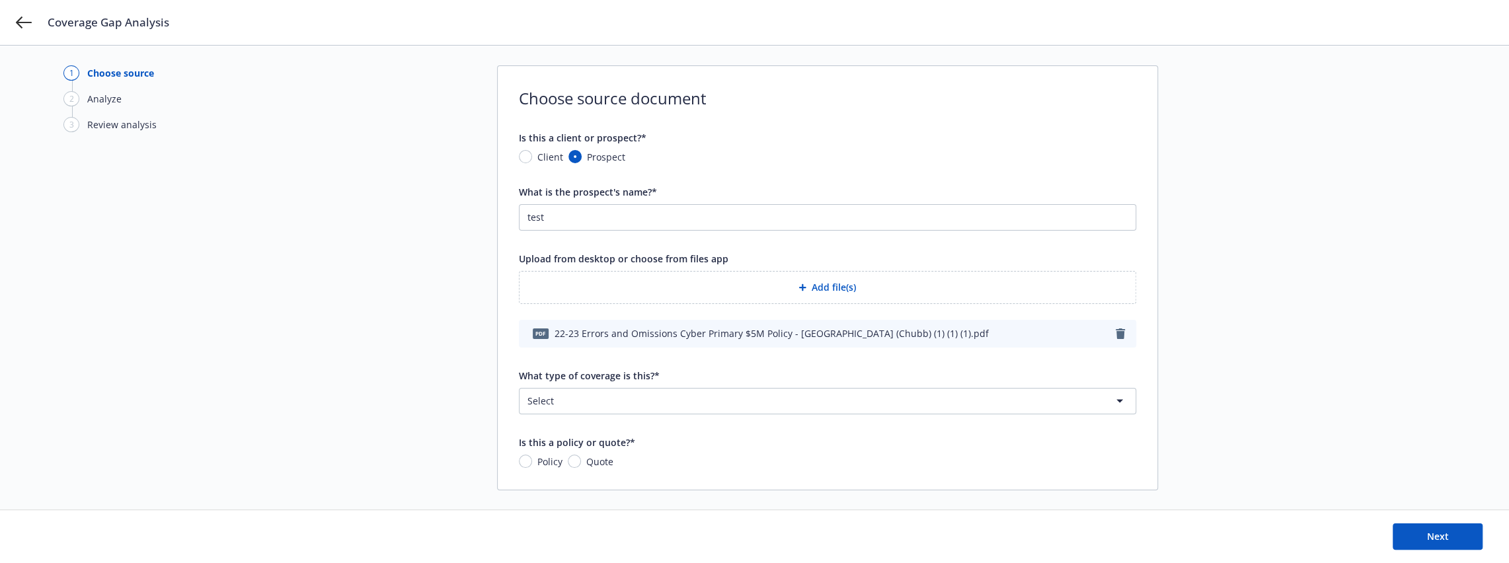
scroll to position [19, 0]
click at [605, 389] on html "Coverage Gap Analysis 1 Choose source 2 Analyze 3 Review analysis Choose source…" at bounding box center [754, 262] width 1509 height 563
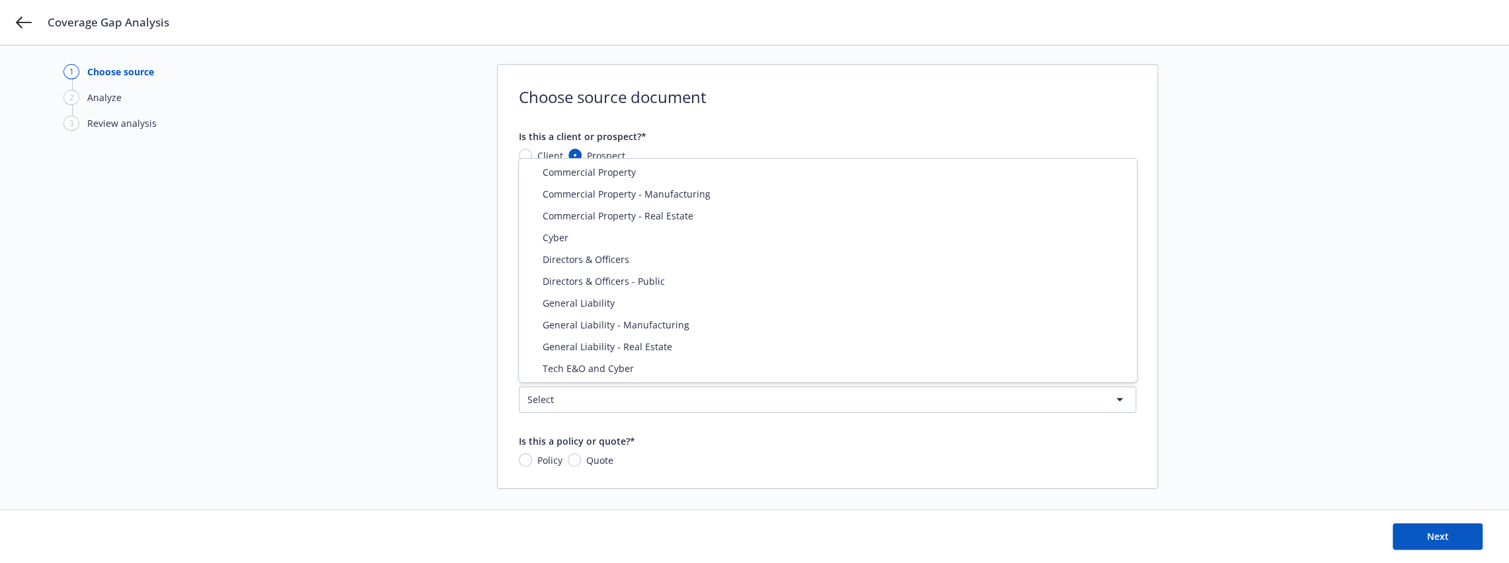
select select "CYBER"
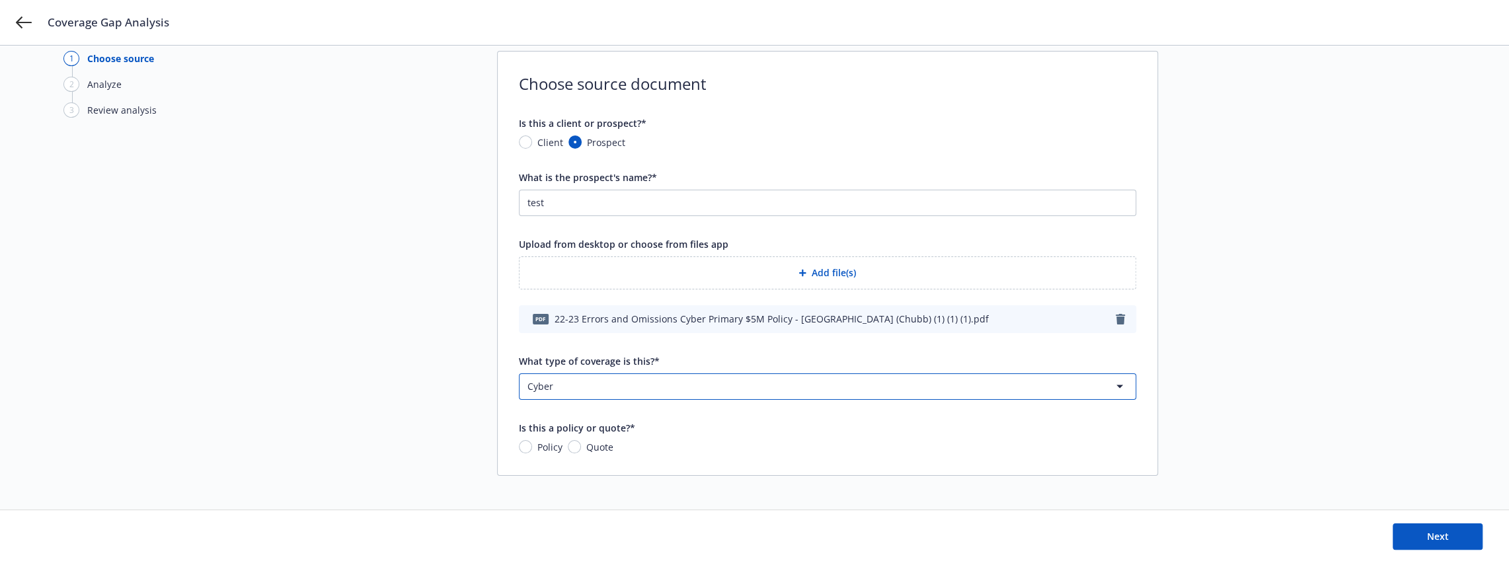
scroll to position [33, 0]
click at [526, 443] on input "Policy" at bounding box center [525, 445] width 13 height 13
radio input "true"
click at [1454, 539] on button "Next" at bounding box center [1437, 536] width 90 height 26
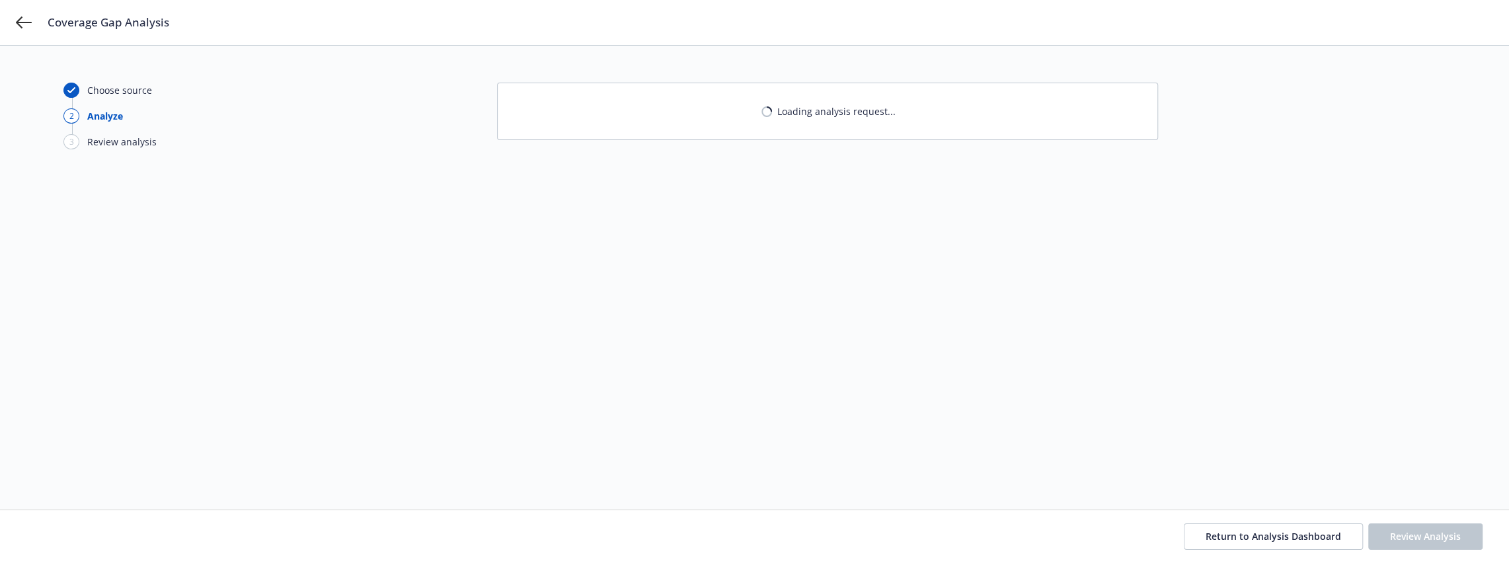
scroll to position [0, 0]
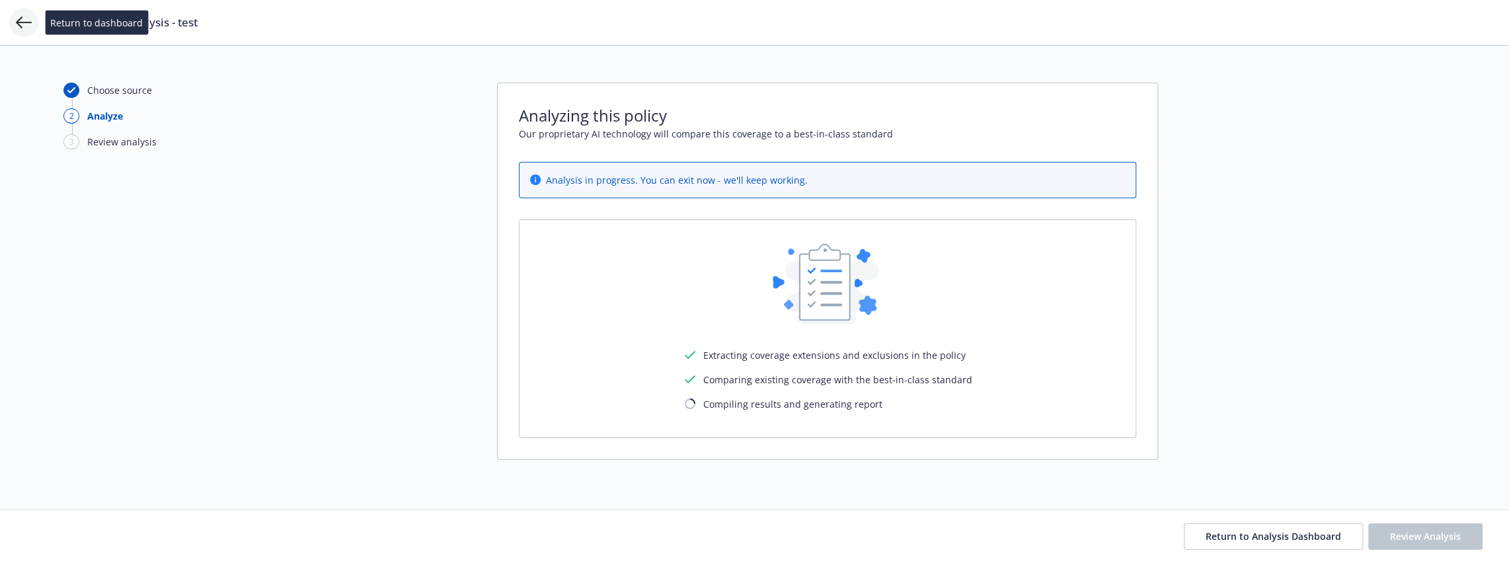
click at [24, 23] on icon at bounding box center [24, 23] width 16 height 16
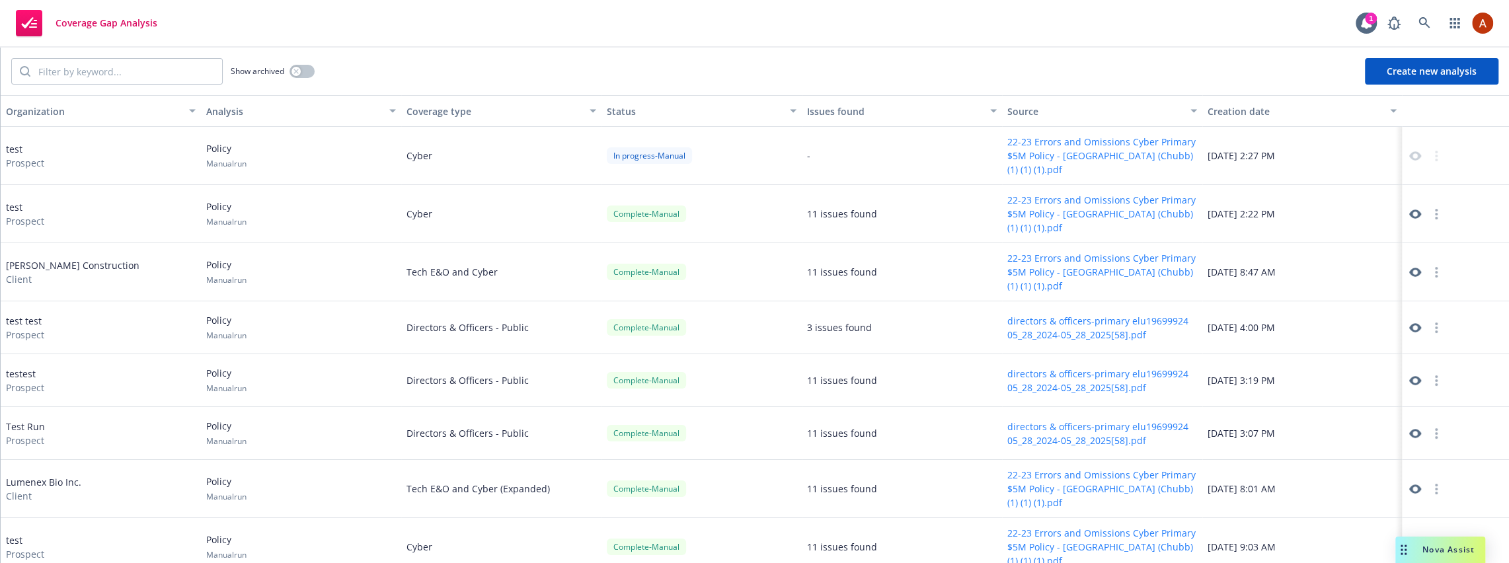
click at [1413, 214] on icon at bounding box center [1415, 214] width 12 height 12
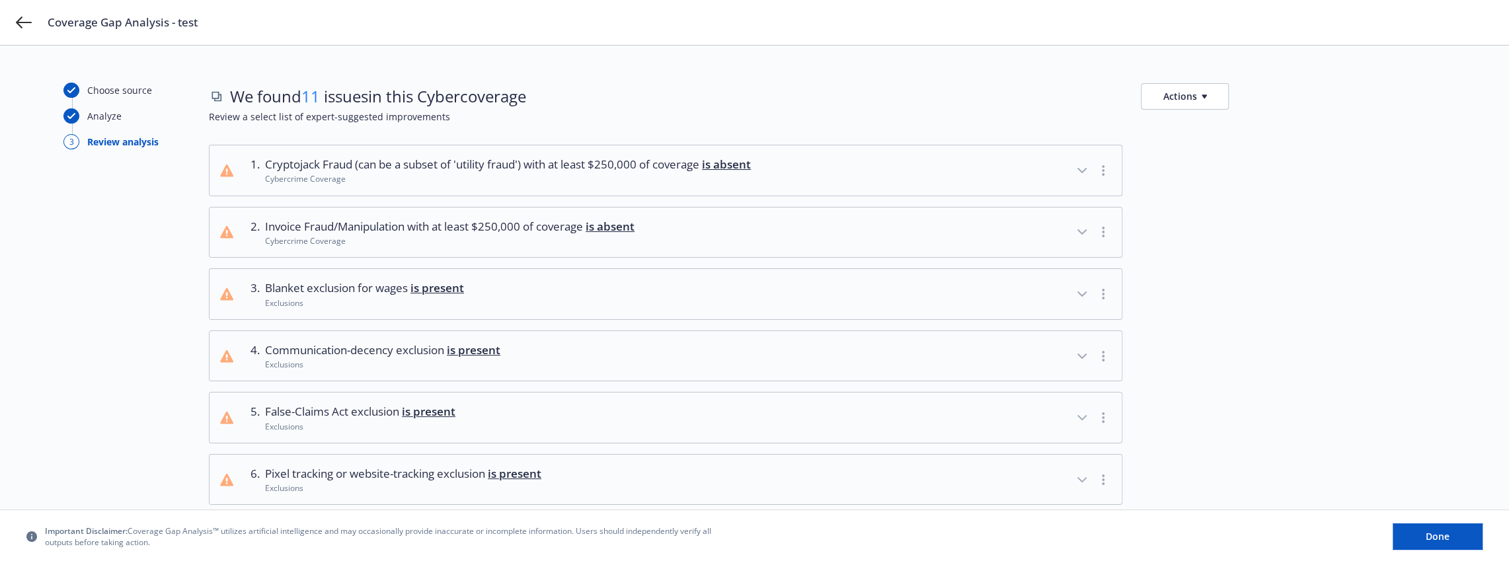
click at [371, 173] on div "Cybercrime Coverage" at bounding box center [508, 178] width 486 height 11
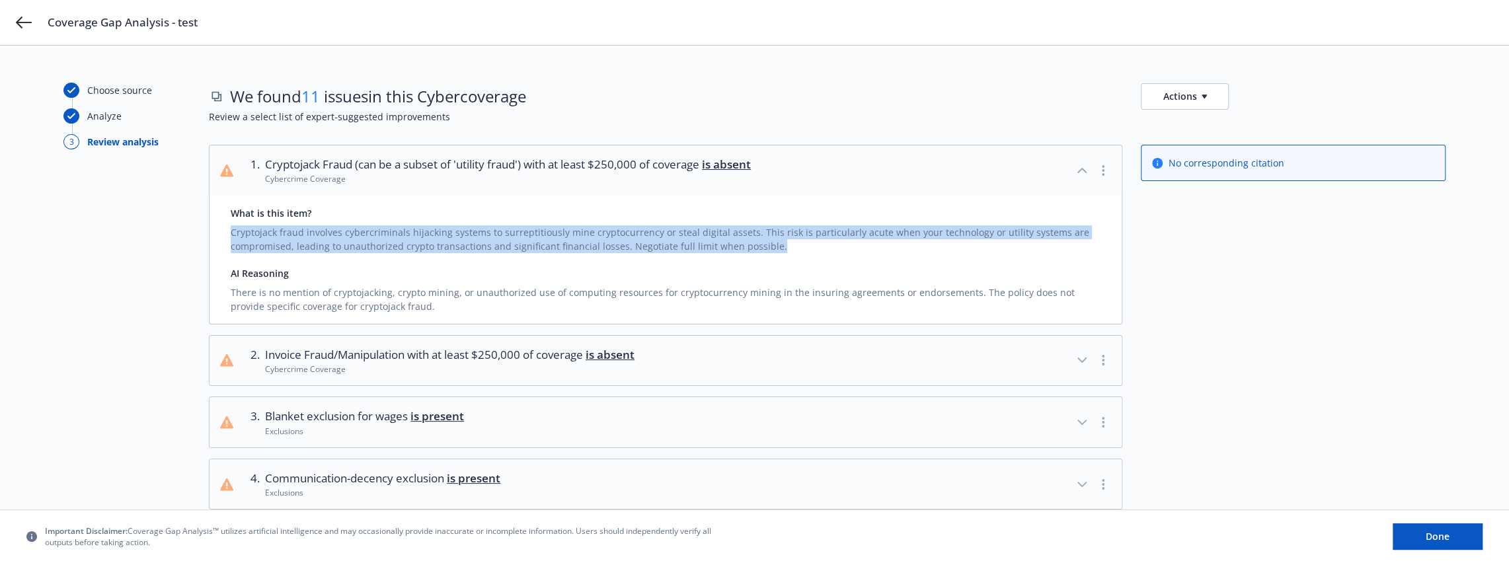
drag, startPoint x: 714, startPoint y: 241, endPoint x: 218, endPoint y: 233, distance: 495.7
click at [218, 233] on div "What is this item? Cryptojack fraud involves cybercriminals hijacking systems t…" at bounding box center [665, 260] width 912 height 128
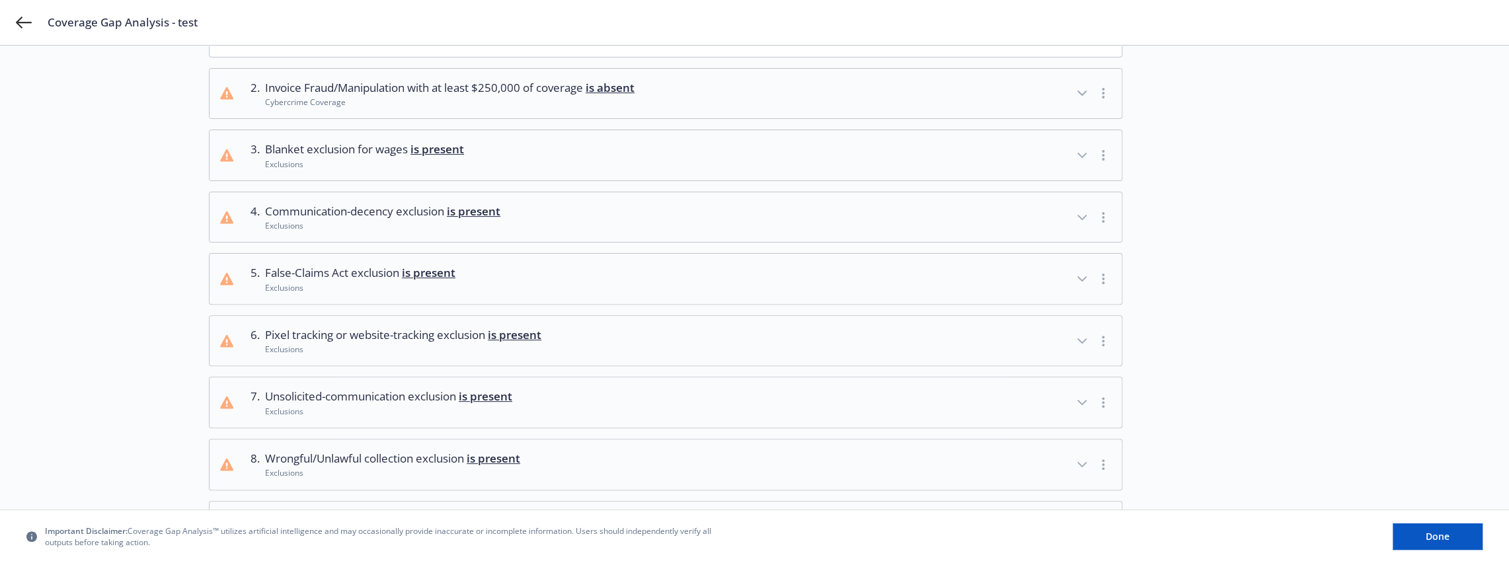
scroll to position [268, 0]
click at [1082, 399] on icon "button" at bounding box center [1082, 401] width 8 height 4
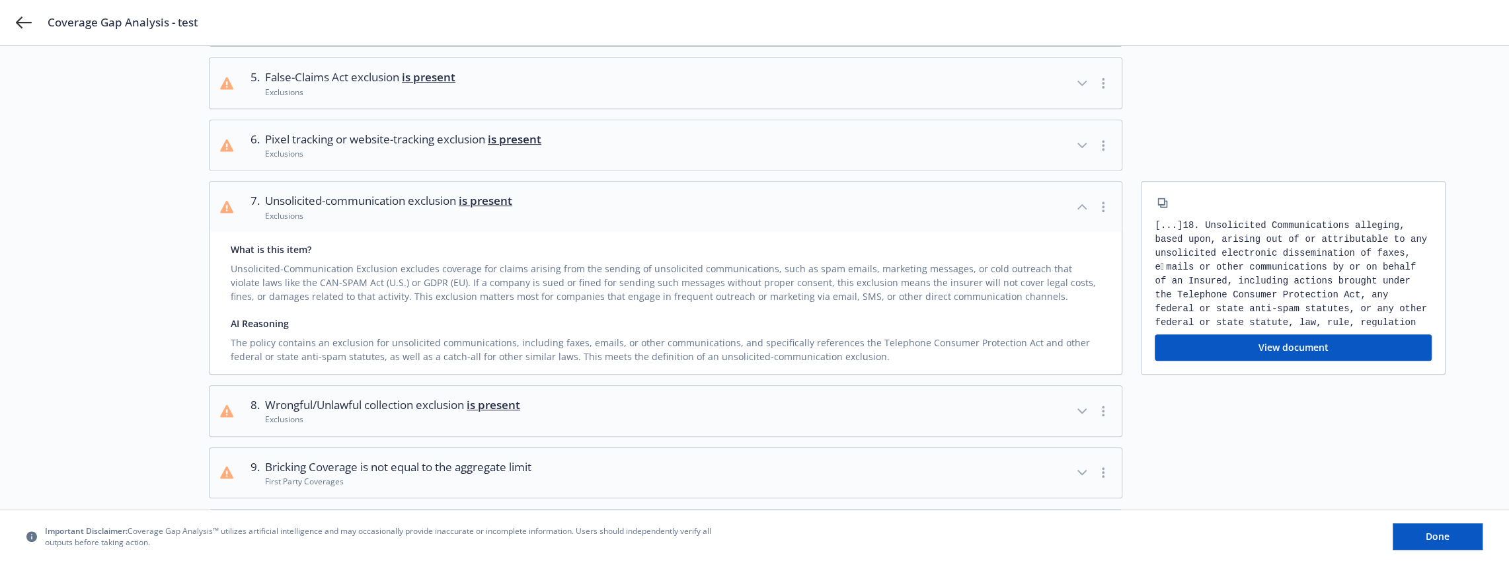
scroll to position [461, 0]
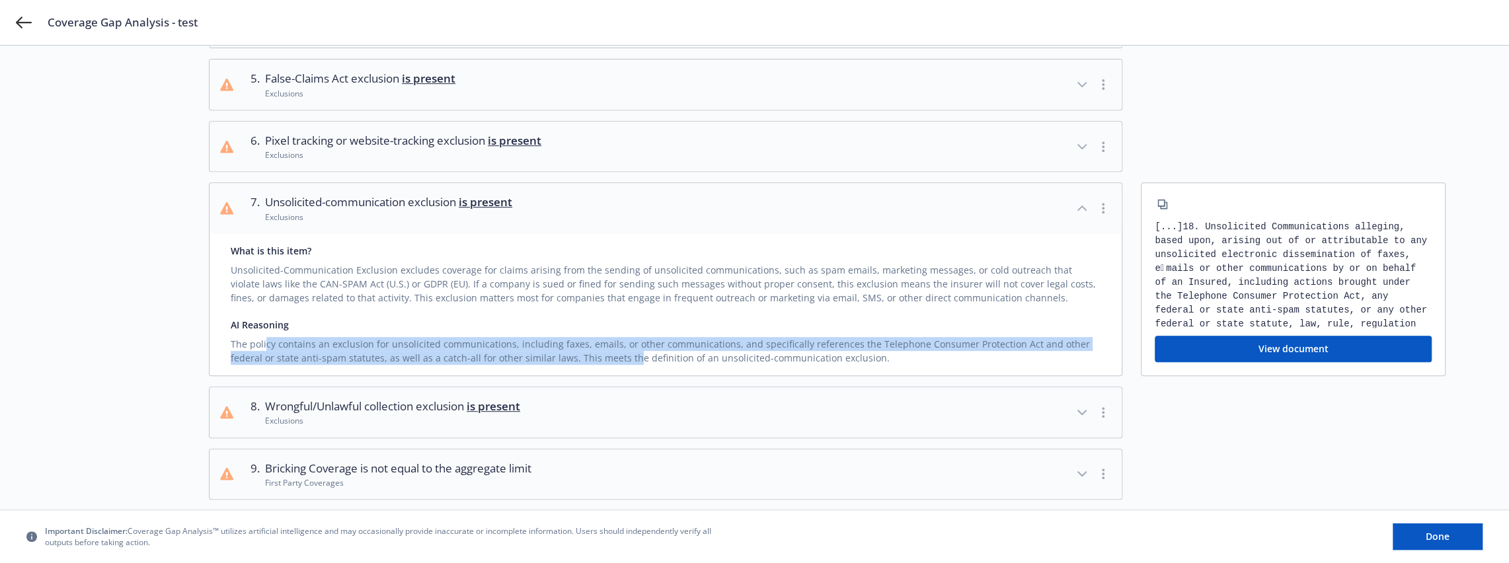
drag, startPoint x: 291, startPoint y: 342, endPoint x: 594, endPoint y: 355, distance: 303.6
click at [594, 355] on div "The policy contains an exclusion for unsolicited communications, including faxe…" at bounding box center [666, 348] width 870 height 33
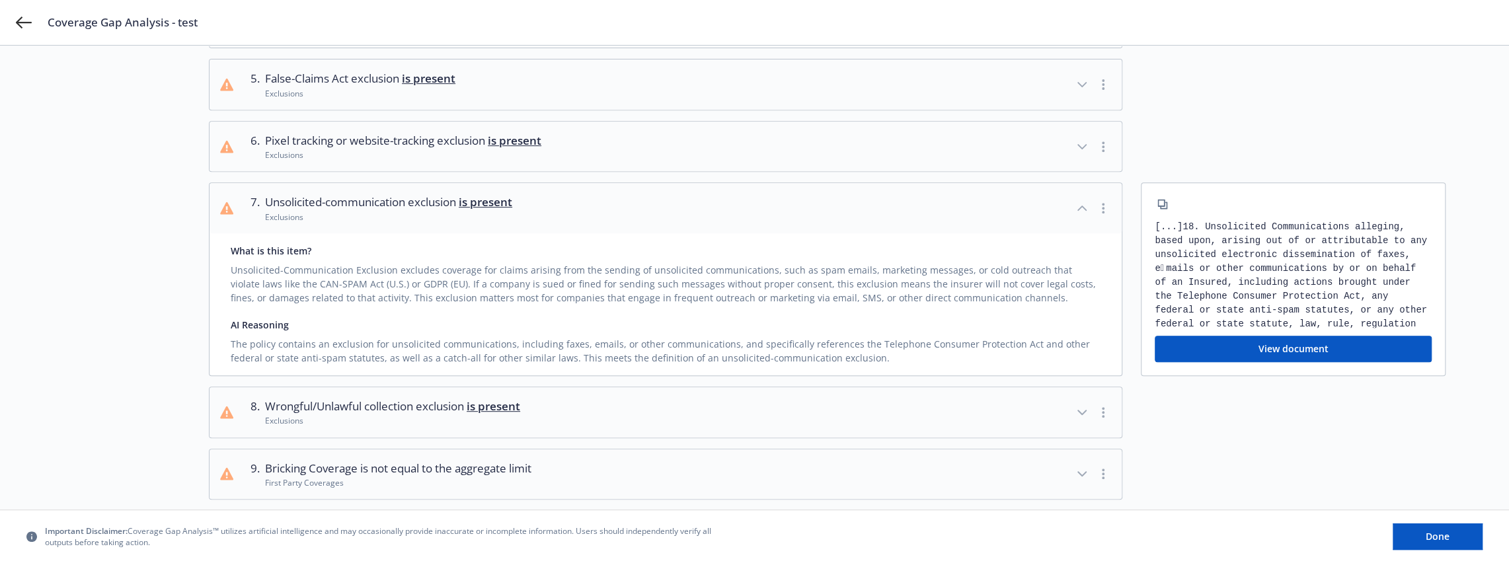
click at [689, 312] on div "What is this item? Unsolicited-Communication Exclusion excludes coverage for cl…" at bounding box center [665, 304] width 912 height 142
click at [24, 24] on icon at bounding box center [24, 23] width 16 height 16
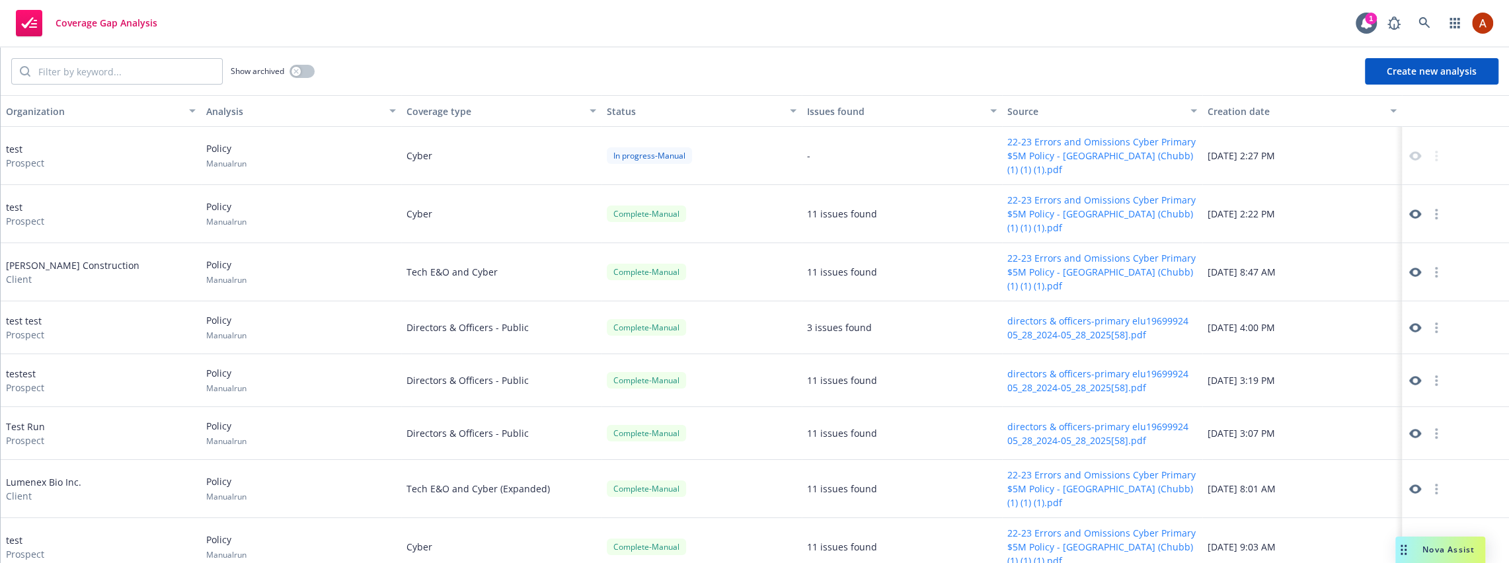
click at [1433, 64] on button "Create new analysis" at bounding box center [1431, 71] width 133 height 26
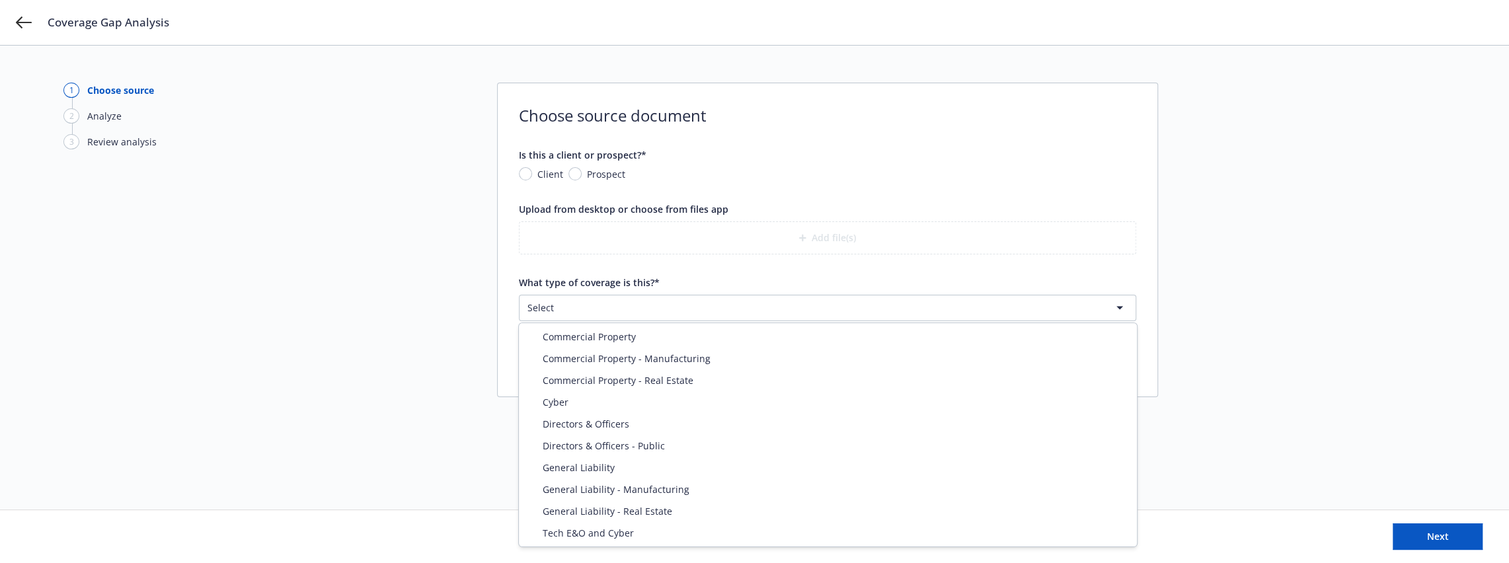
click at [658, 308] on html "Coverage Gap Analysis 1 Choose source 2 Analyze 3 Review analysis Choose source…" at bounding box center [754, 281] width 1509 height 563
click at [1265, 309] on html "Coverage Gap Analysis 1 Choose source 2 Analyze 3 Review analysis Choose source…" at bounding box center [754, 281] width 1509 height 563
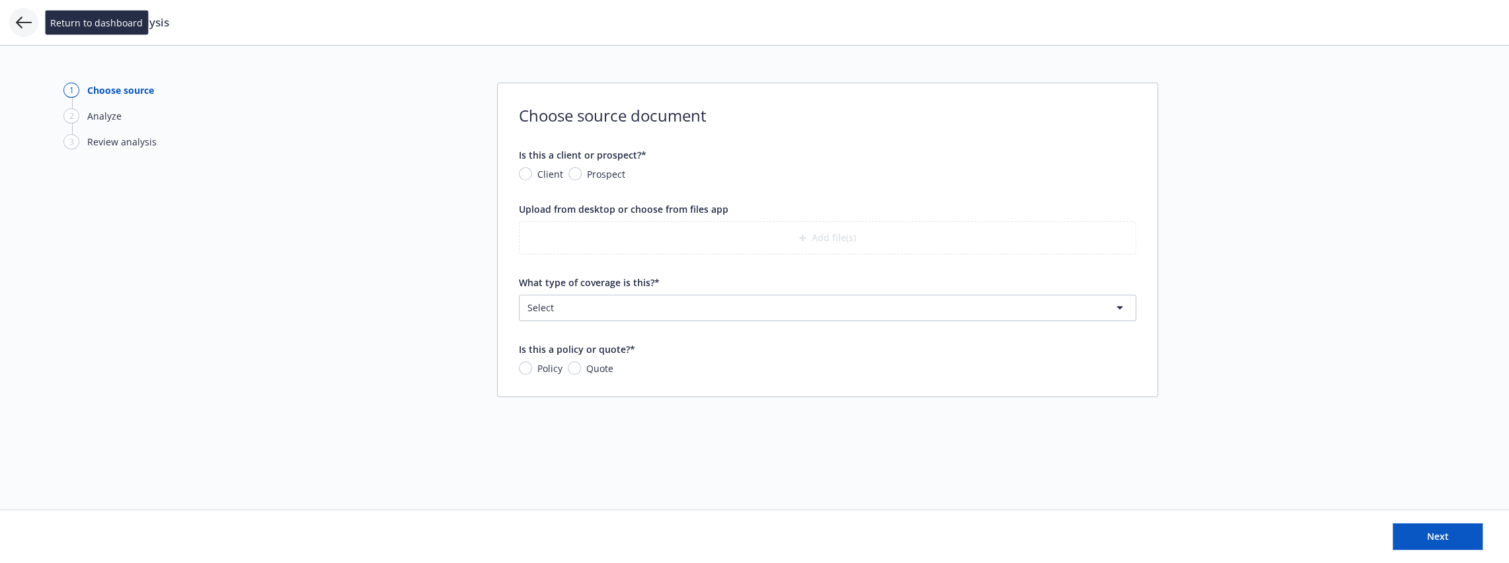
click at [26, 20] on icon at bounding box center [24, 23] width 16 height 16
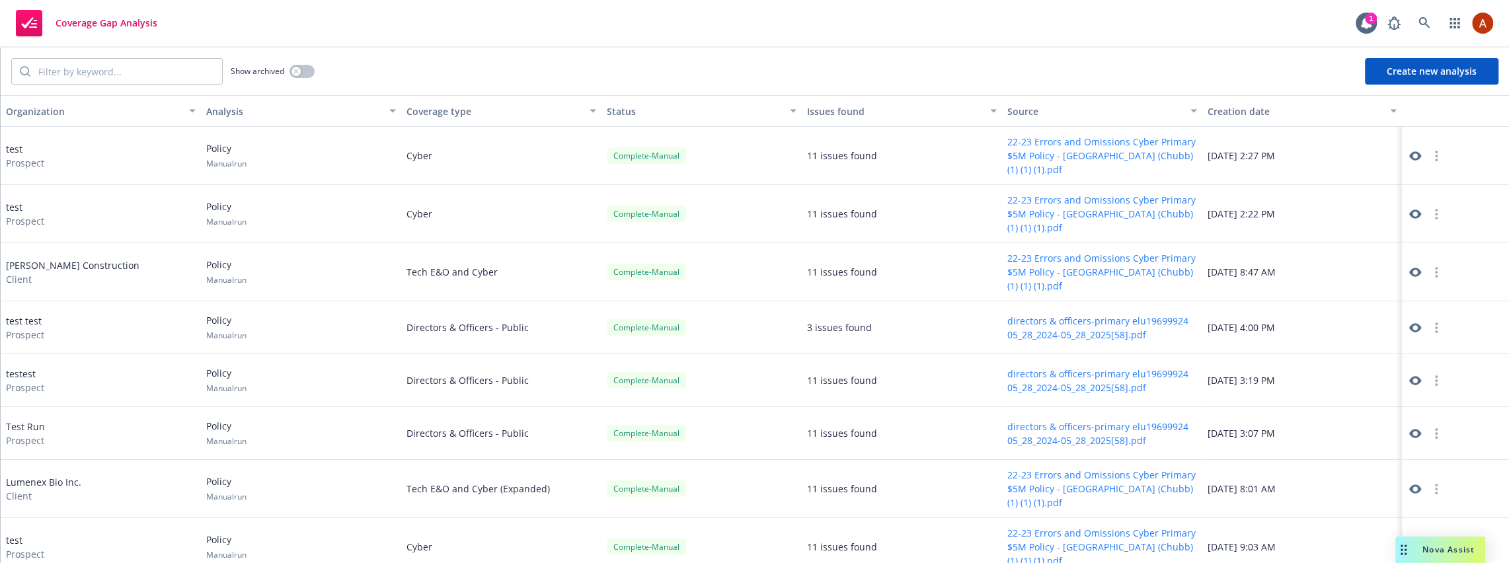
click at [1434, 548] on span "Nova Assist" at bounding box center [1448, 549] width 52 height 11
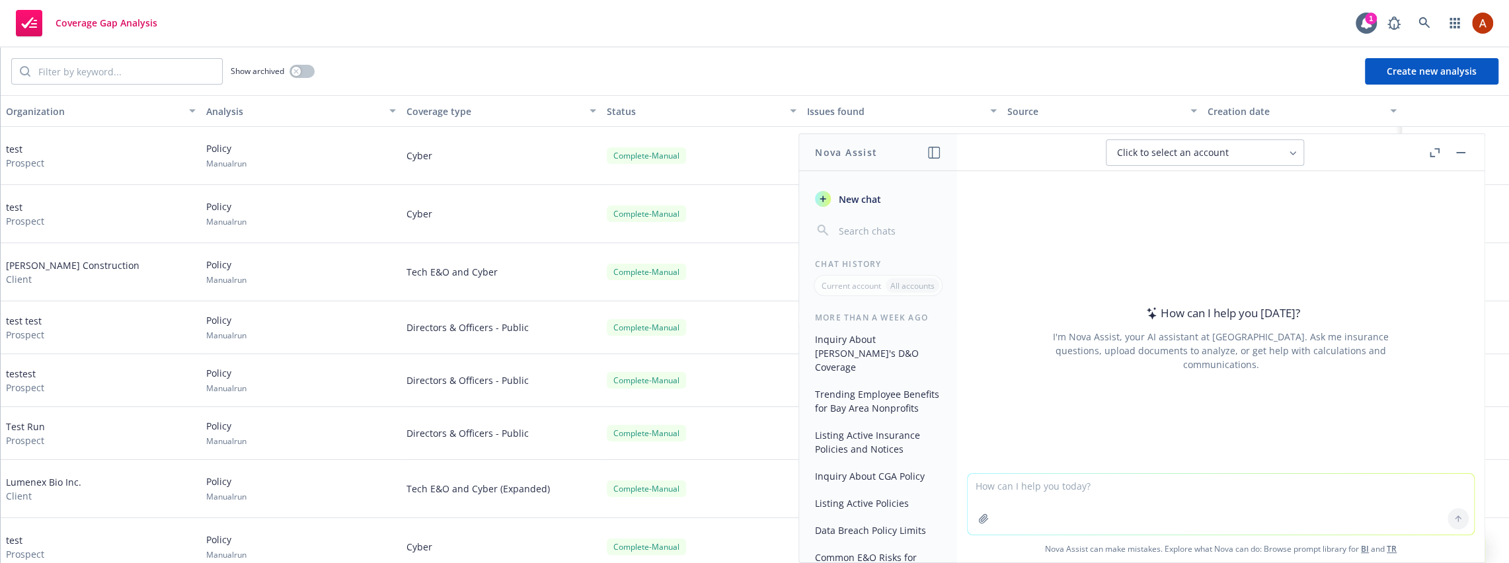
click at [1164, 155] on span "Click to select an account" at bounding box center [1173, 152] width 112 height 13
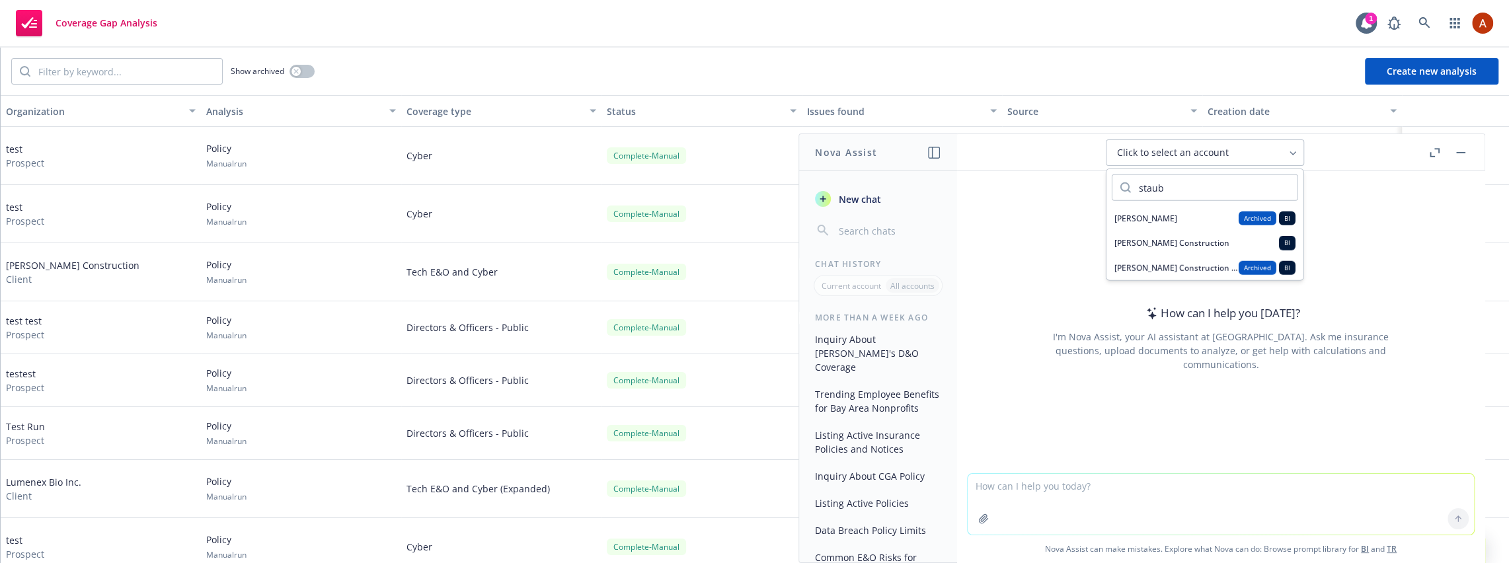
type input "staub"
click at [1148, 243] on span "[PERSON_NAME] Construction" at bounding box center [1171, 242] width 115 height 11
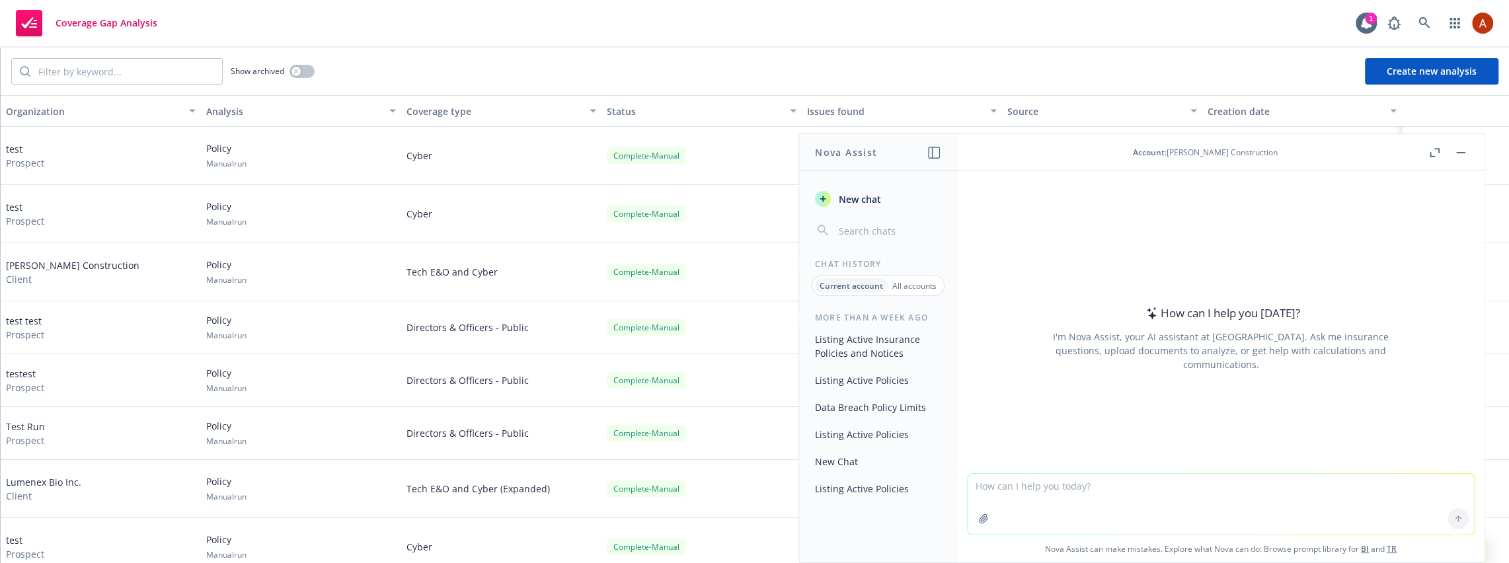
click at [1434, 151] on icon "button" at bounding box center [1434, 152] width 10 height 9
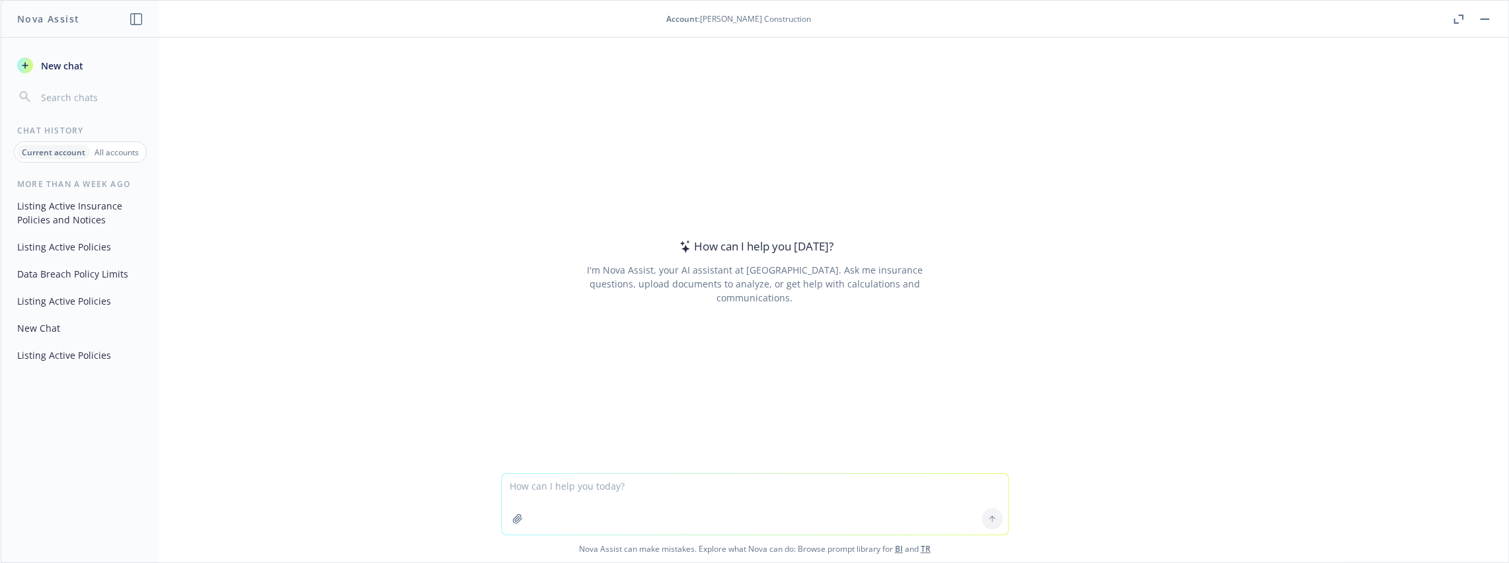
click at [564, 481] on textarea at bounding box center [755, 504] width 506 height 61
type textarea "can you summarize the difference between last years and this yeaers property po…"
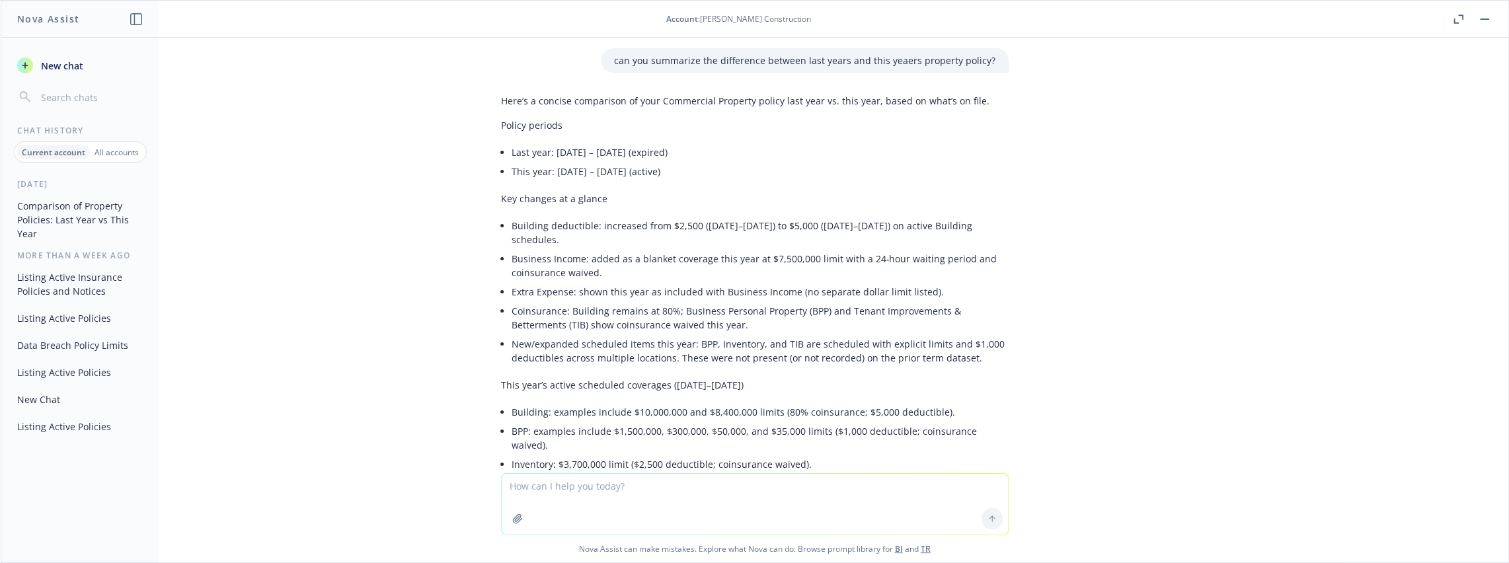
drag, startPoint x: 585, startPoint y: 152, endPoint x: 736, endPoint y: 151, distance: 151.3
click at [736, 151] on li "Last year: [DATE] – [DATE] (expired)" at bounding box center [759, 152] width 497 height 19
drag, startPoint x: 609, startPoint y: 170, endPoint x: 720, endPoint y: 167, distance: 111.0
click at [720, 167] on li "This year: [DATE] – [DATE] (active)" at bounding box center [759, 171] width 497 height 19
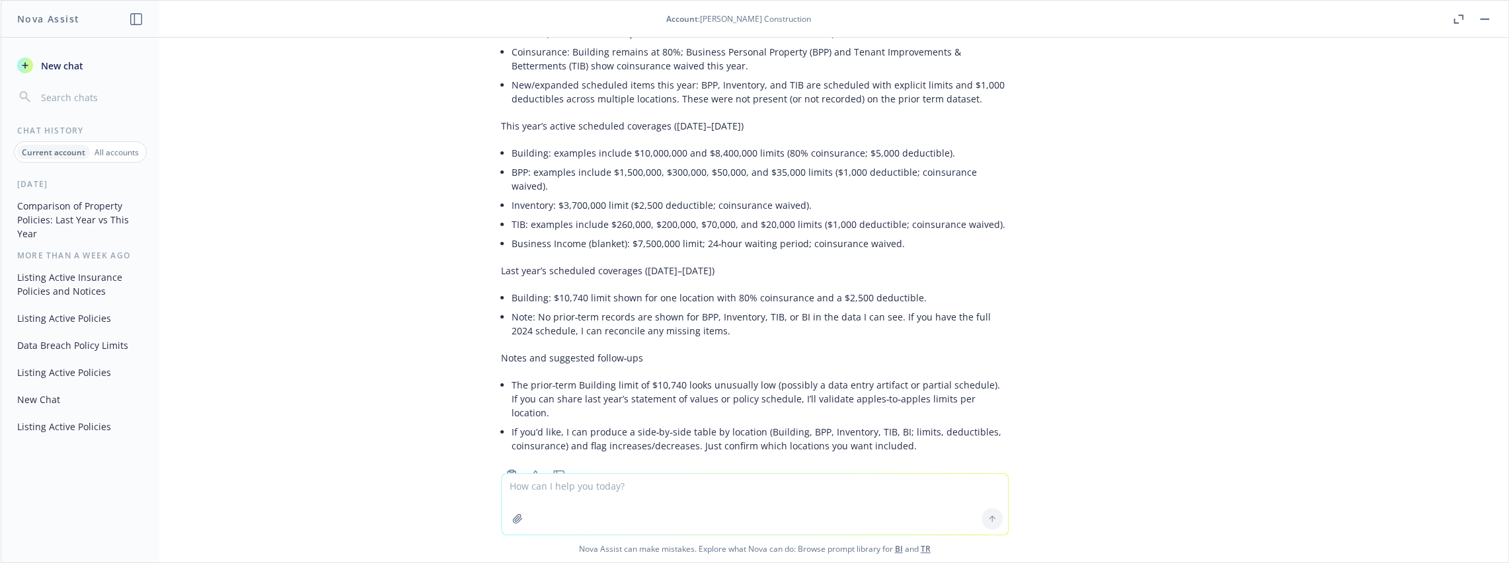
scroll to position [260, 0]
click at [603, 492] on textarea at bounding box center [755, 504] width 506 height 61
type textarea "make this shirter and more to the point"
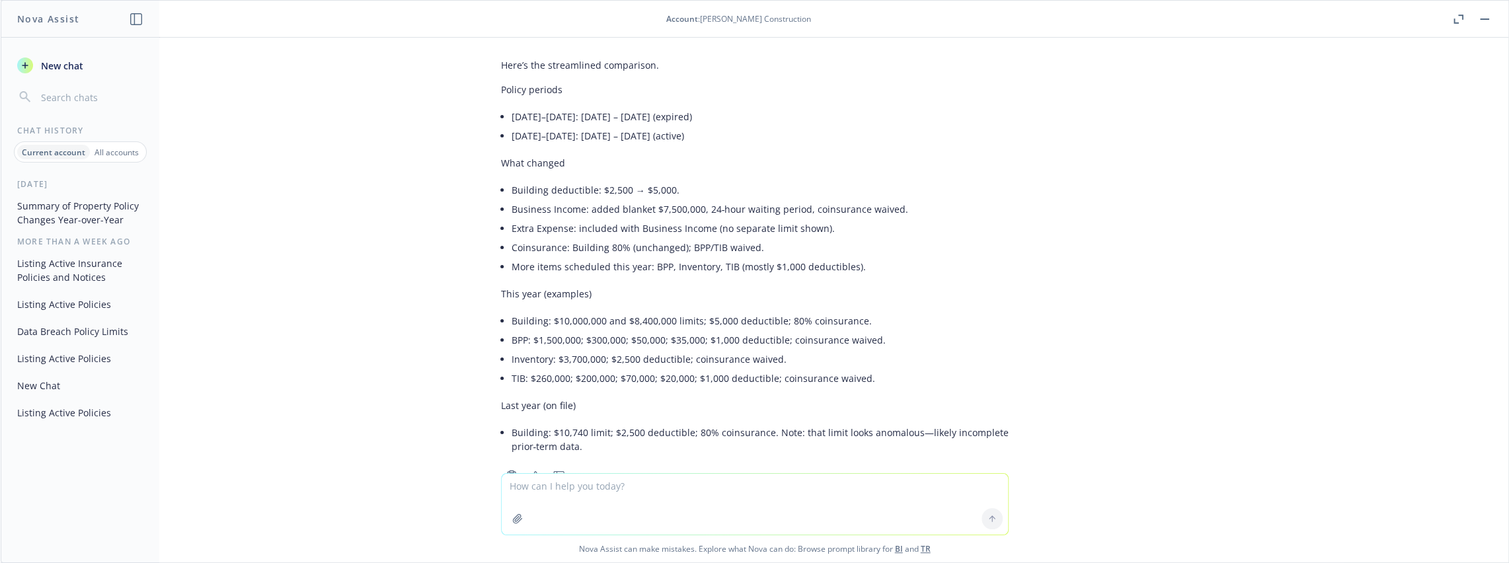
scroll to position [748, 0]
click at [899, 548] on link "BI" at bounding box center [899, 548] width 8 height 11
